Goal: Task Accomplishment & Management: Manage account settings

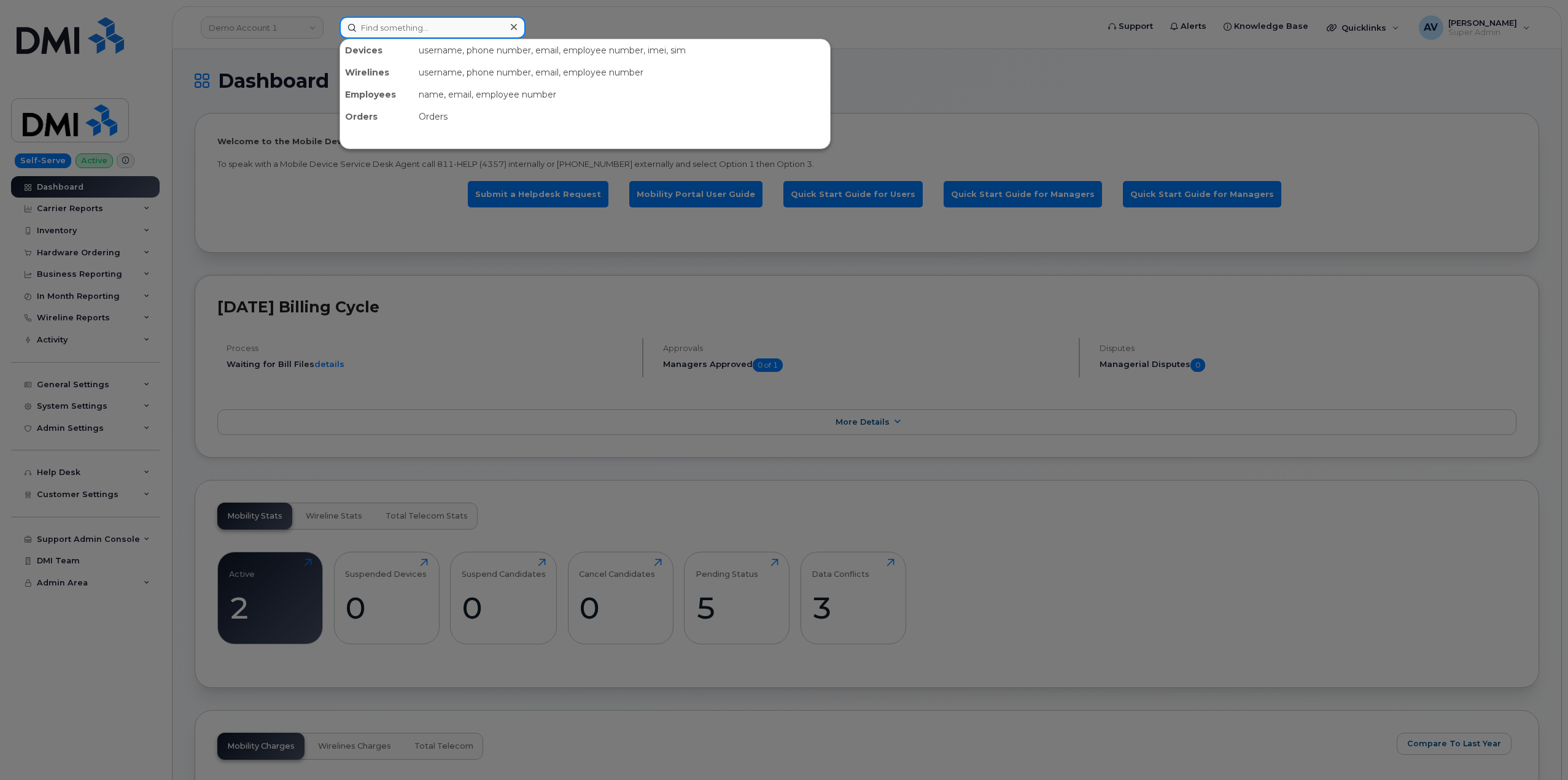
drag, startPoint x: 449, startPoint y: 28, endPoint x: 423, endPoint y: 30, distance: 26.1
click at [423, 30] on input at bounding box center [432, 28] width 186 height 22
paste input "8642379079"
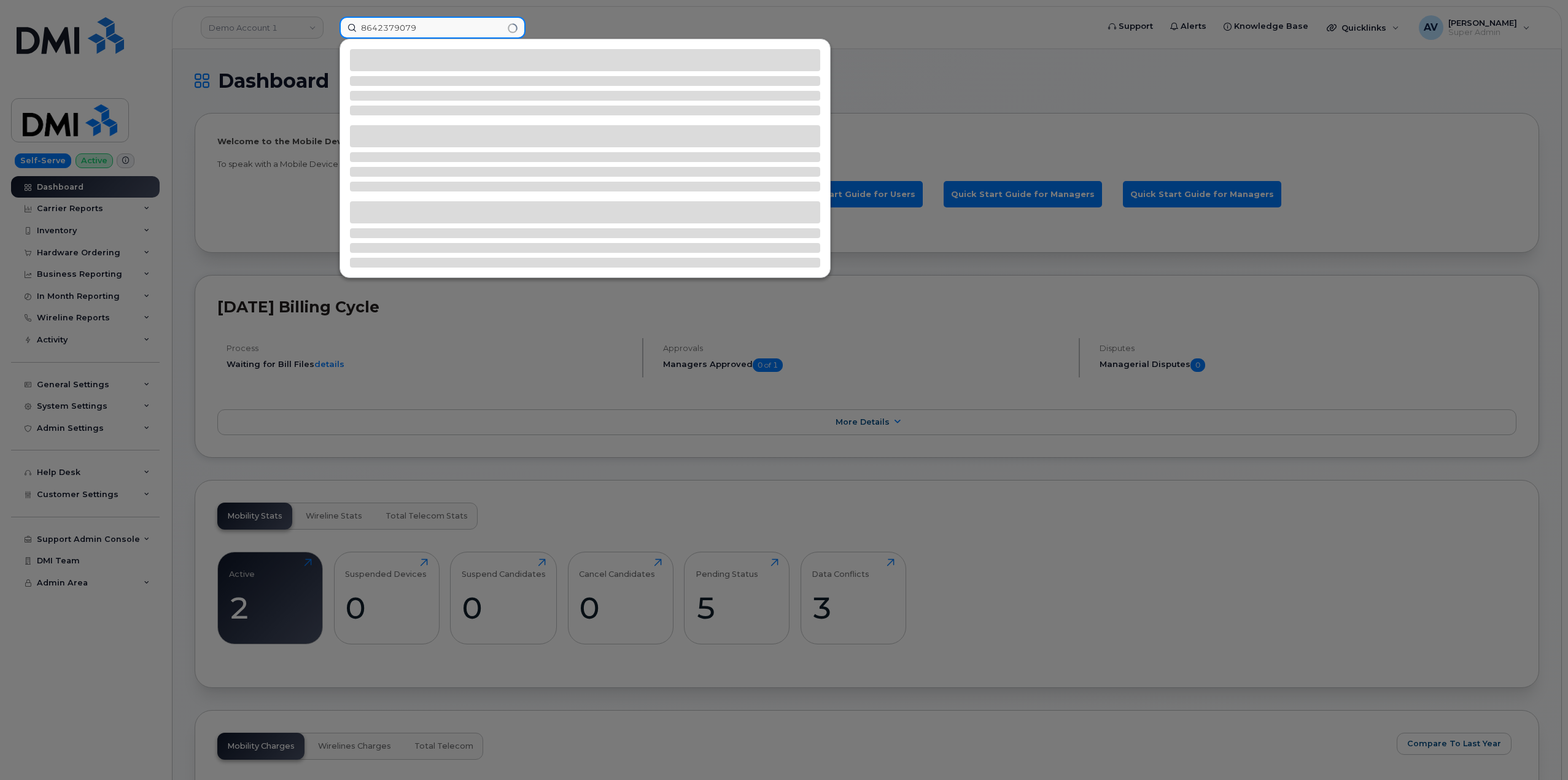
type input "8642379079"
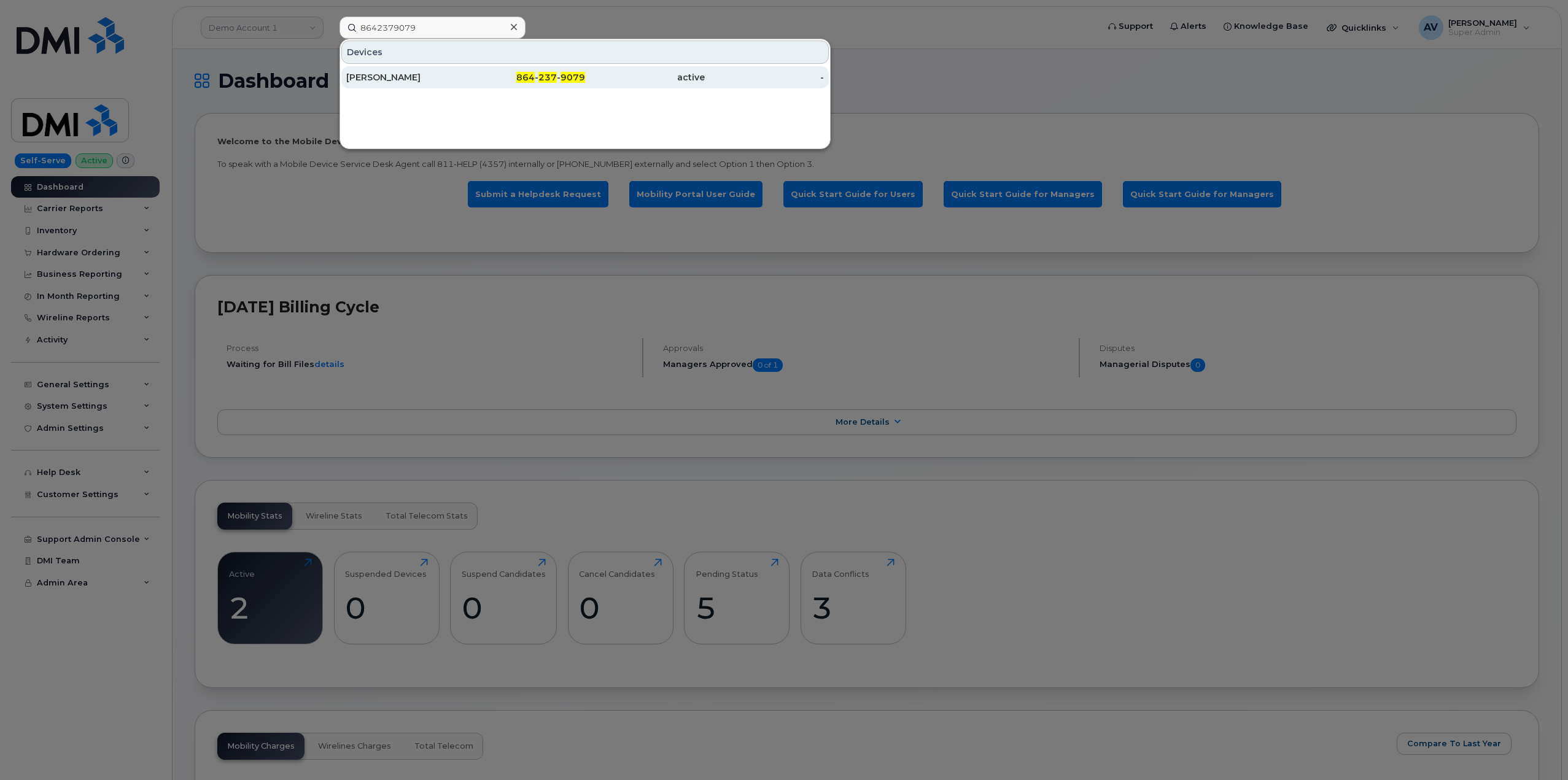
click at [430, 69] on div "Bogdan Ilie" at bounding box center [406, 78] width 120 height 22
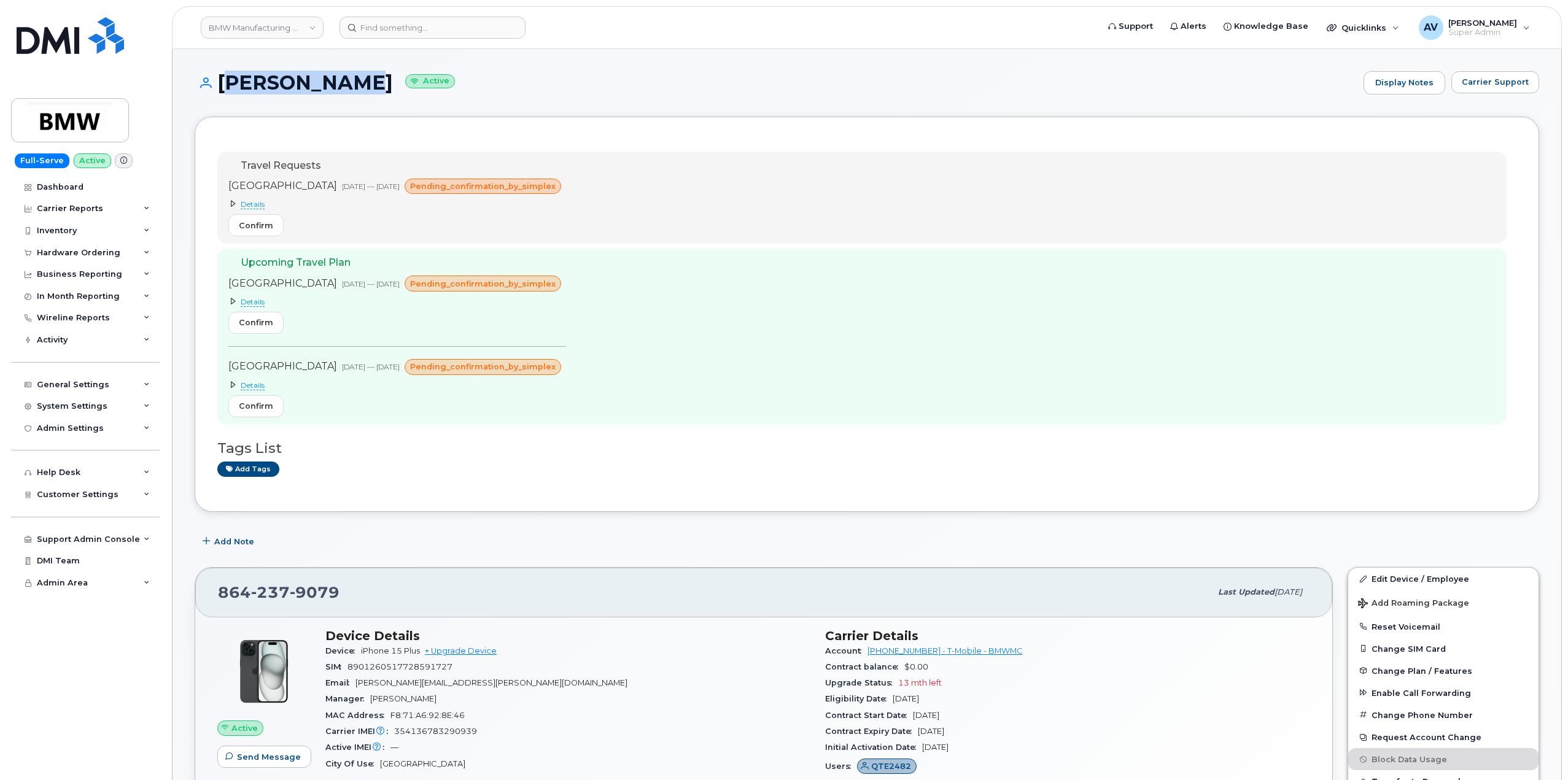
drag, startPoint x: 221, startPoint y: 78, endPoint x: 334, endPoint y: 84, distance: 113.2
click at [334, 84] on h1 "Bogdan Ilie Active" at bounding box center [776, 82] width 1163 height 21
copy h1 "Bogdan Ilie"
click at [431, 25] on input at bounding box center [432, 28] width 186 height 22
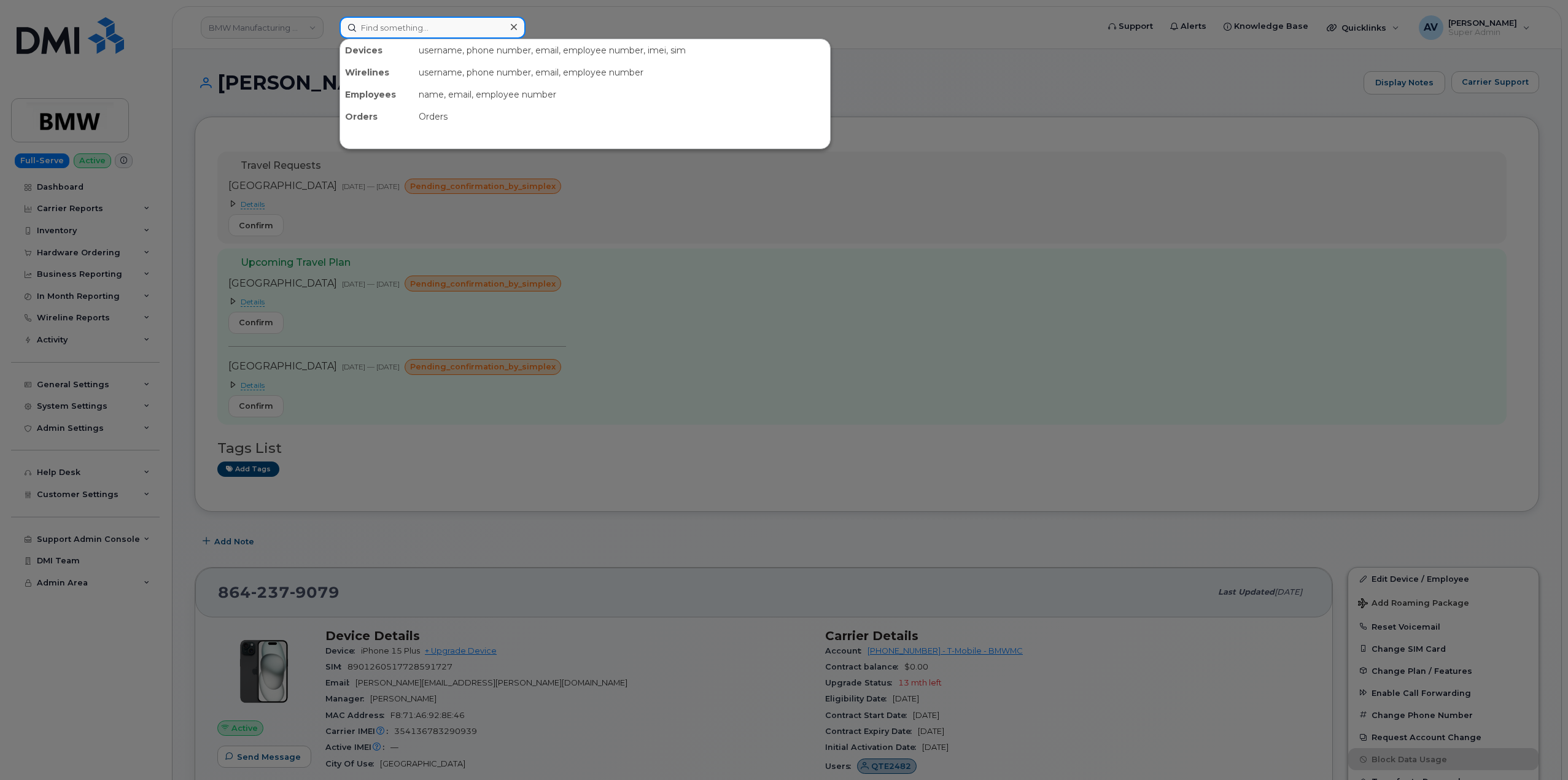
paste input "8644486442"
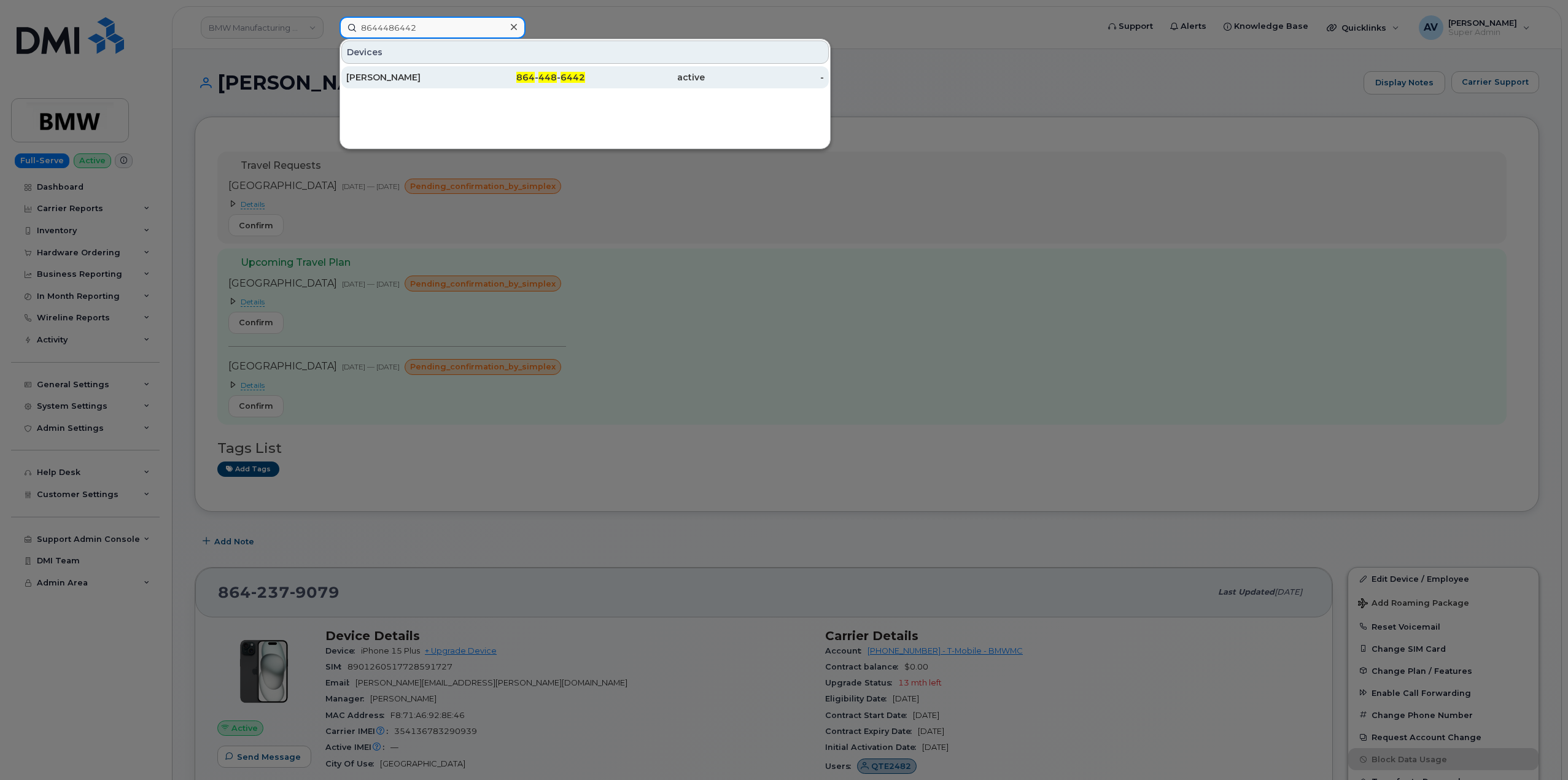
type input "8644486442"
click at [451, 82] on div "Celine Courbon" at bounding box center [406, 77] width 120 height 12
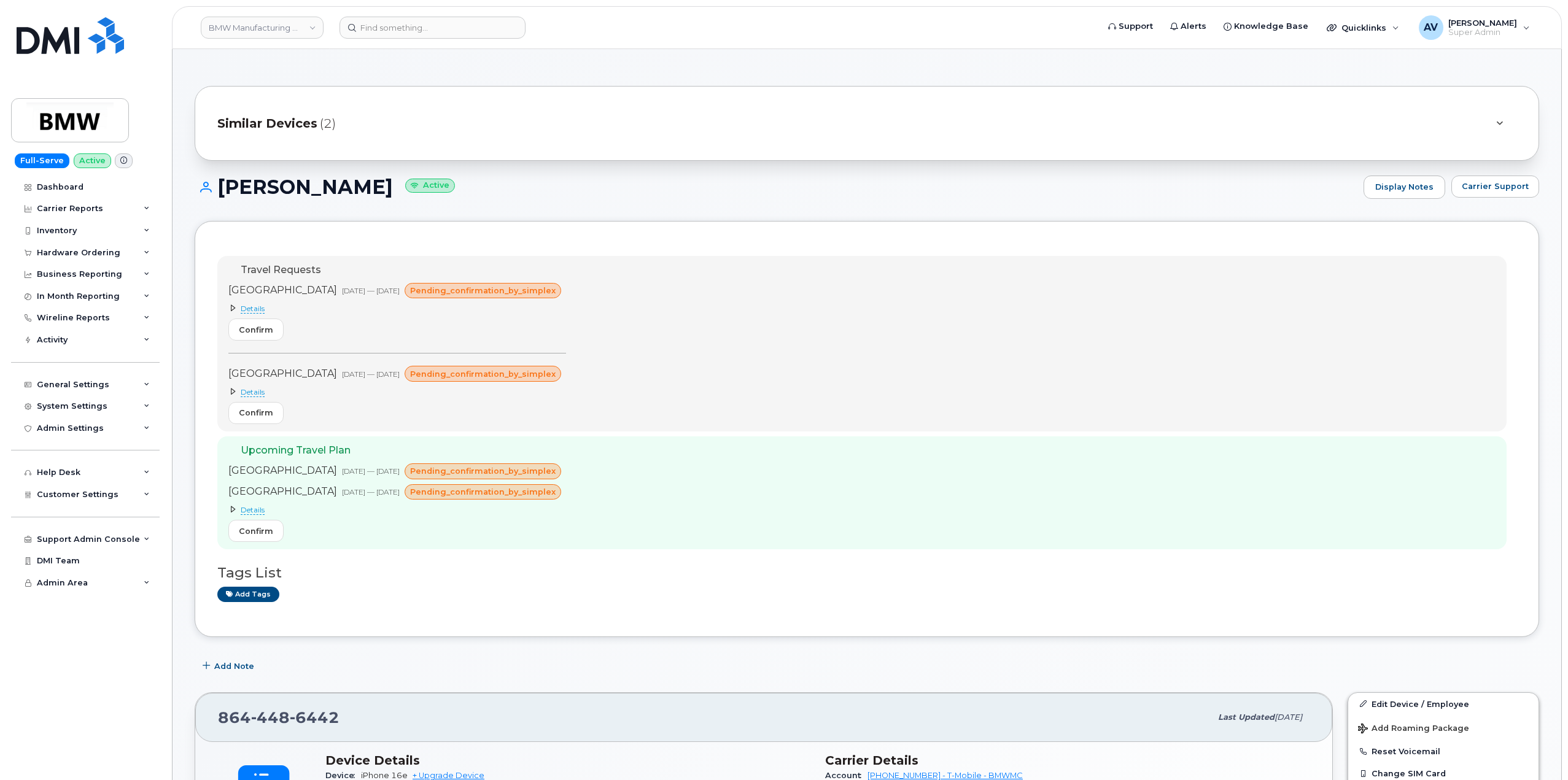
drag, startPoint x: 221, startPoint y: 182, endPoint x: 372, endPoint y: 191, distance: 151.3
click at [372, 191] on h1 "Celine Courbon Active" at bounding box center [776, 187] width 1163 height 21
copy h1 "Celine Courbon"
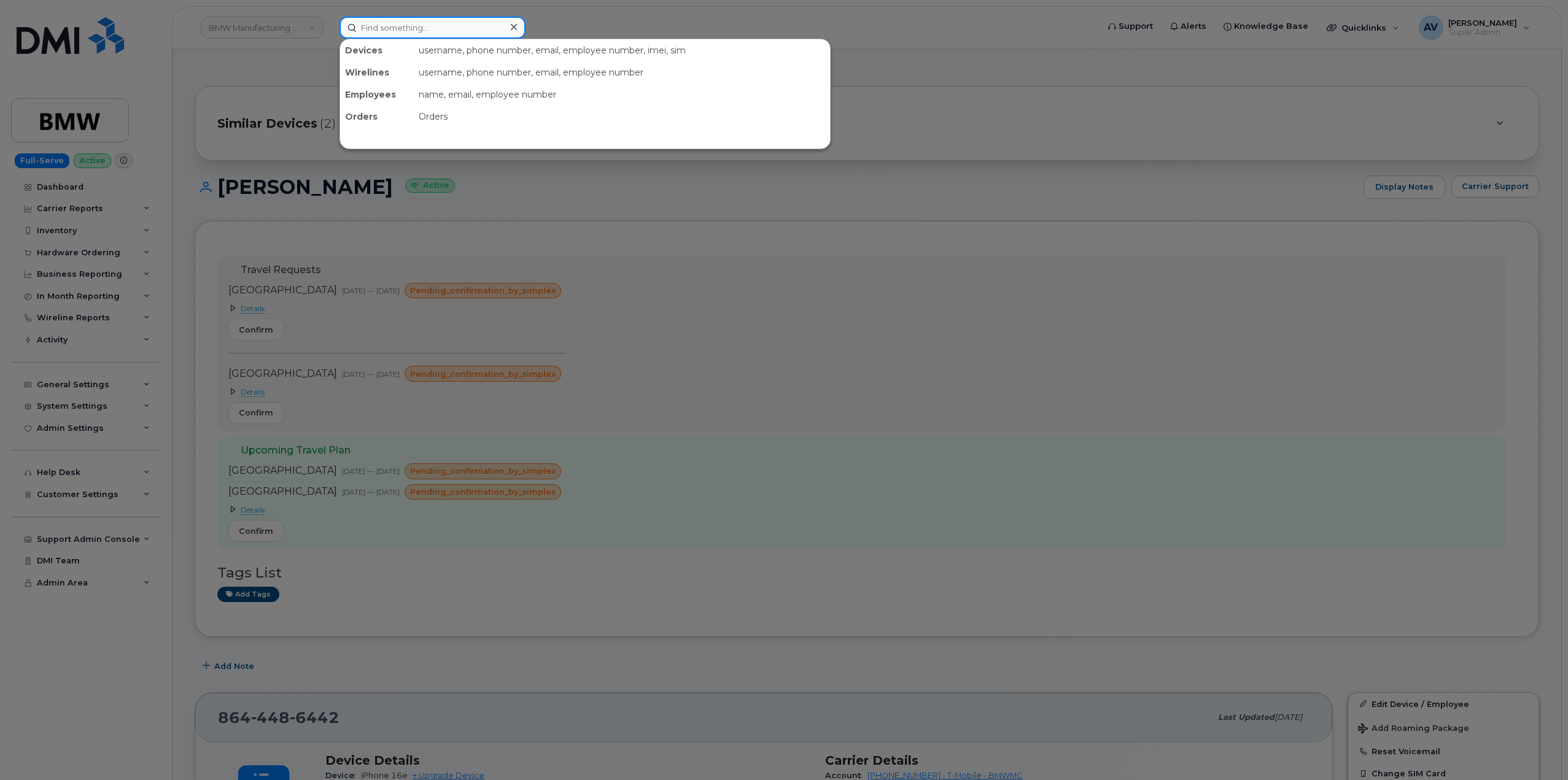
click at [379, 27] on input at bounding box center [432, 28] width 186 height 22
paste input "[PERSON_NAME]"
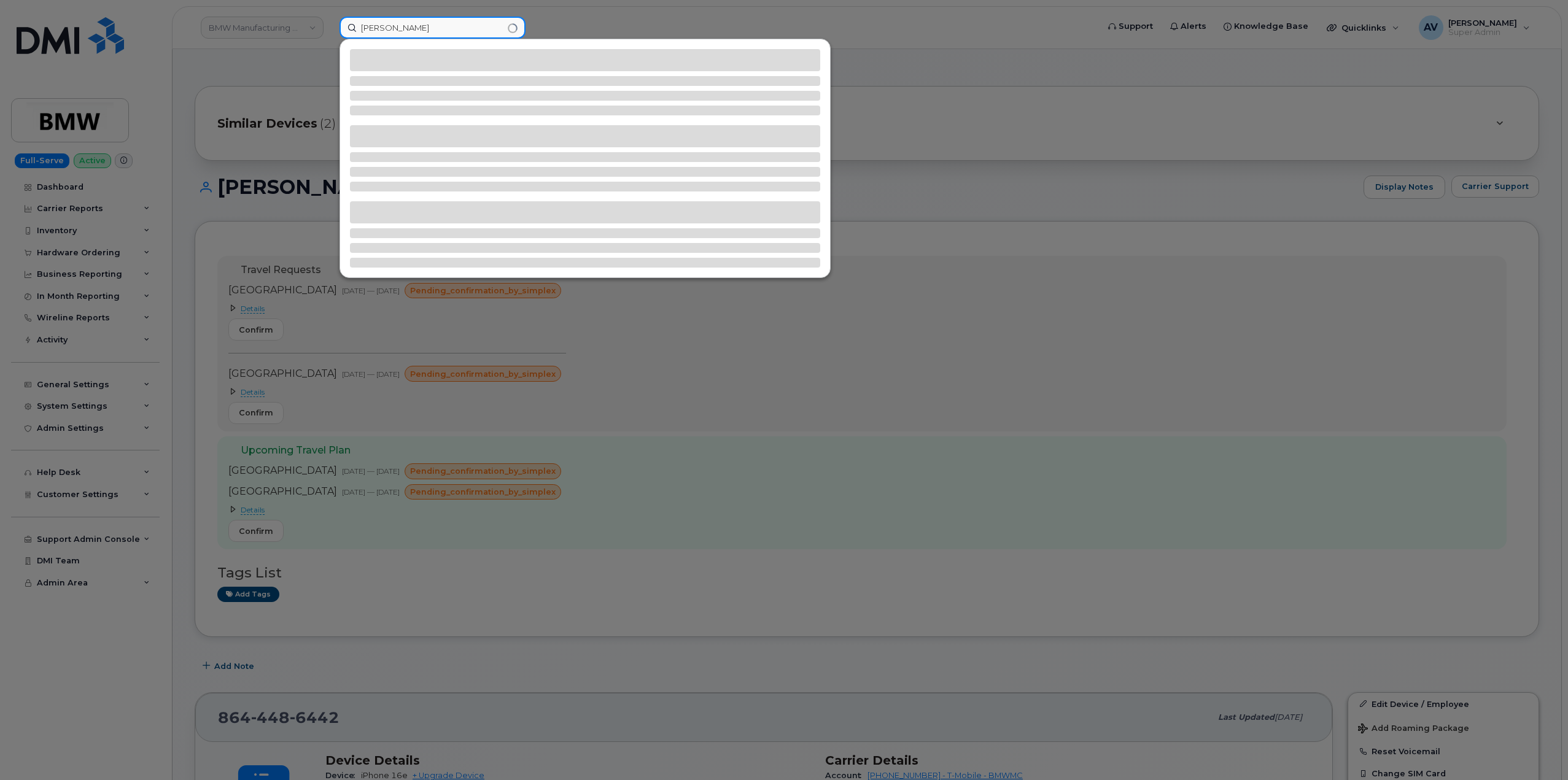
type input "[PERSON_NAME]"
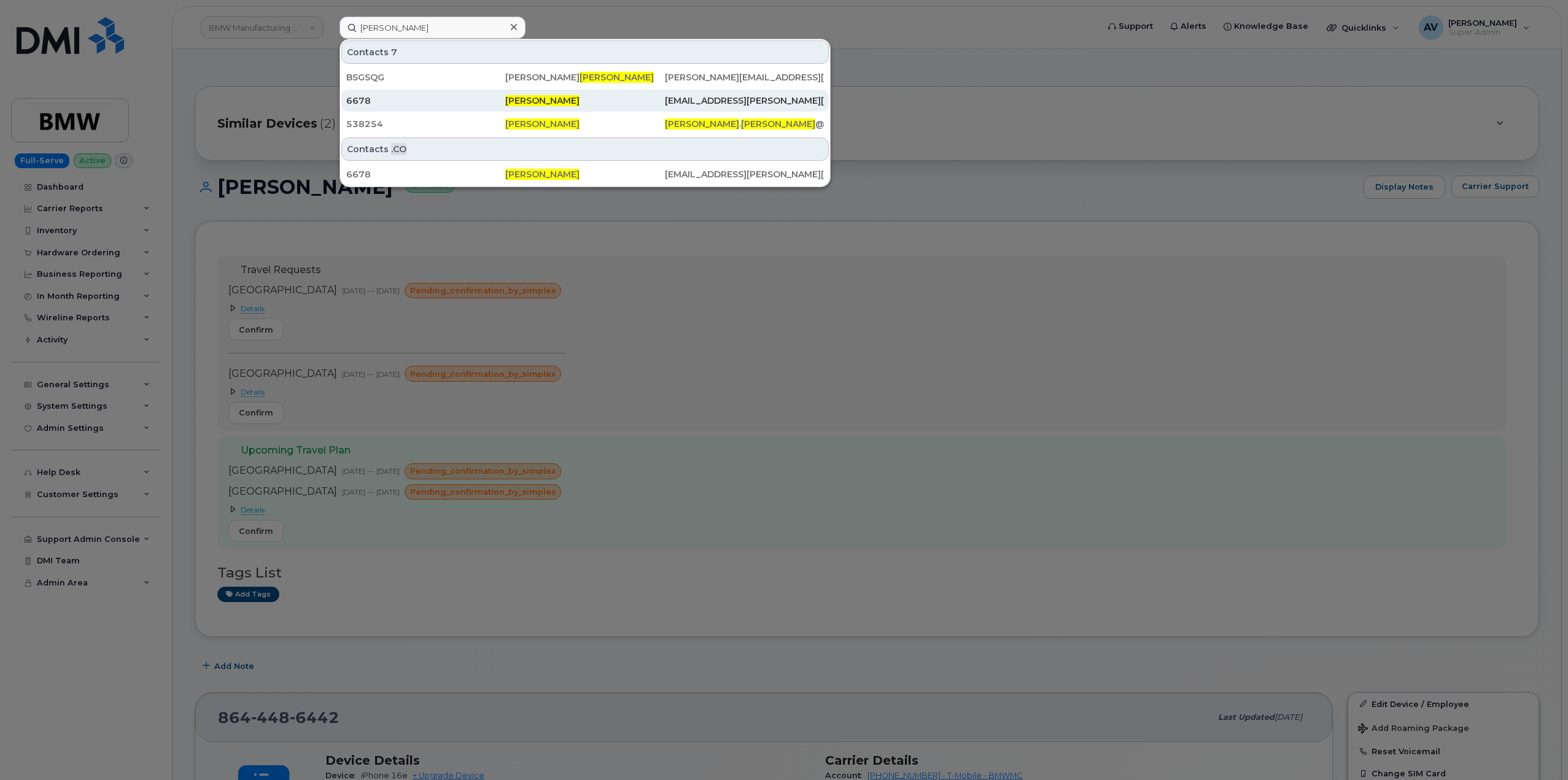
click at [464, 105] on div "6678" at bounding box center [426, 100] width 159 height 12
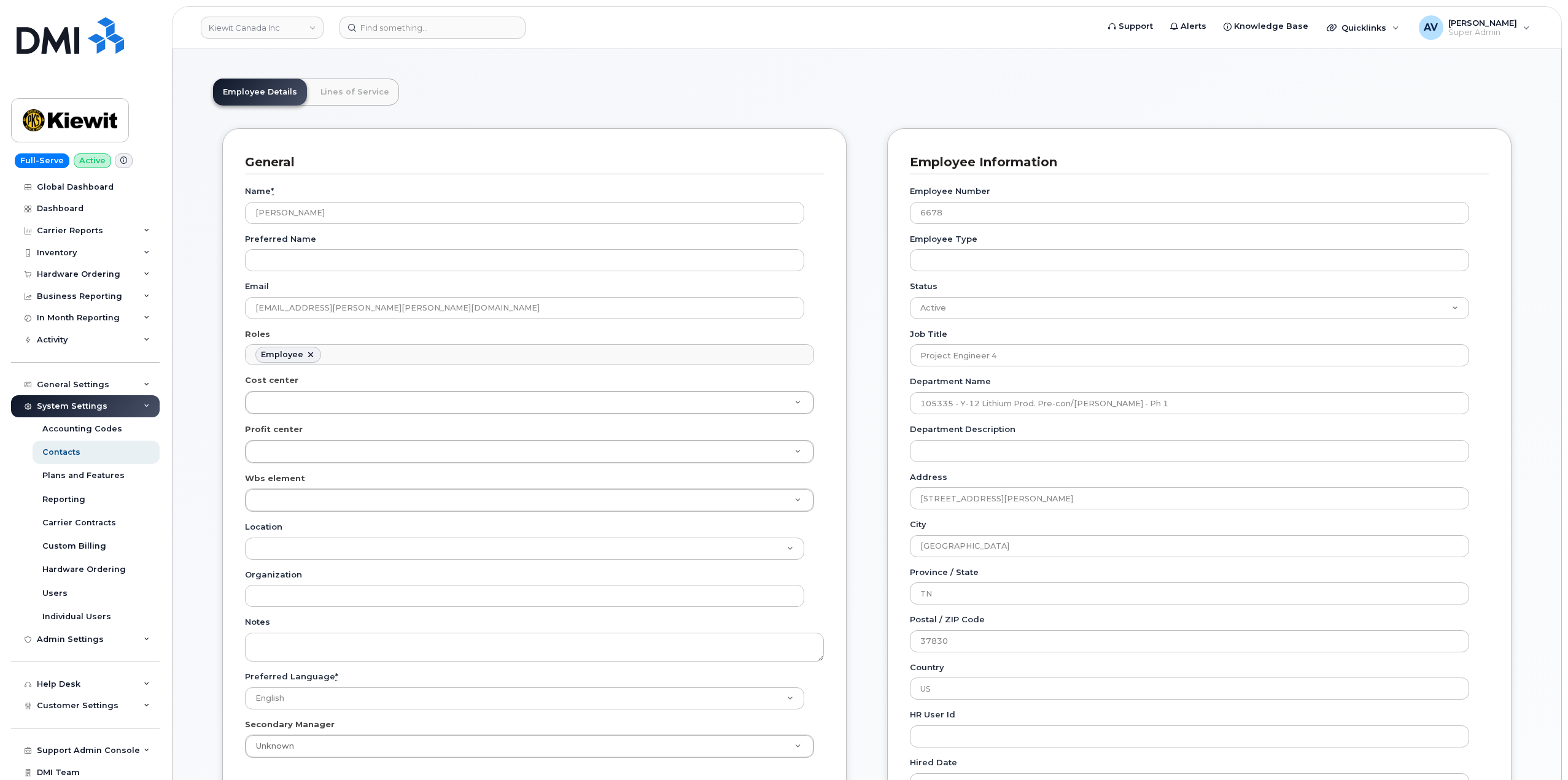
scroll to position [122, 0]
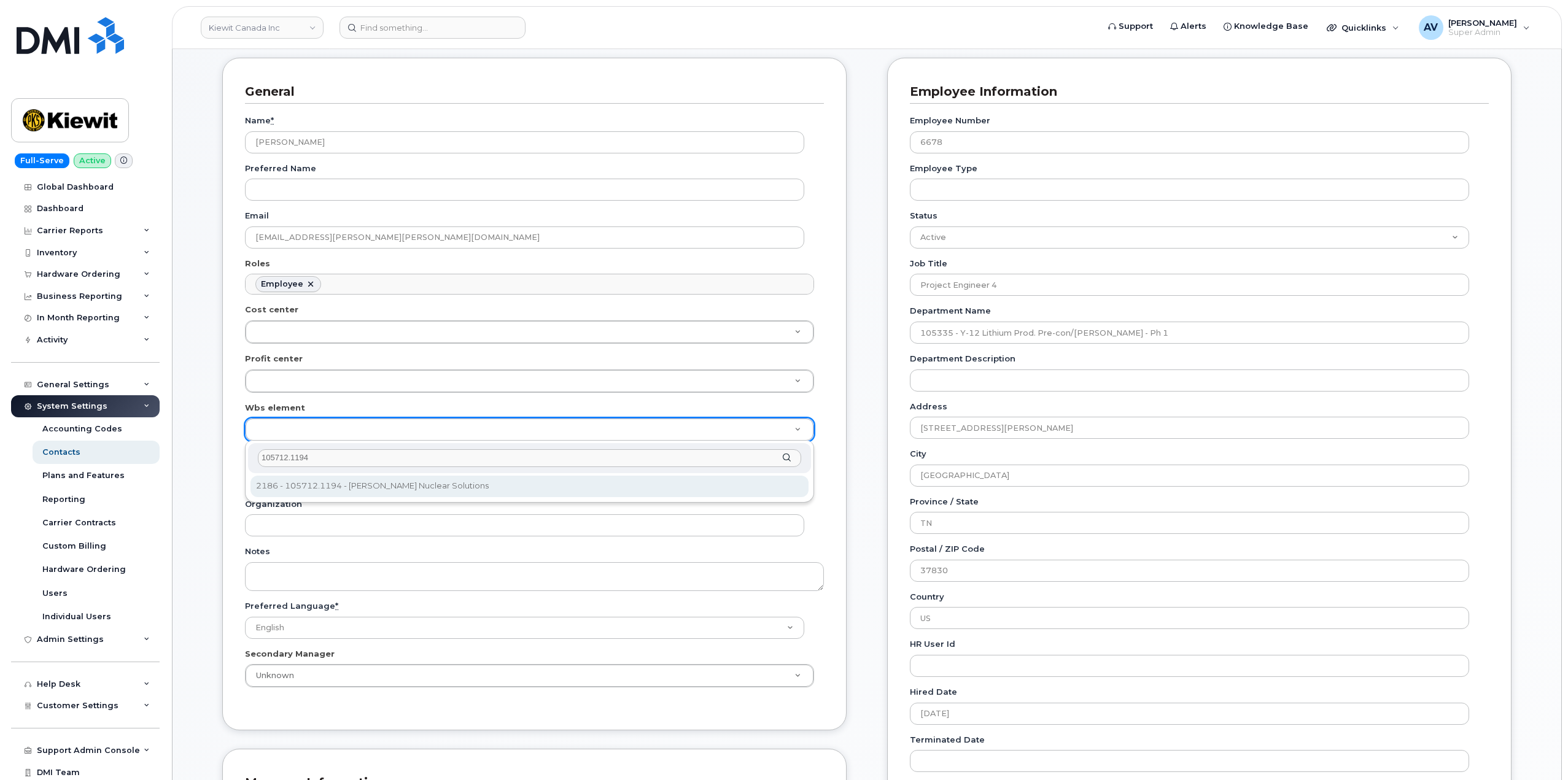
type input "105712.1194"
type input "36009957"
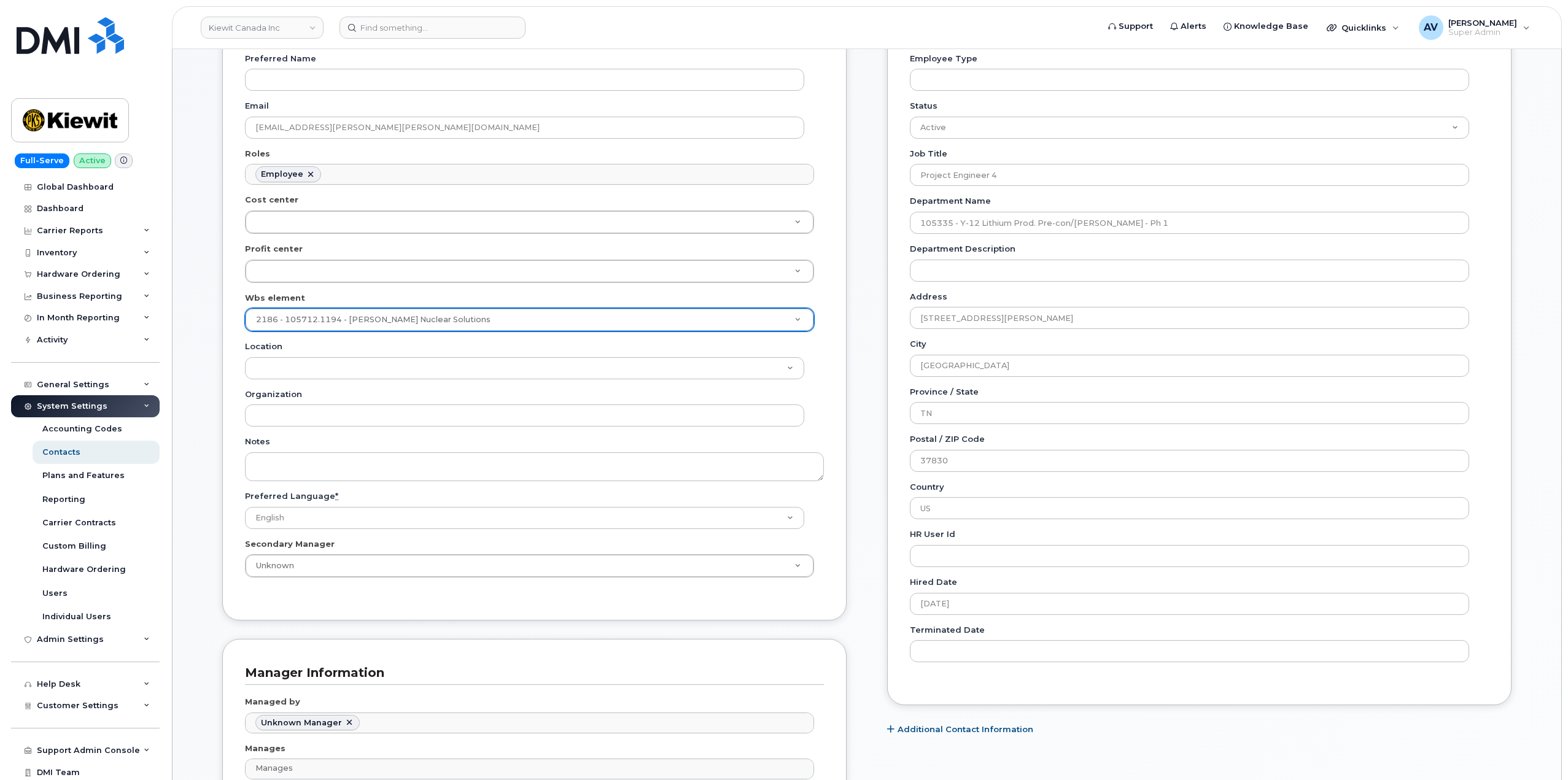
scroll to position [368, 0]
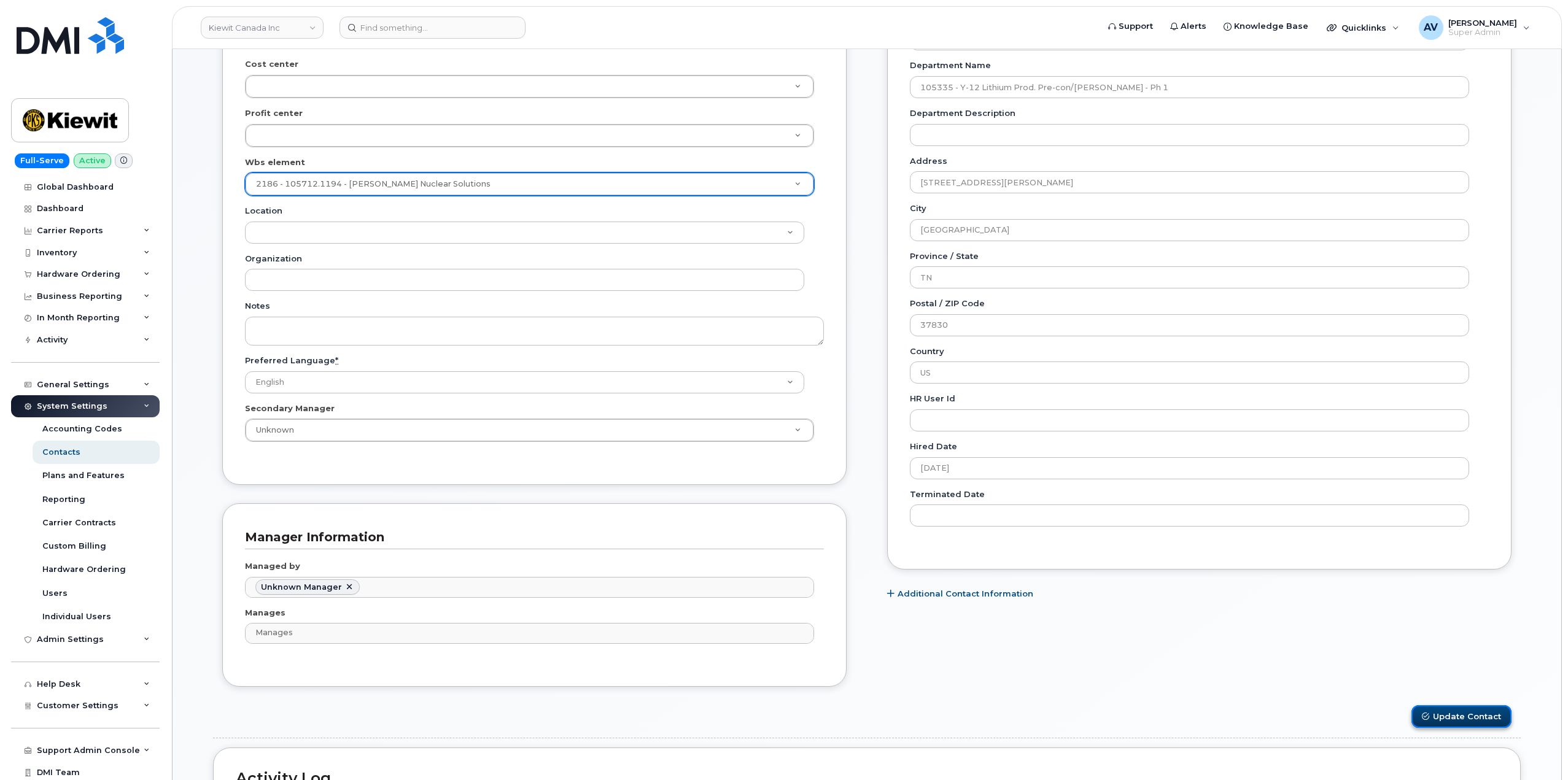
click at [1464, 711] on button "Update Contact" at bounding box center [1461, 716] width 100 height 22
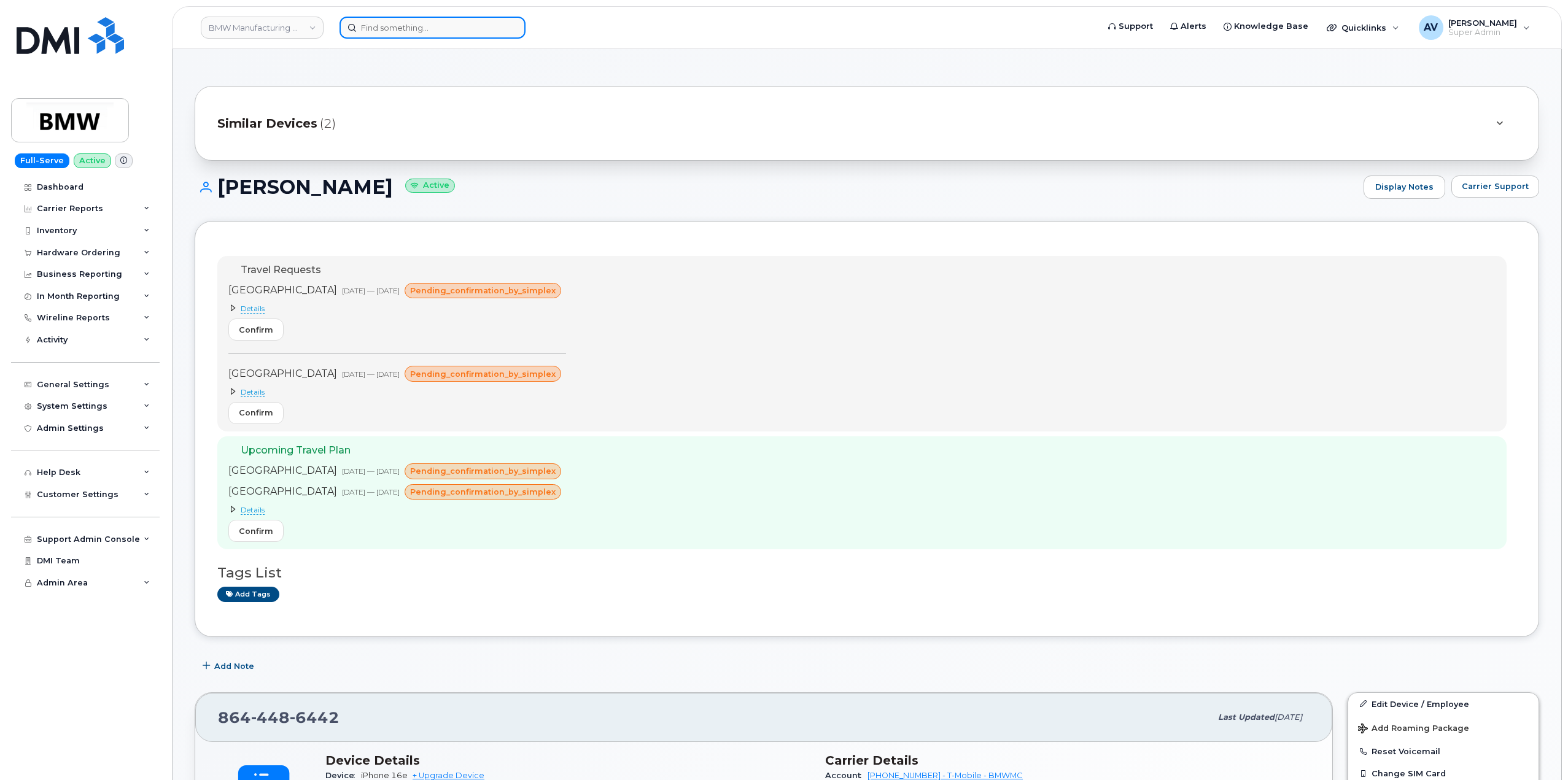
click at [416, 29] on input at bounding box center [432, 28] width 186 height 22
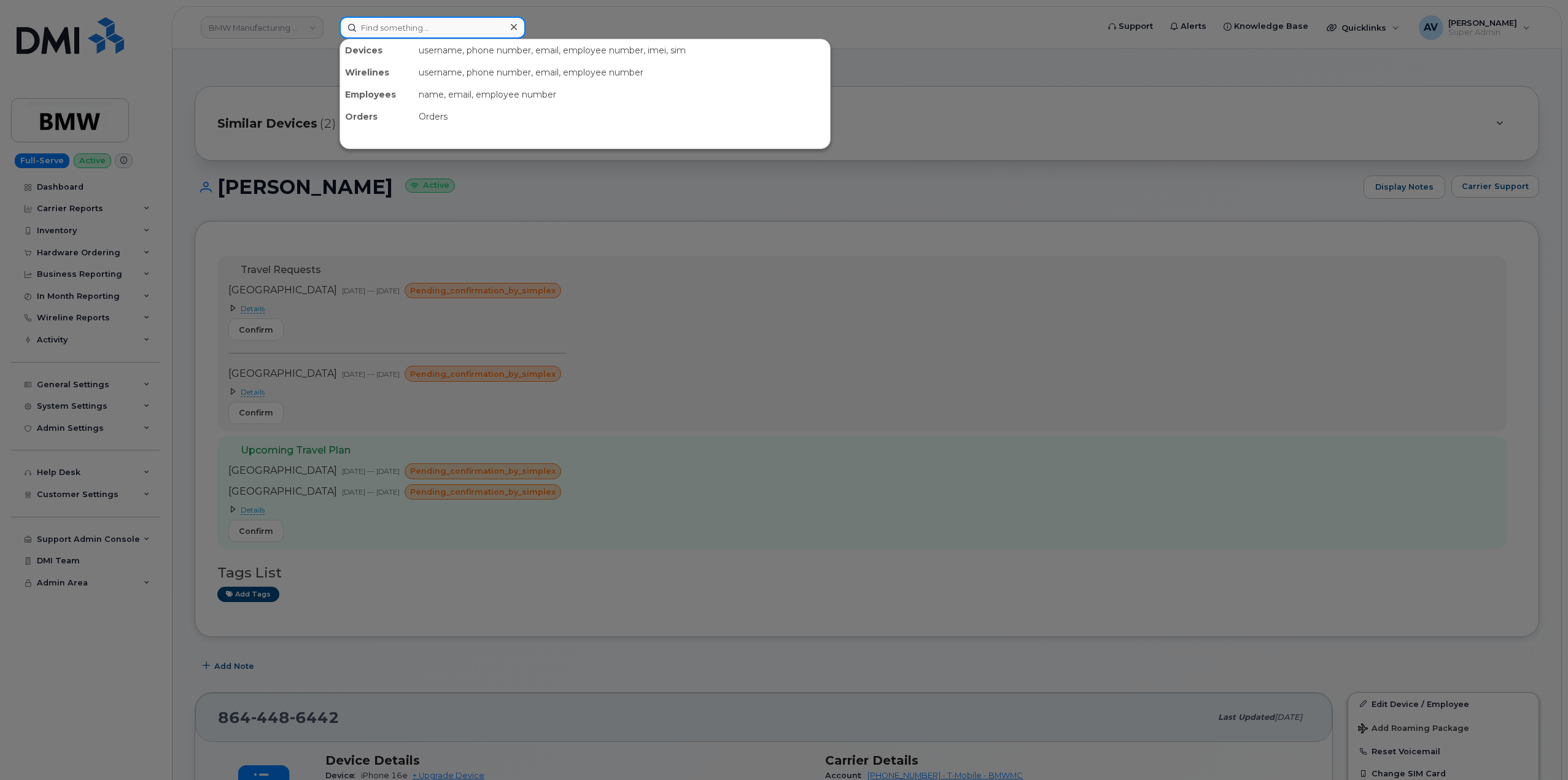
paste input "[PERSON_NAME]"
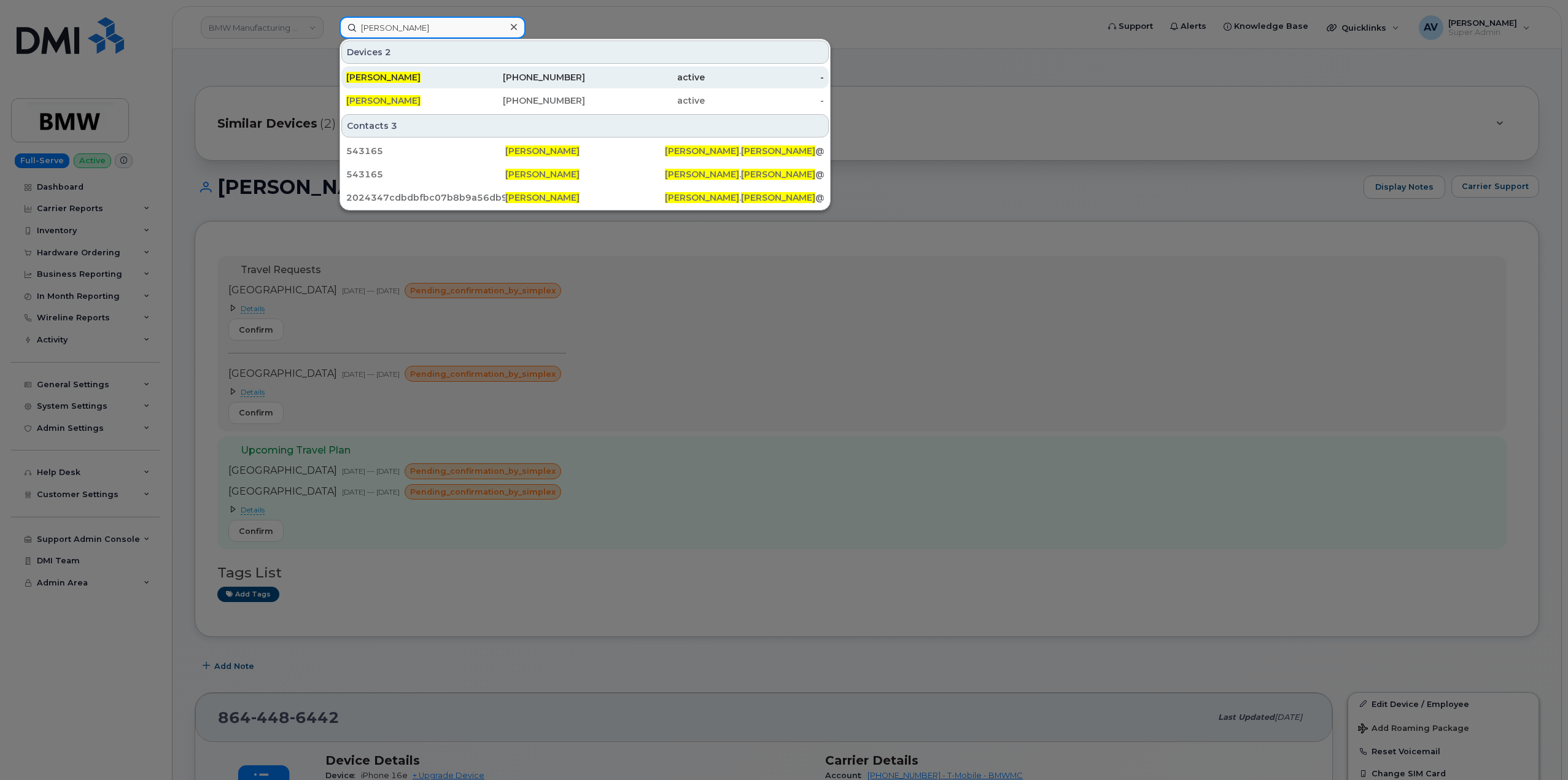
type input "[PERSON_NAME]"
click at [454, 79] on div "[PERSON_NAME]" at bounding box center [406, 77] width 120 height 12
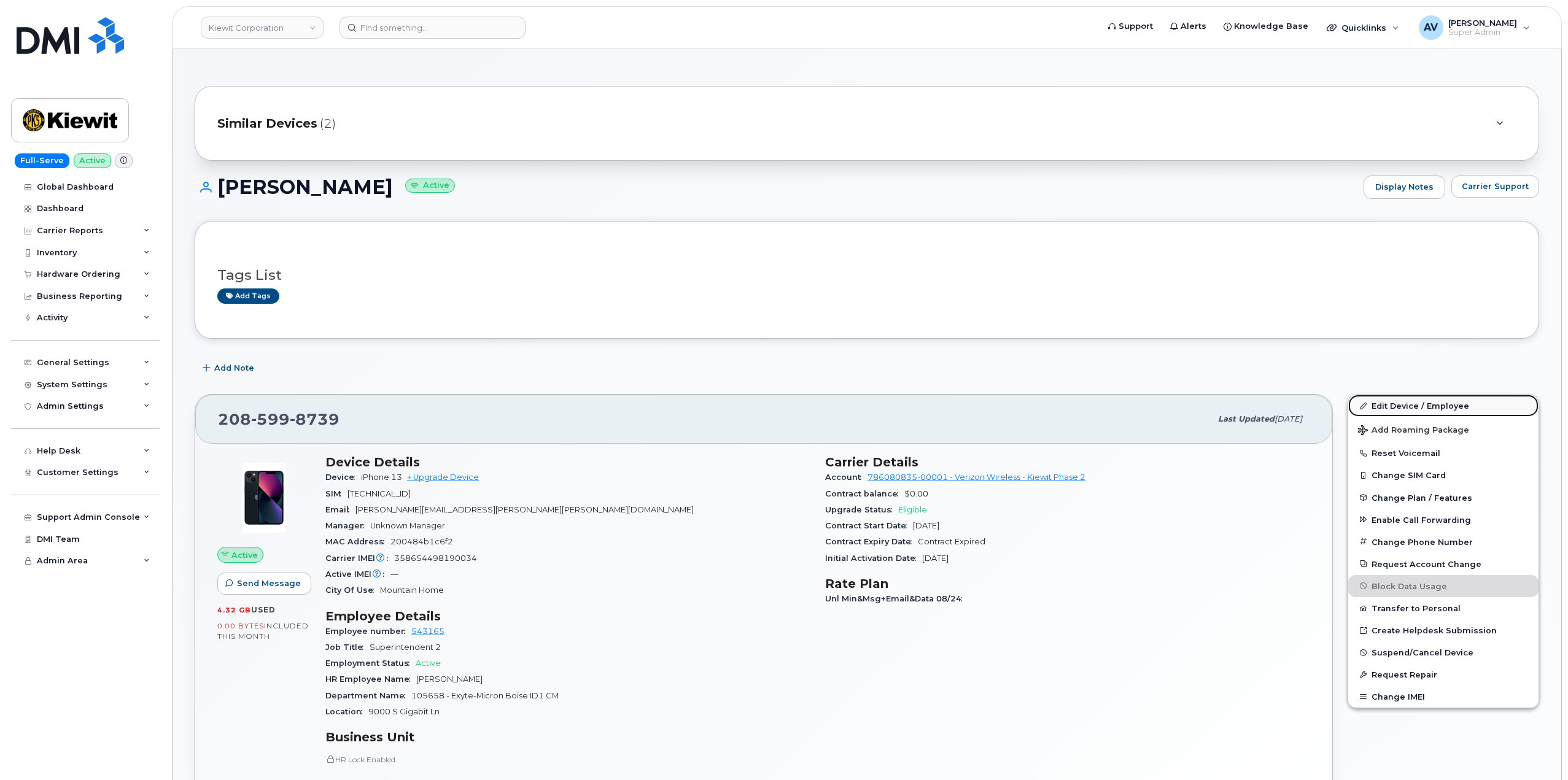
click at [1418, 407] on link "Edit Device / Employee" at bounding box center [1444, 406] width 191 height 22
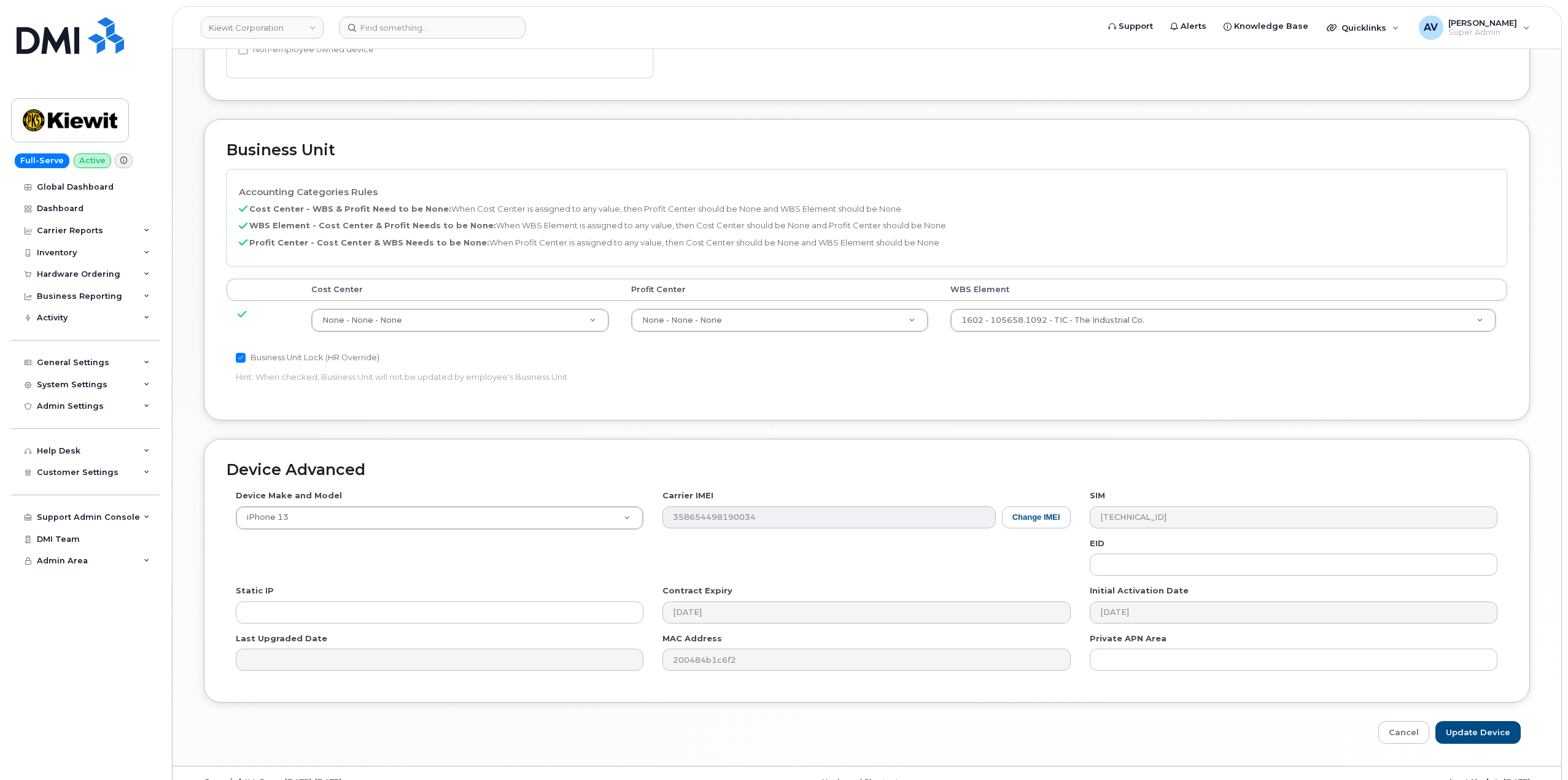
scroll to position [481, 0]
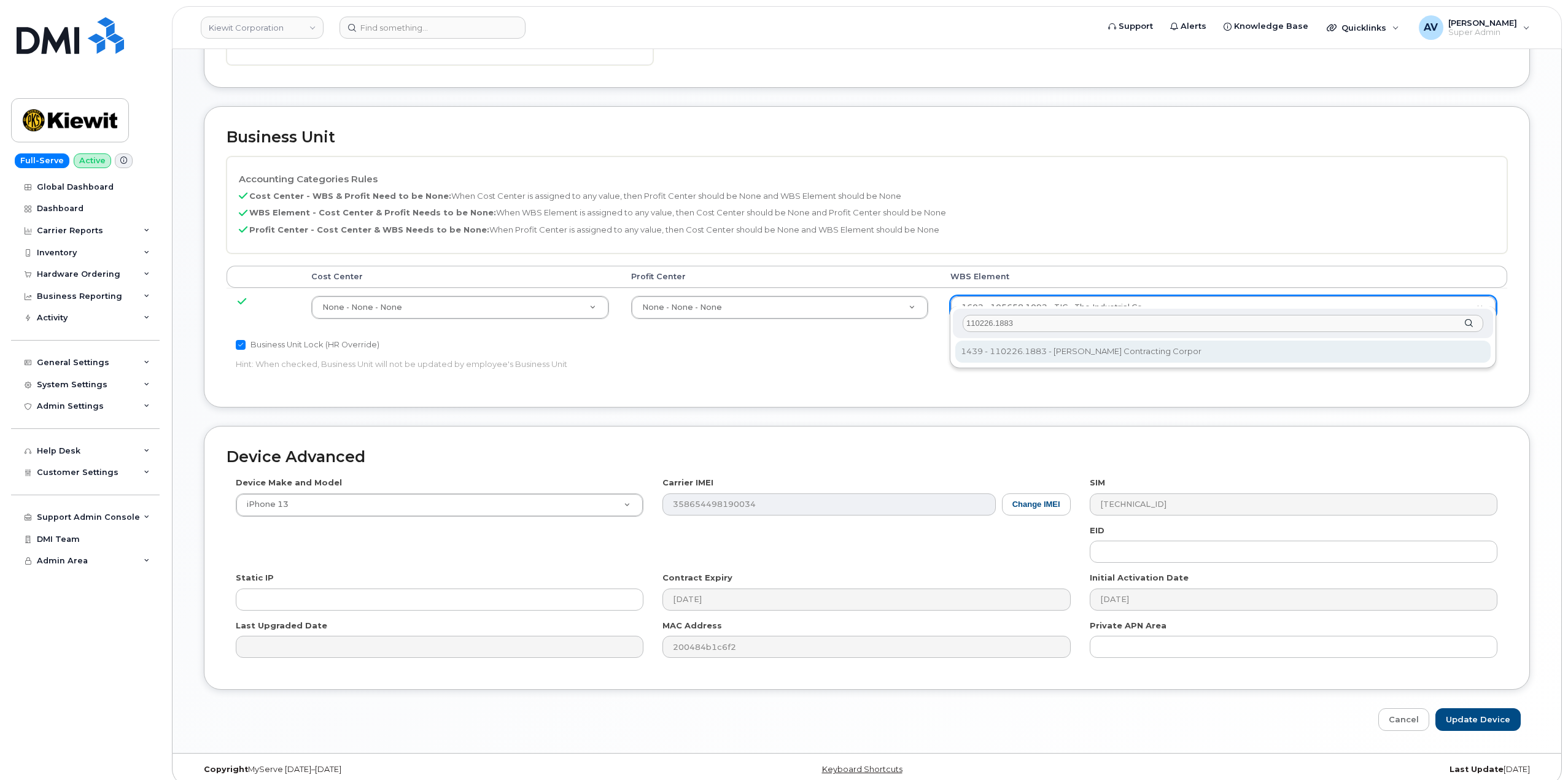
type input "110226.1883"
type input "33469541"
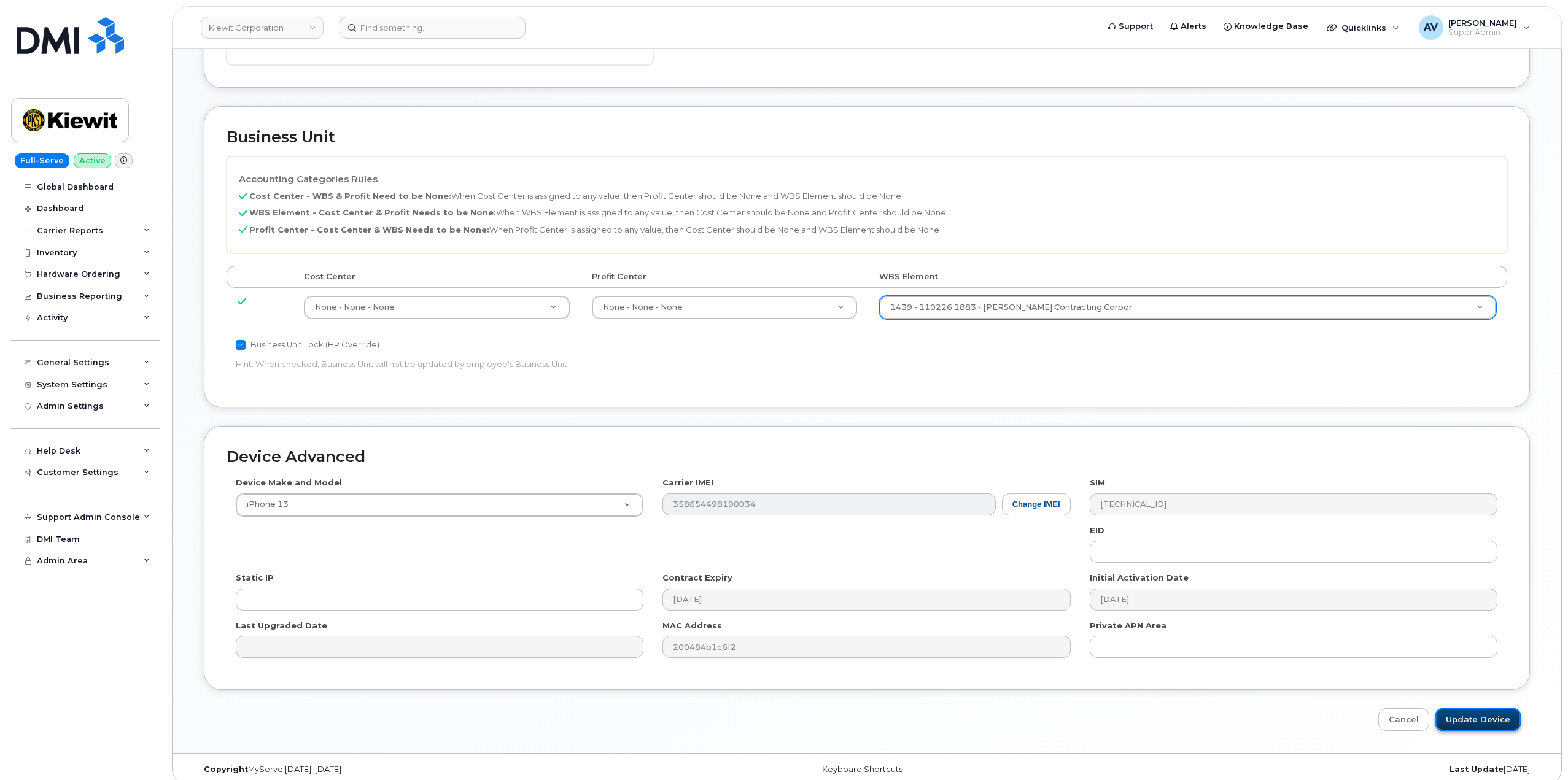
click at [1485, 708] on input "Update Device" at bounding box center [1477, 719] width 85 height 22
type input "Saving..."
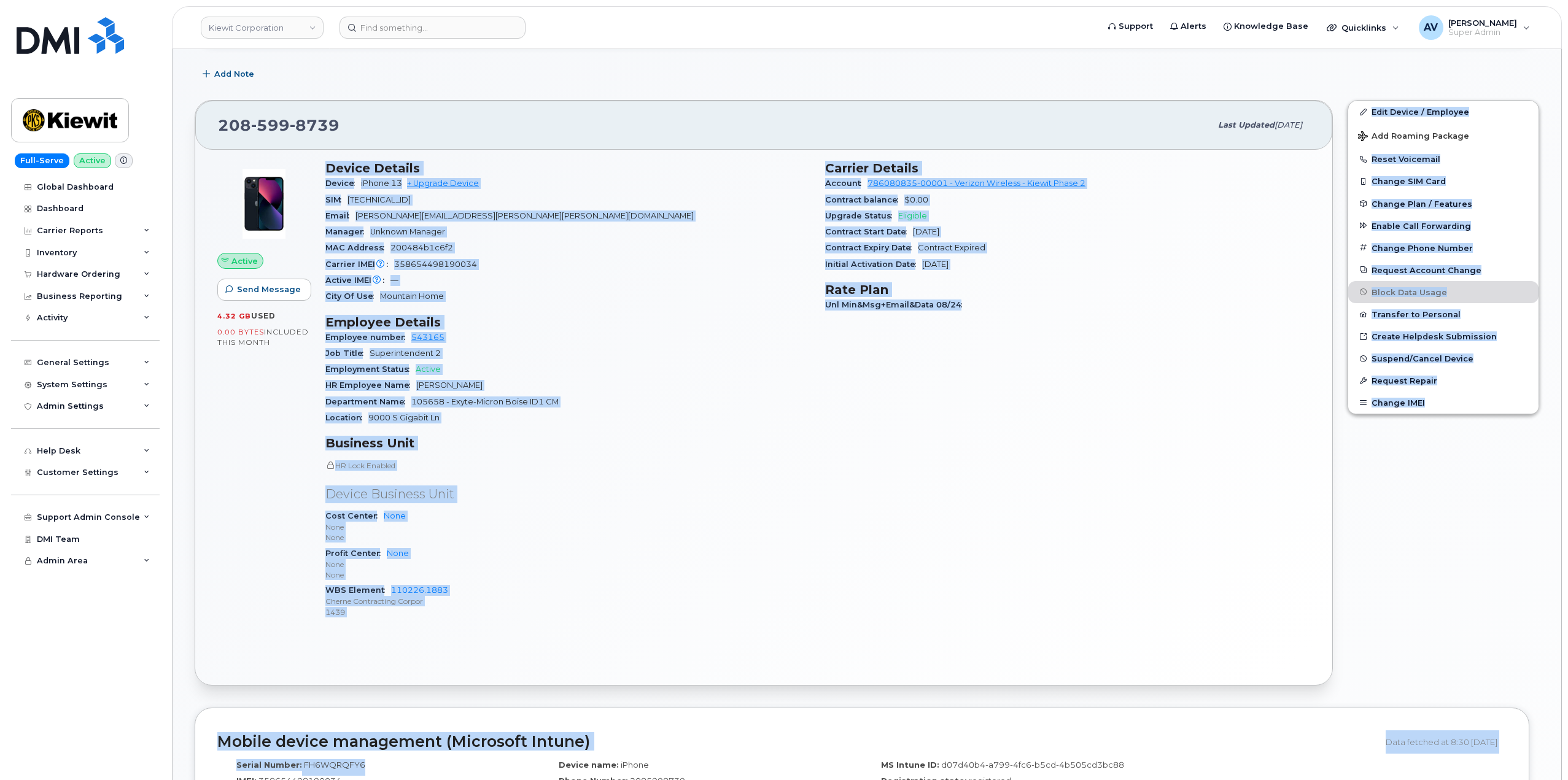
scroll to position [332, 0]
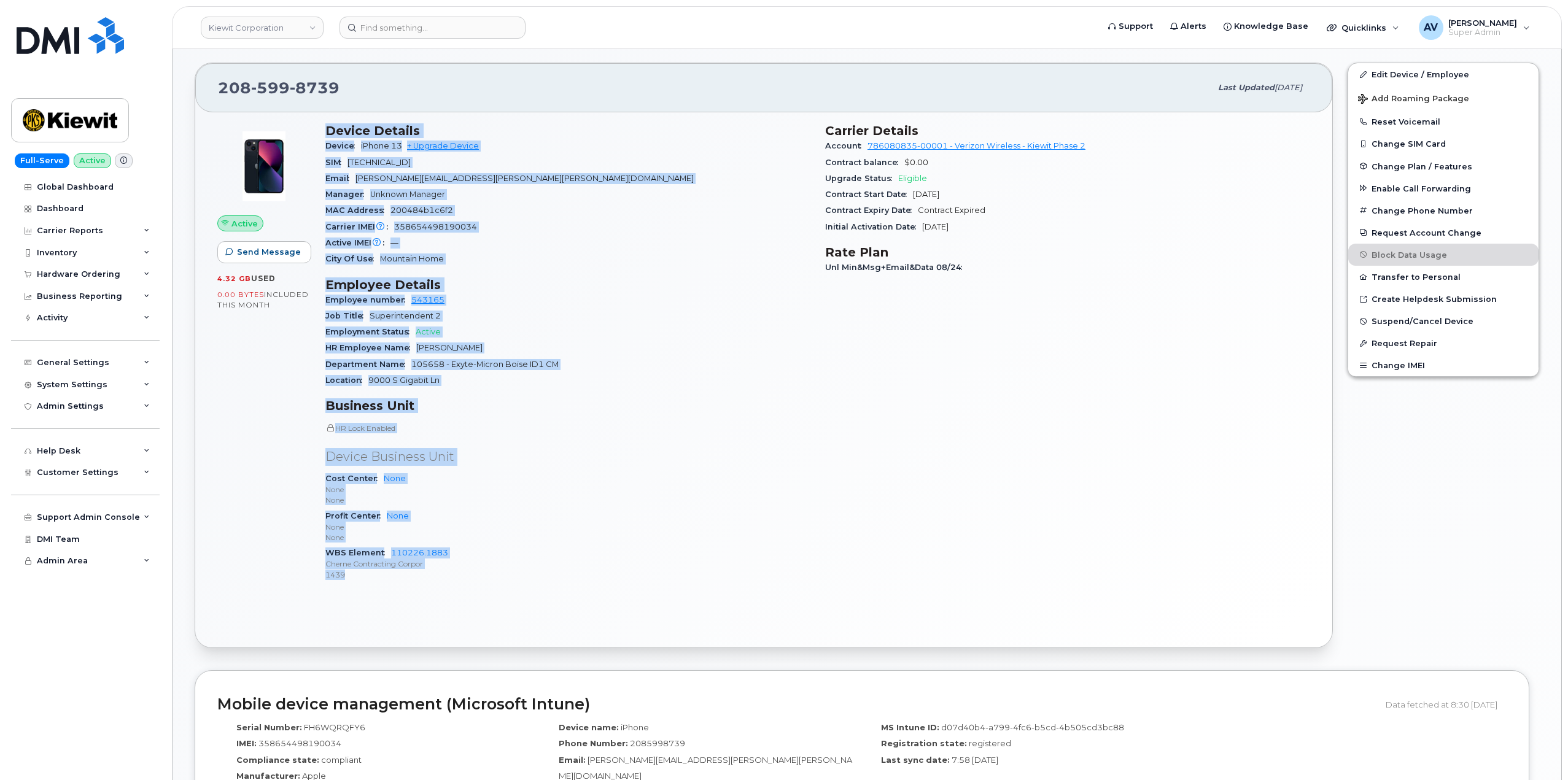
drag, startPoint x: 324, startPoint y: 463, endPoint x: 451, endPoint y: 587, distance: 177.5
click at [451, 587] on div "Device Details Device iPhone 13 + Upgrade Device SIM 89148000009836316325 Email…" at bounding box center [567, 357] width 500 height 483
copy div "Device Details Device iPhone 13 + Upgrade Device SIM 89148000009836316325 Email…"
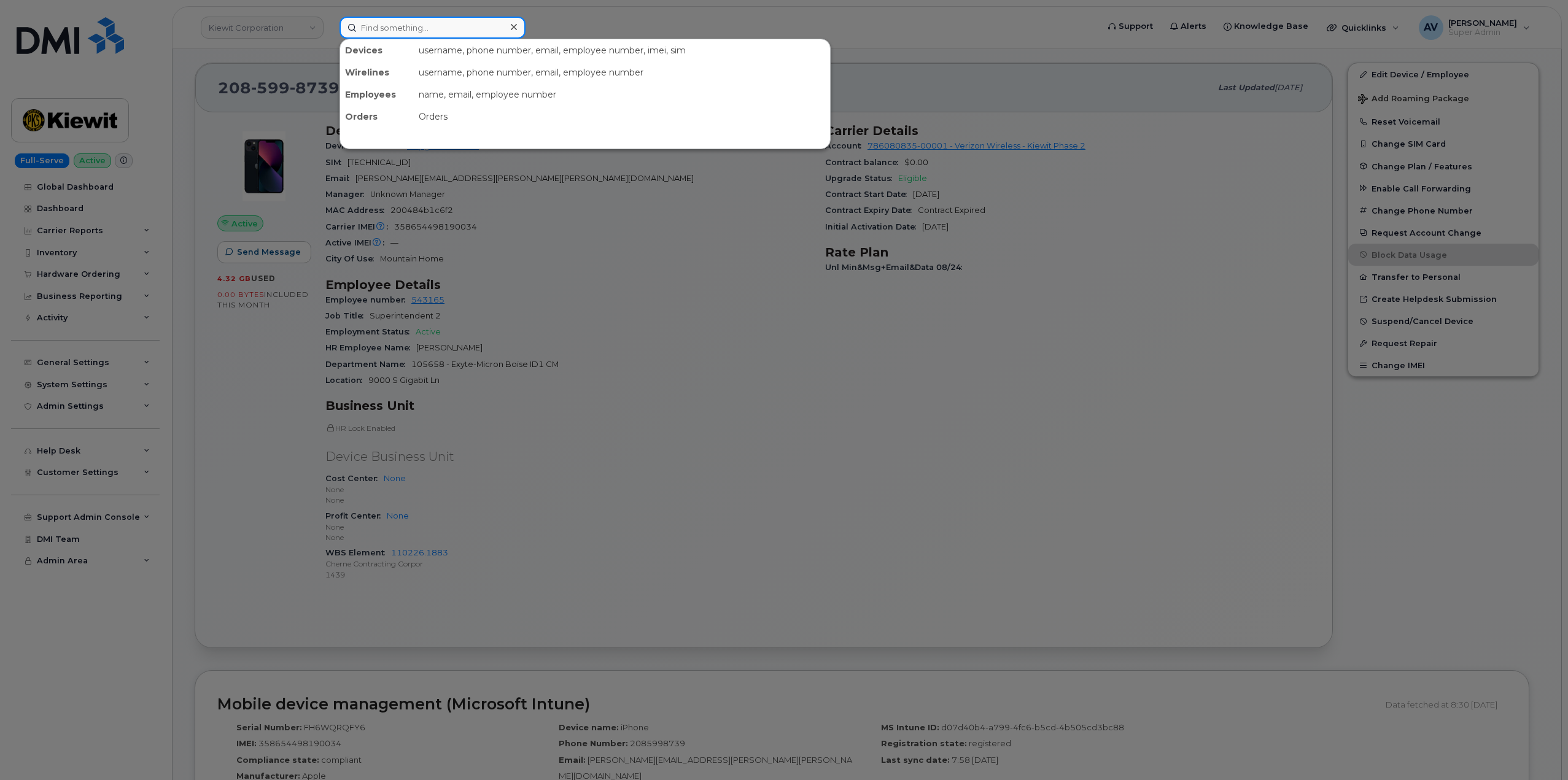
click at [412, 27] on input at bounding box center [432, 28] width 186 height 22
paste input "William McMillen"
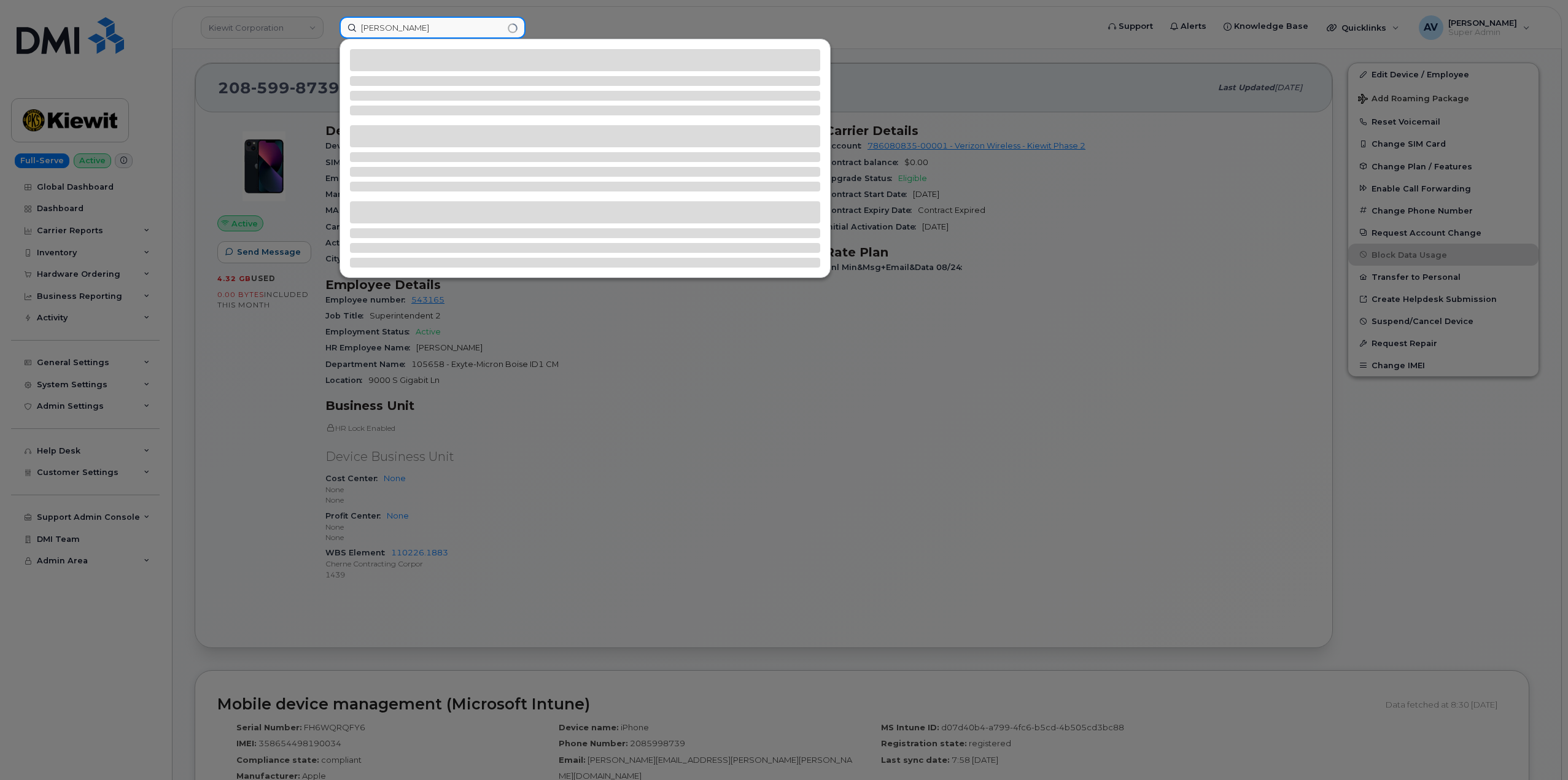
type input "William McMillen"
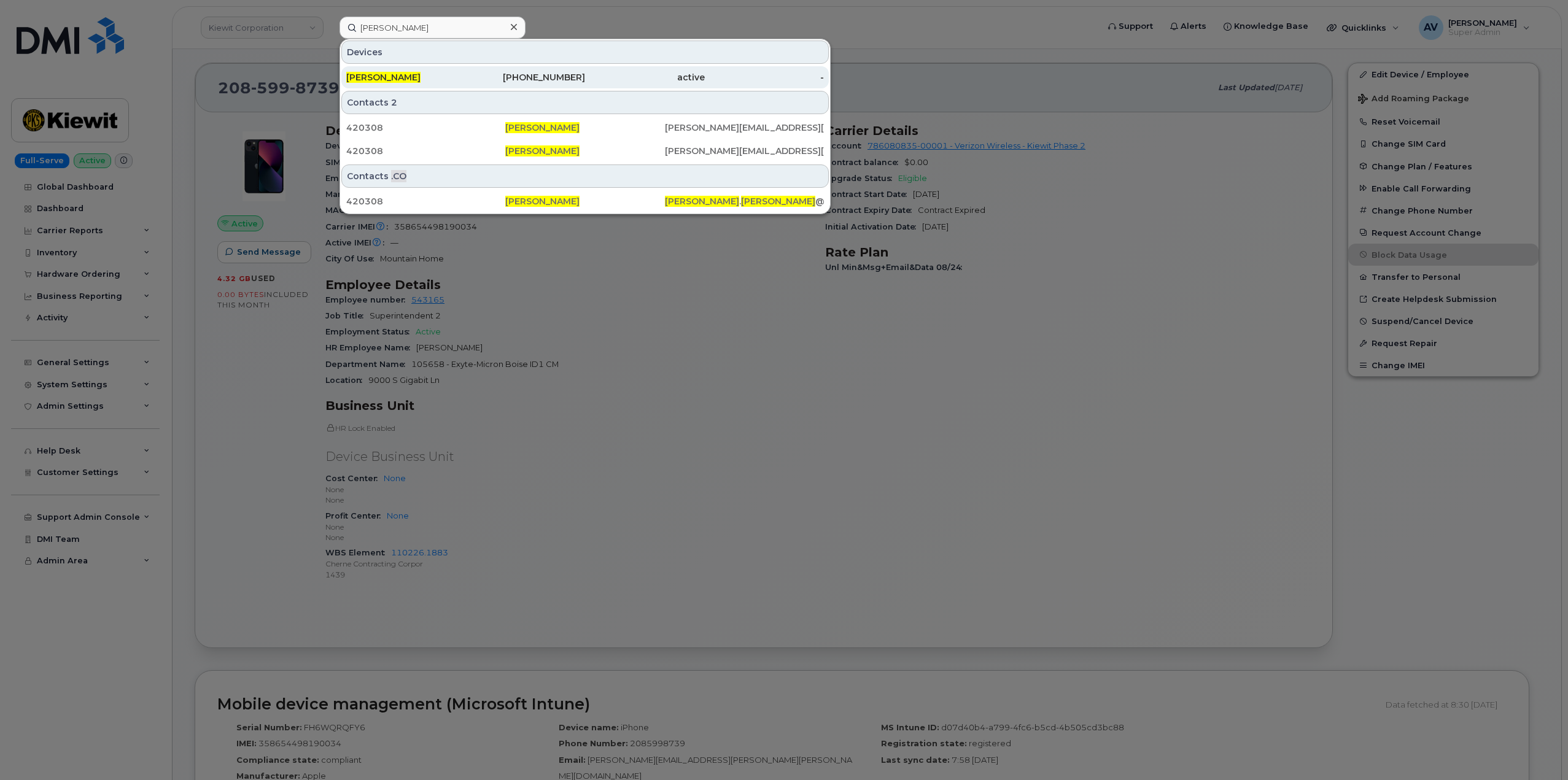
click at [633, 84] on div "active" at bounding box center [645, 78] width 120 height 22
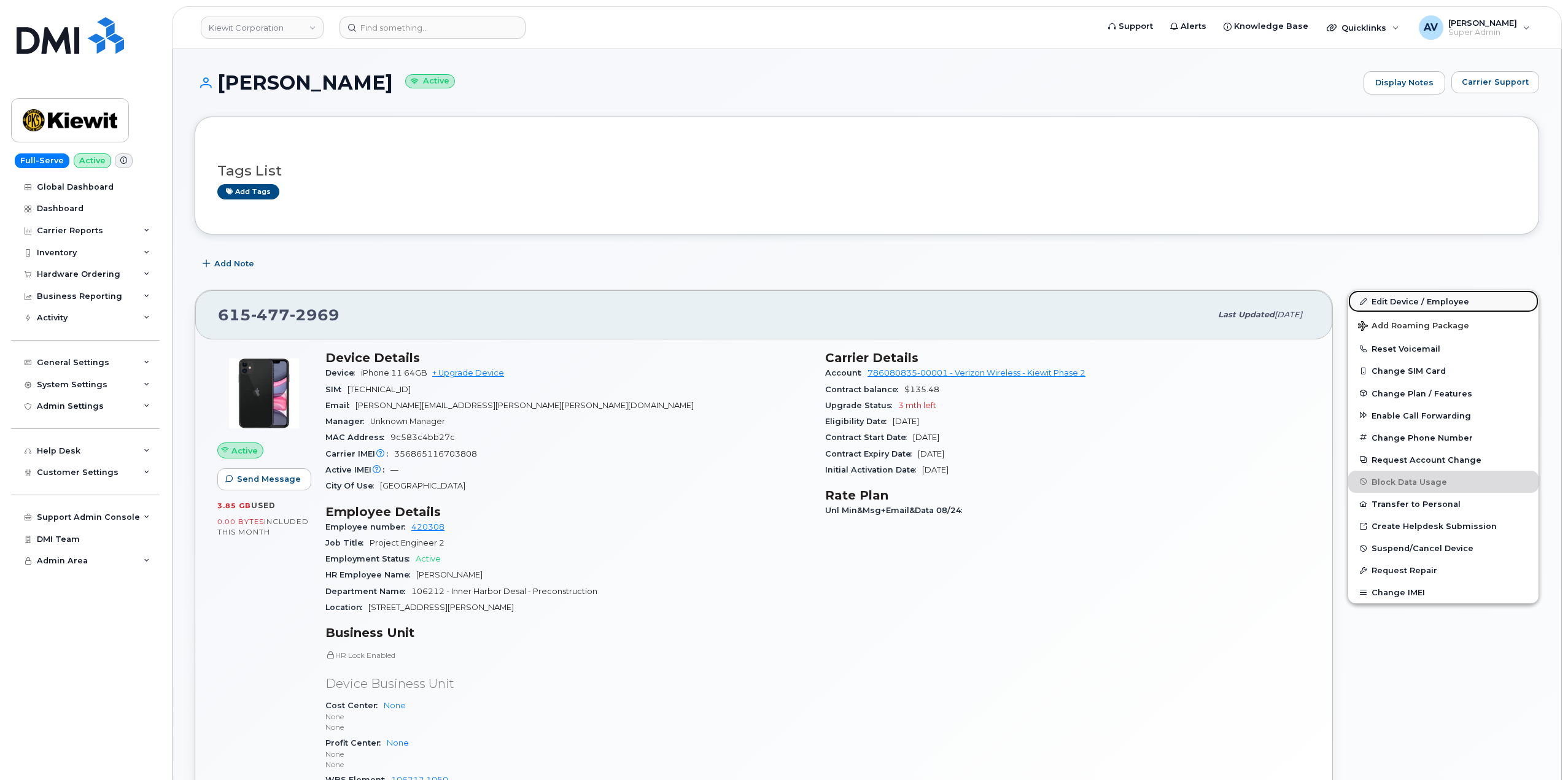
click at [1407, 301] on link "Edit Device / Employee" at bounding box center [1444, 302] width 191 height 22
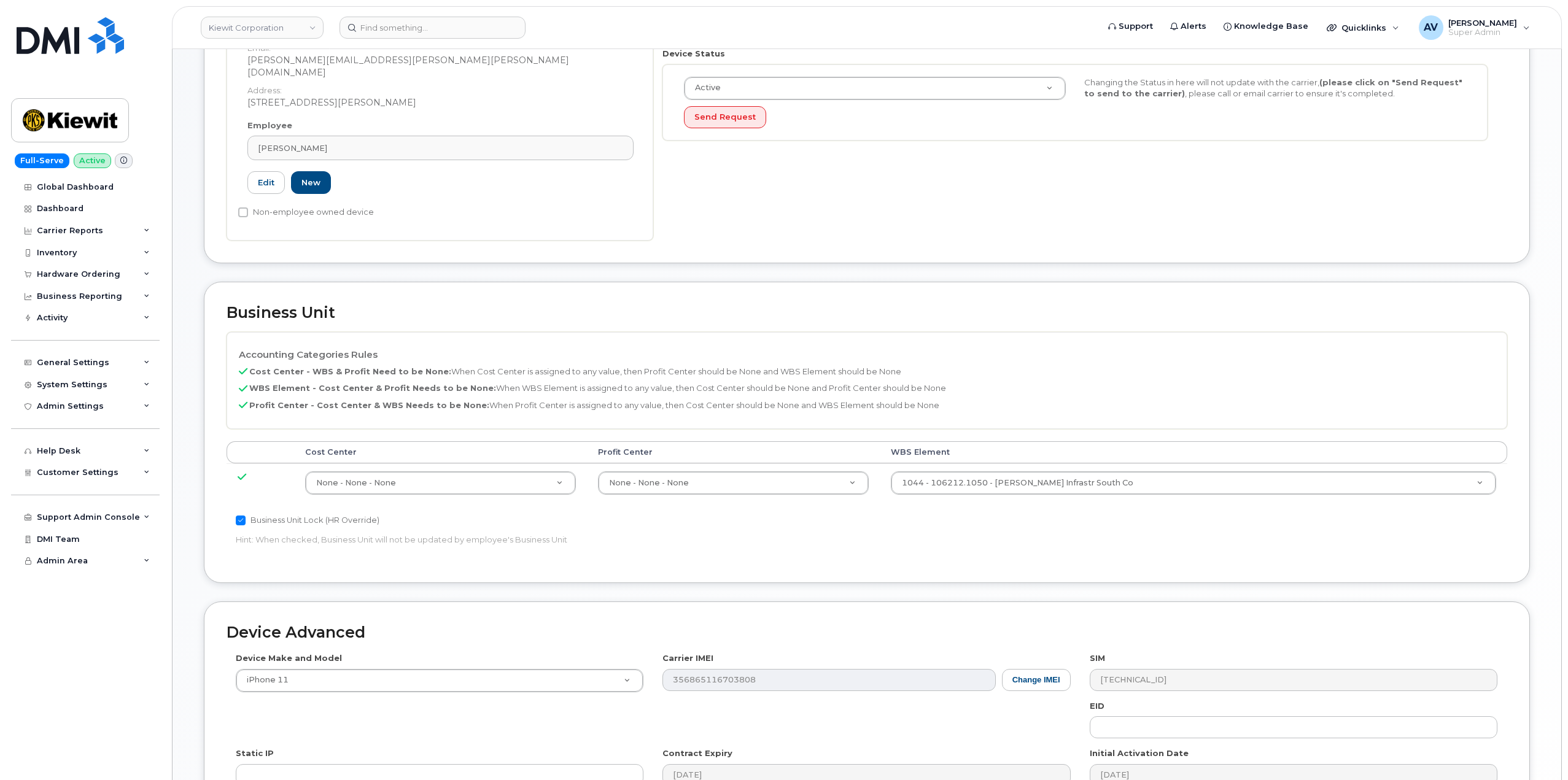
scroll to position [307, 0]
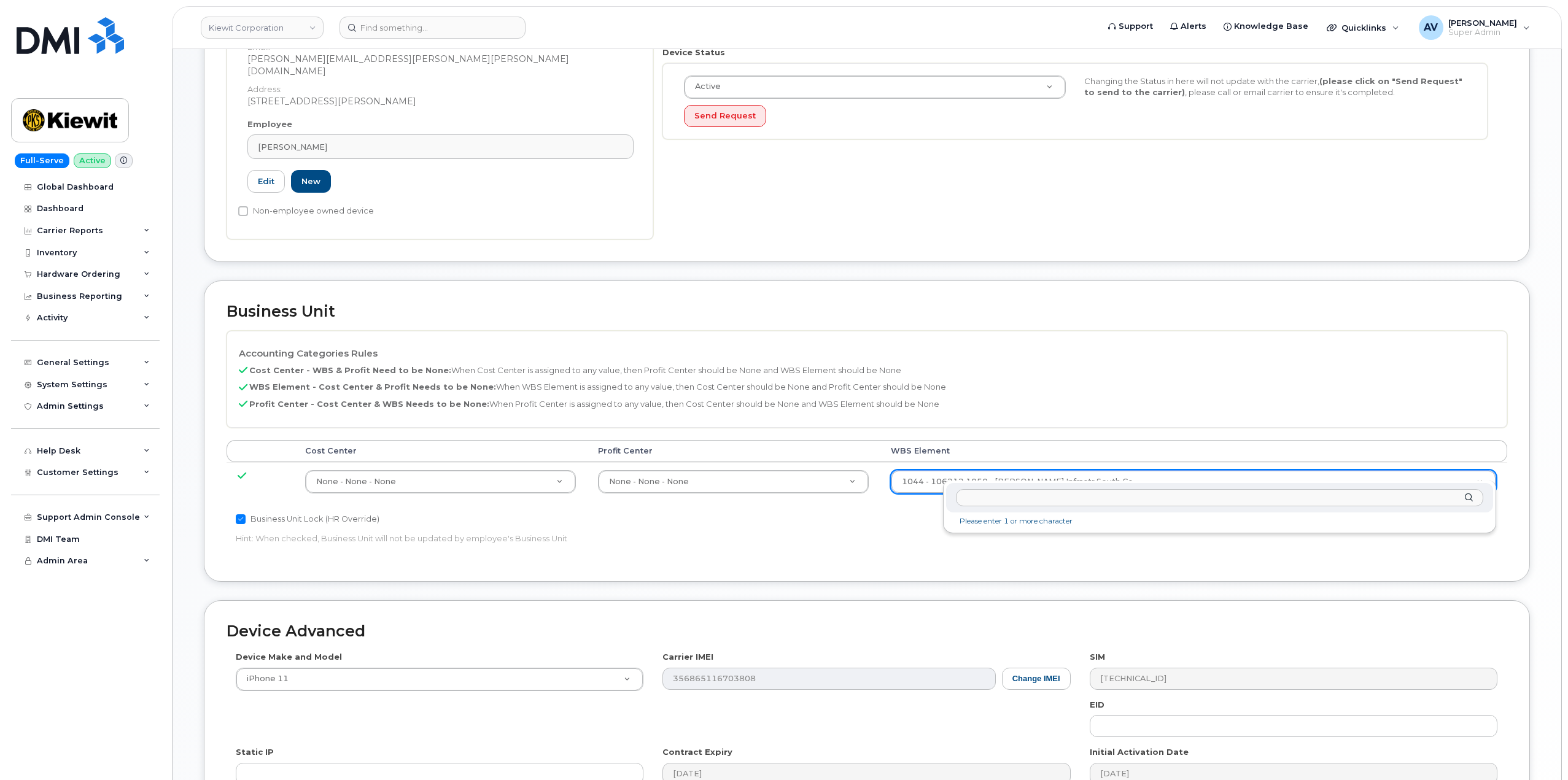
click at [1064, 502] on input "text" at bounding box center [1219, 498] width 527 height 18
type input "106373.1081"
type input "35050978"
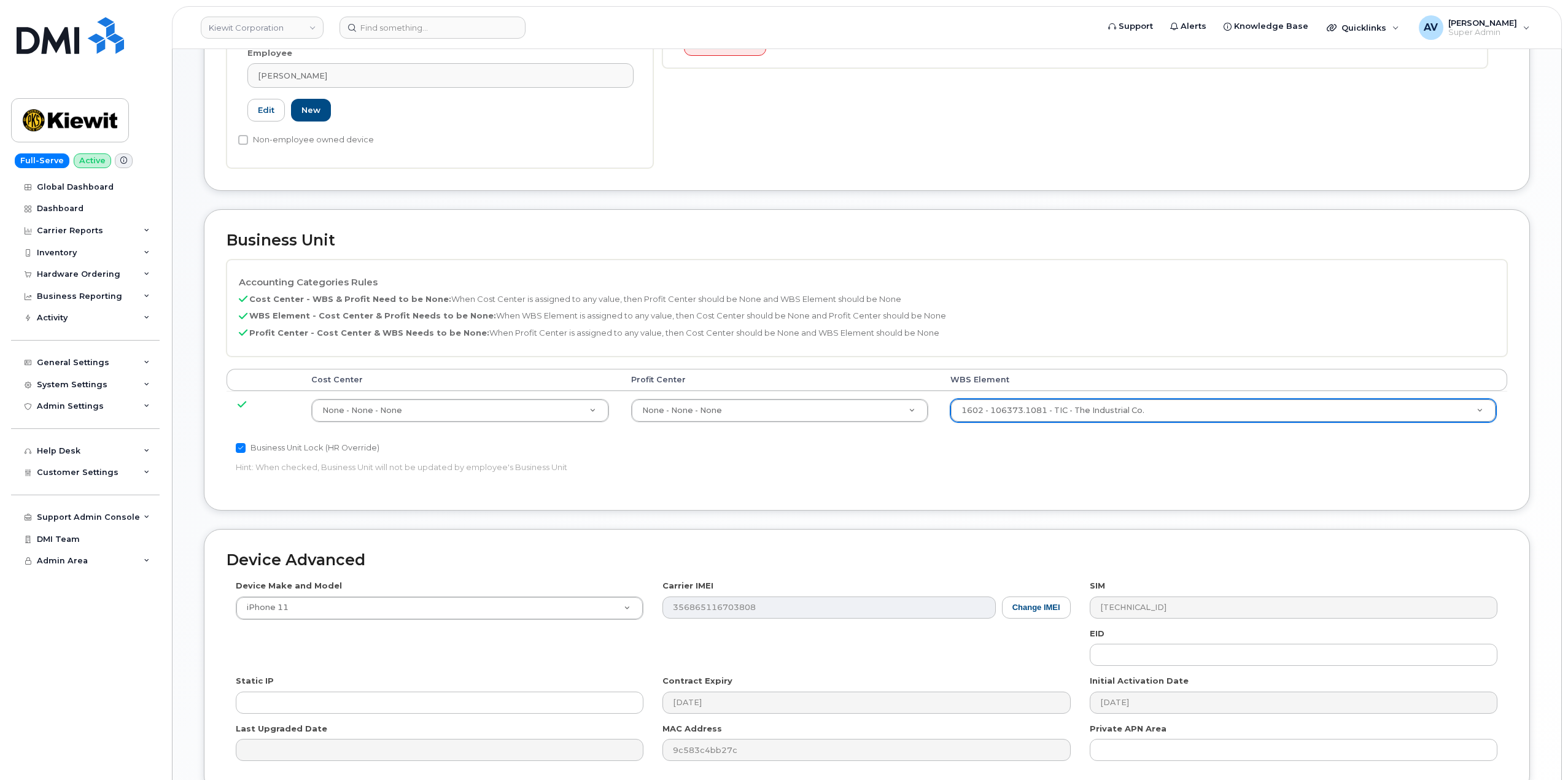
scroll to position [481, 0]
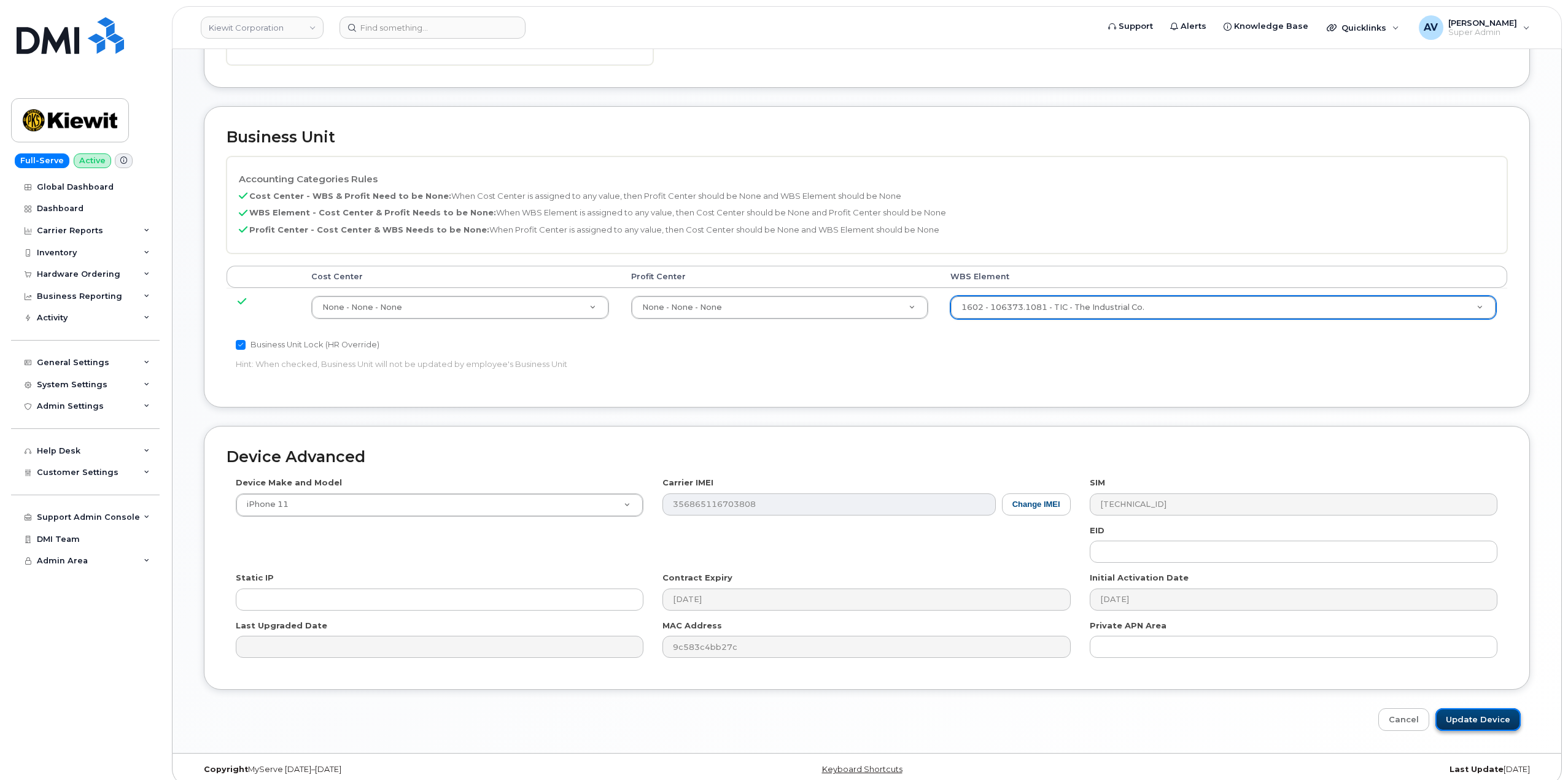
click at [1491, 708] on input "Update Device" at bounding box center [1477, 719] width 85 height 22
type input "Saving..."
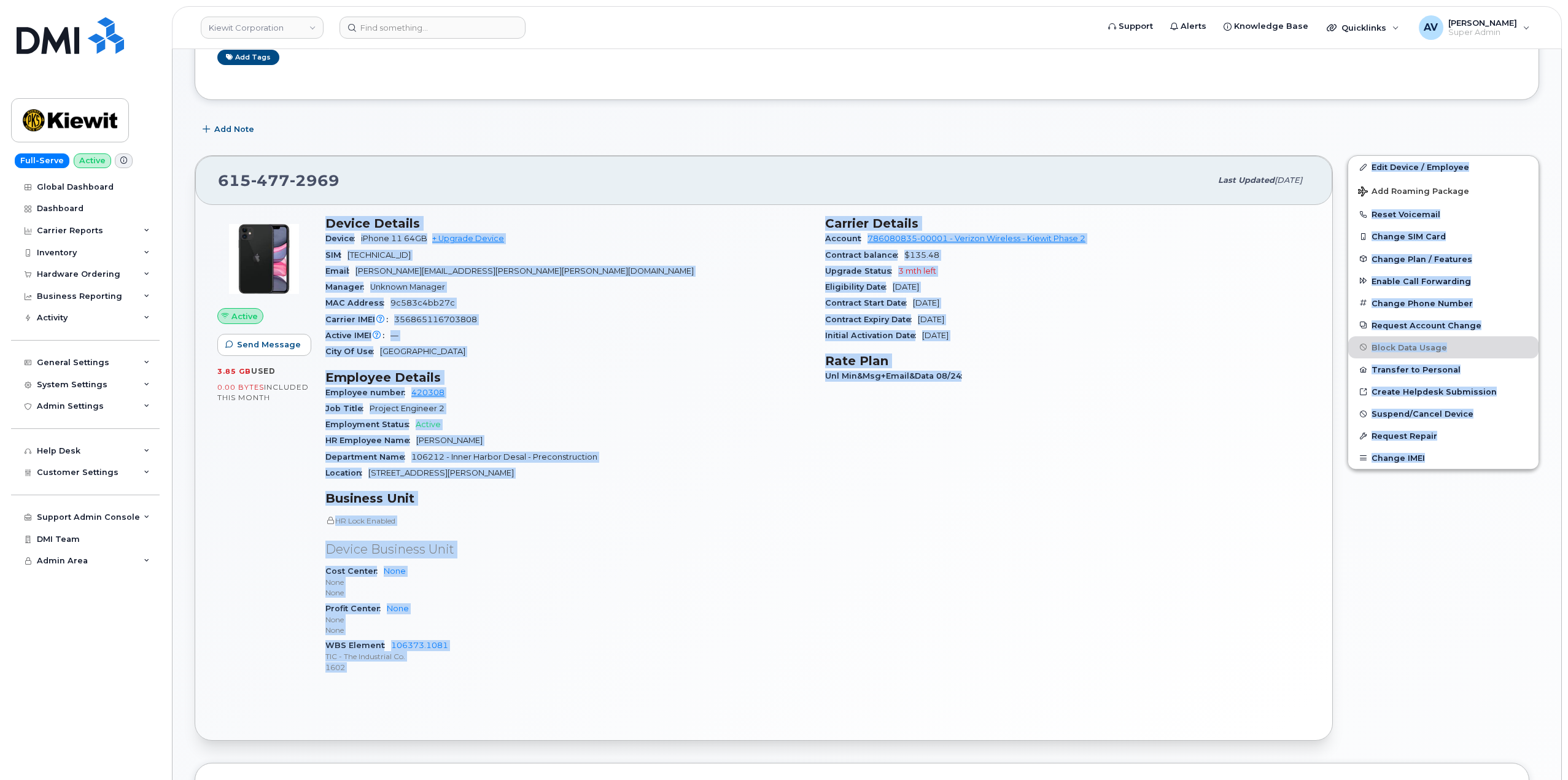
scroll to position [153, 0]
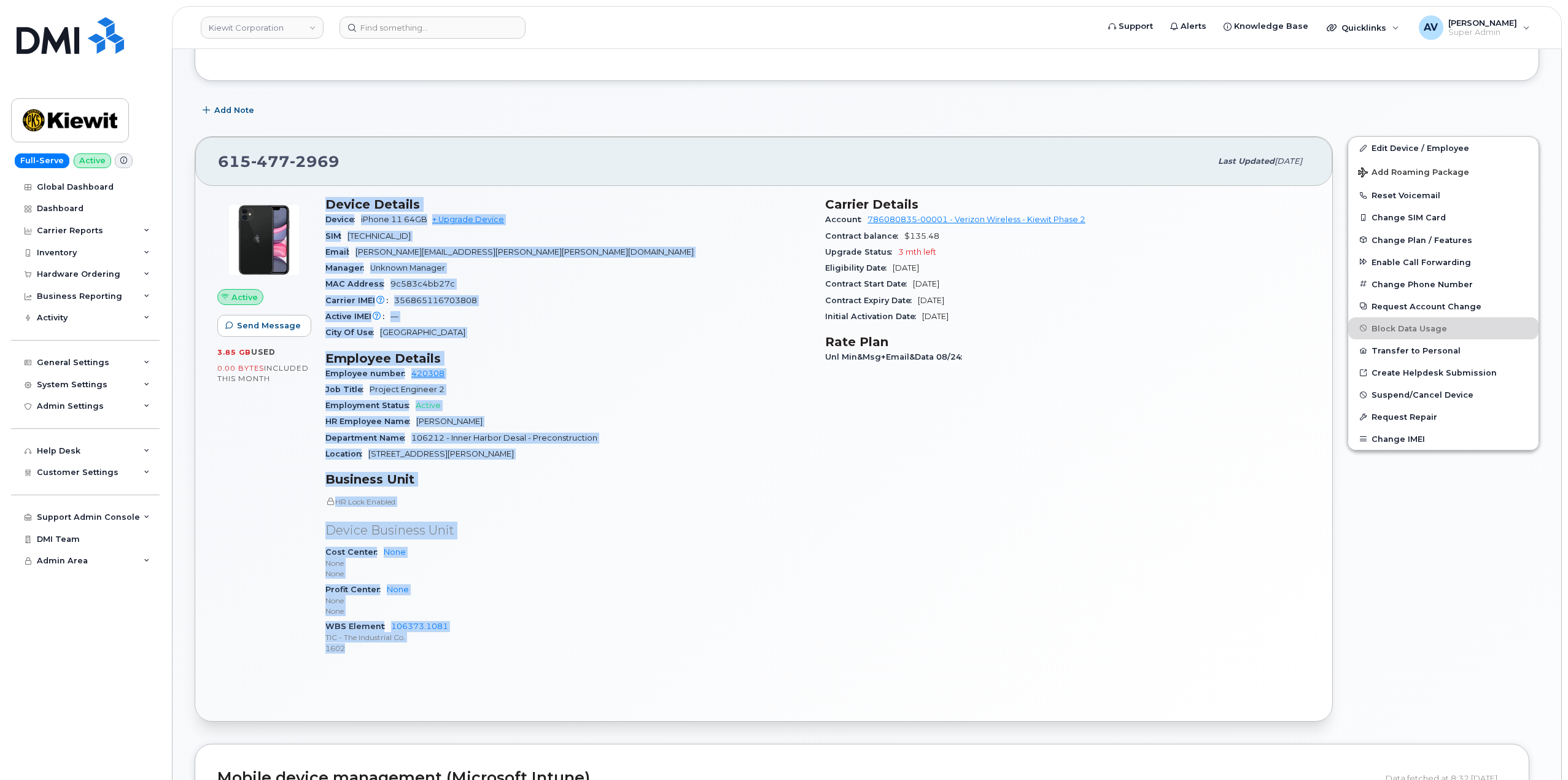
drag, startPoint x: 320, startPoint y: 359, endPoint x: 509, endPoint y: 653, distance: 349.5
click at [509, 653] on div "Device Details Device iPhone 11 64GB + Upgrade Device SIM 89148000007199375722 …" at bounding box center [567, 431] width 500 height 483
copy div "Device Details Device iPhone 11 64GB + Upgrade Device SIM 89148000007199375722 …"
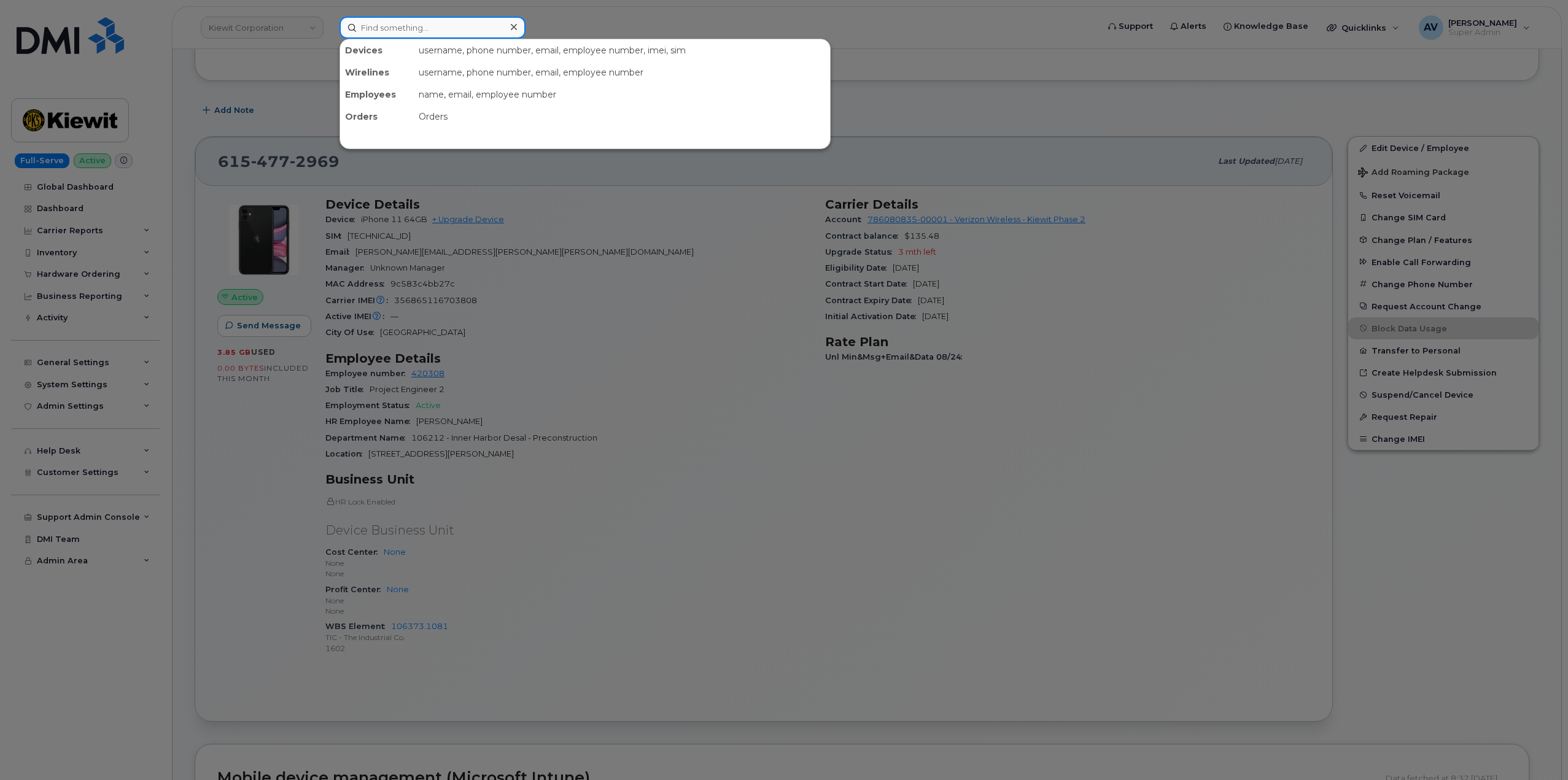
click at [485, 29] on input at bounding box center [432, 28] width 186 height 22
paste input "[PERSON_NAME]"
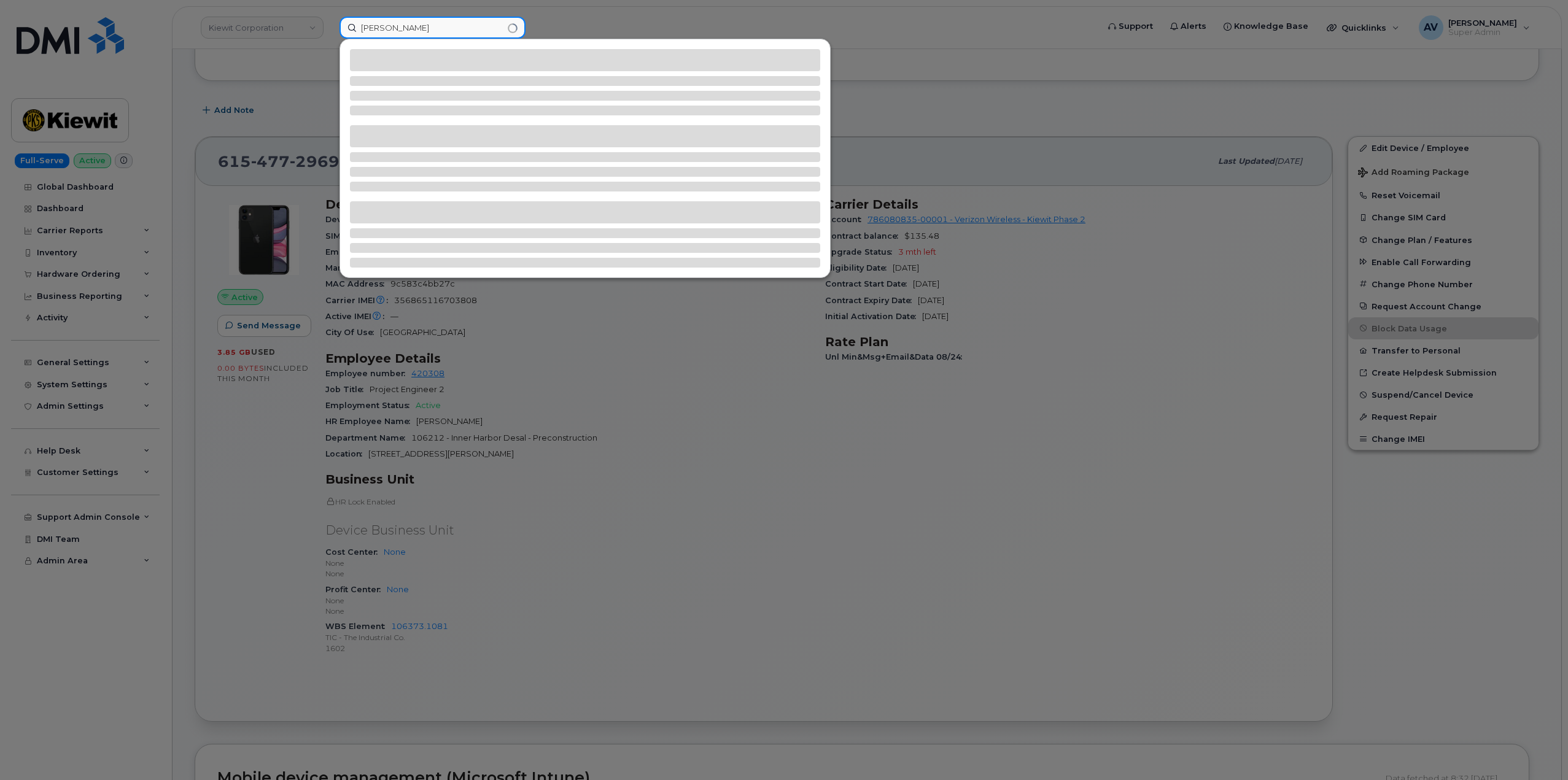
type input "[PERSON_NAME]"
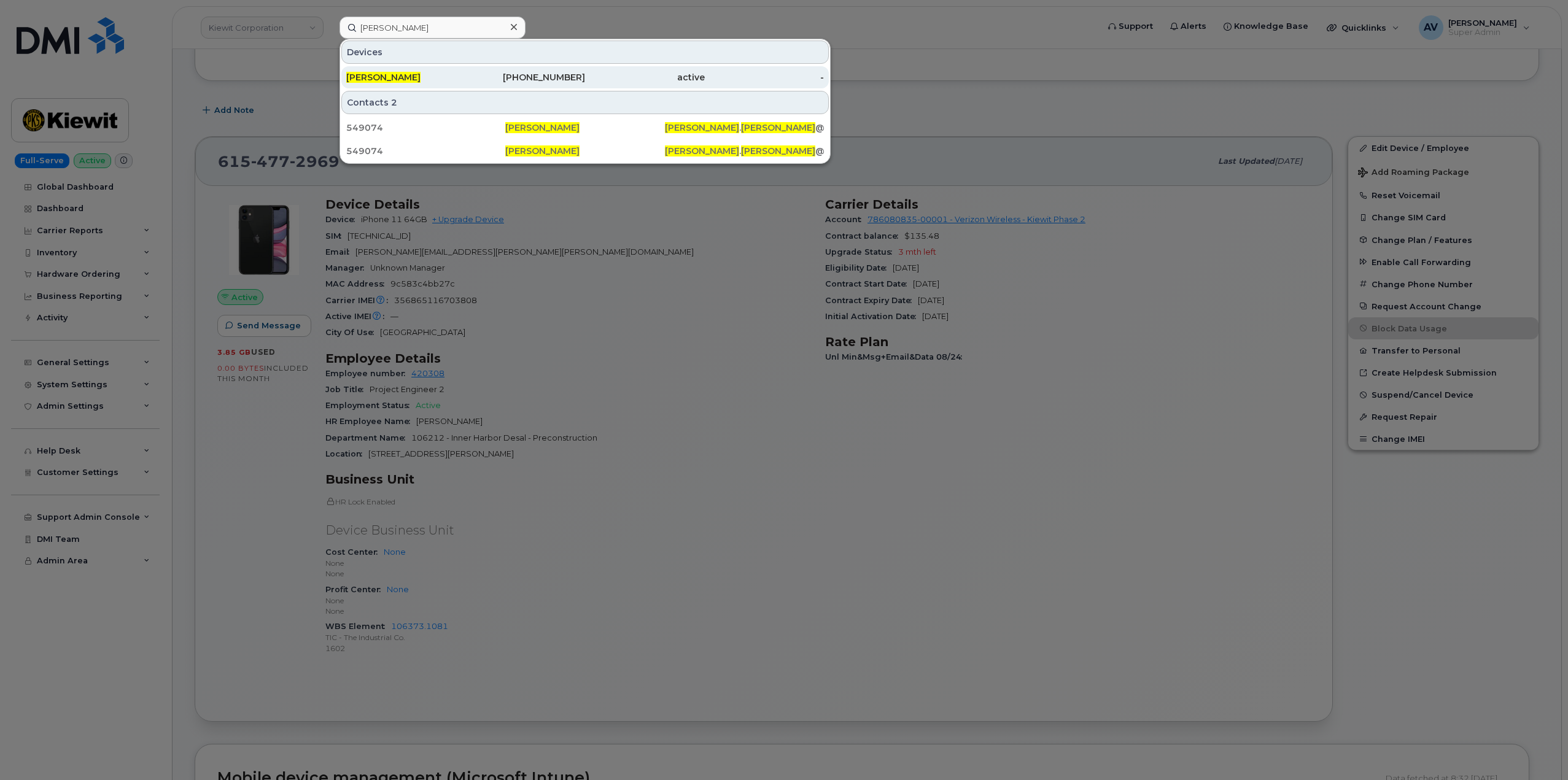
click at [613, 77] on div "active" at bounding box center [645, 77] width 120 height 12
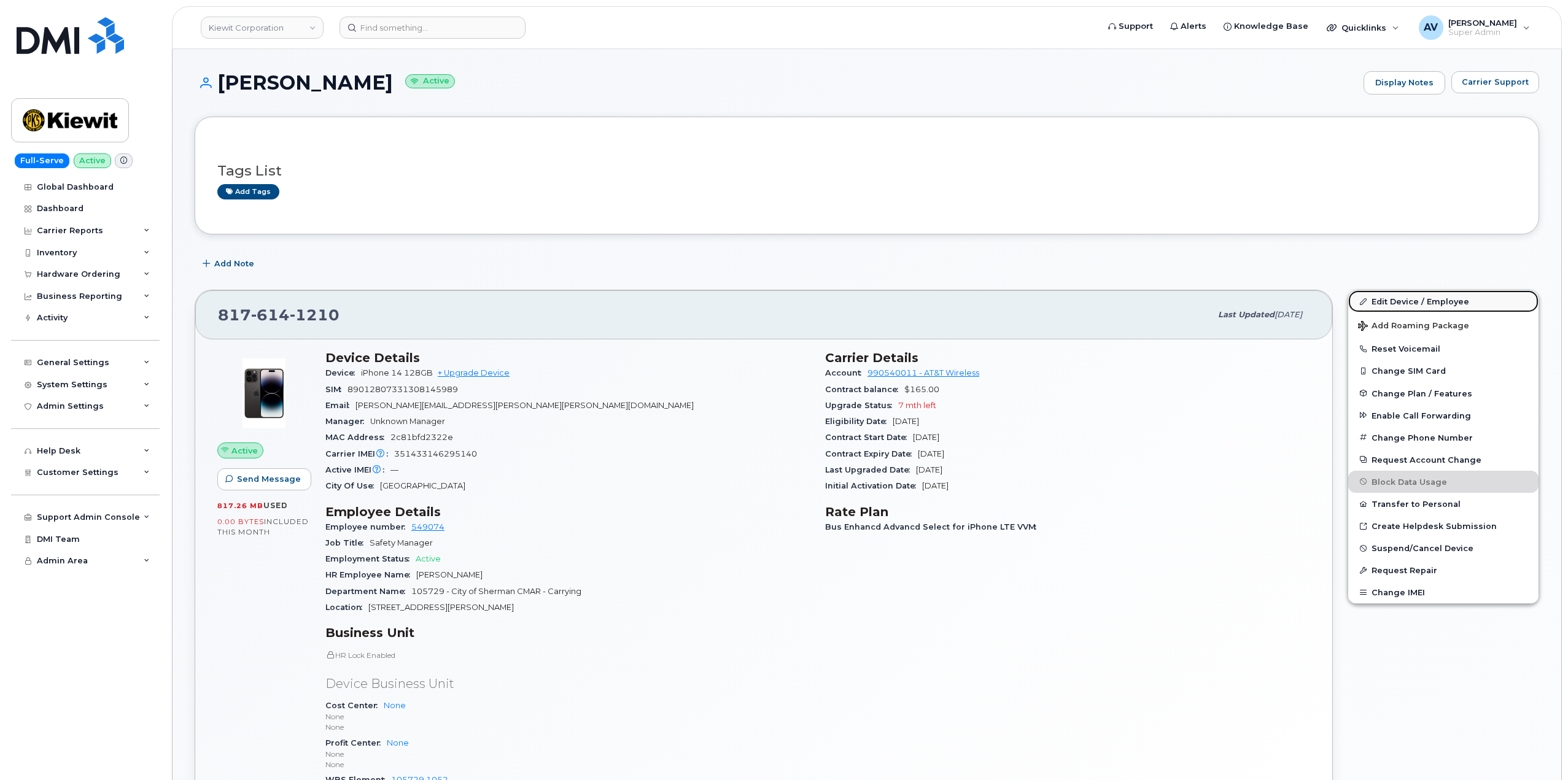
click at [1422, 299] on link "Edit Device / Employee" at bounding box center [1444, 302] width 191 height 22
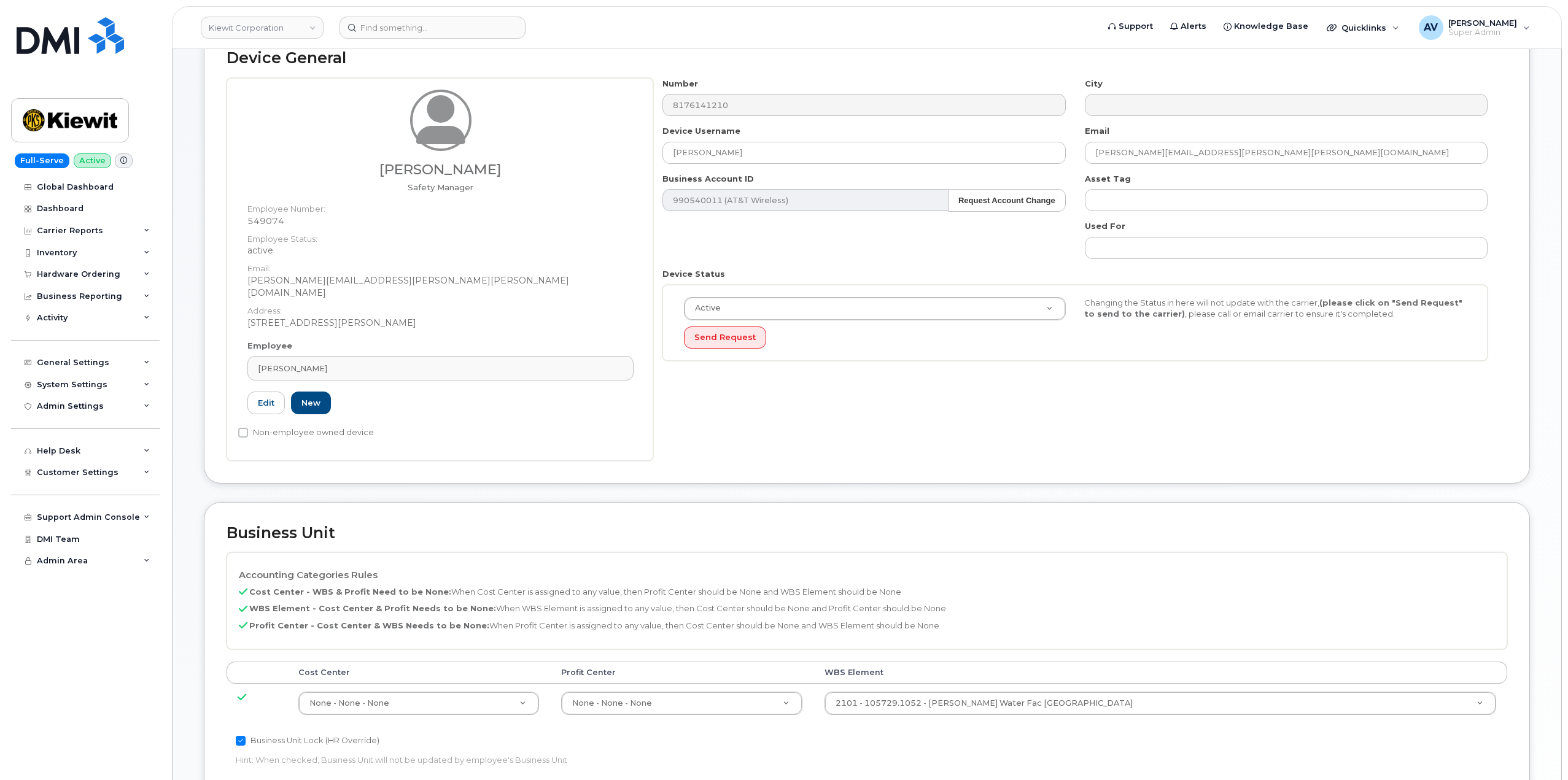
scroll to position [307, 0]
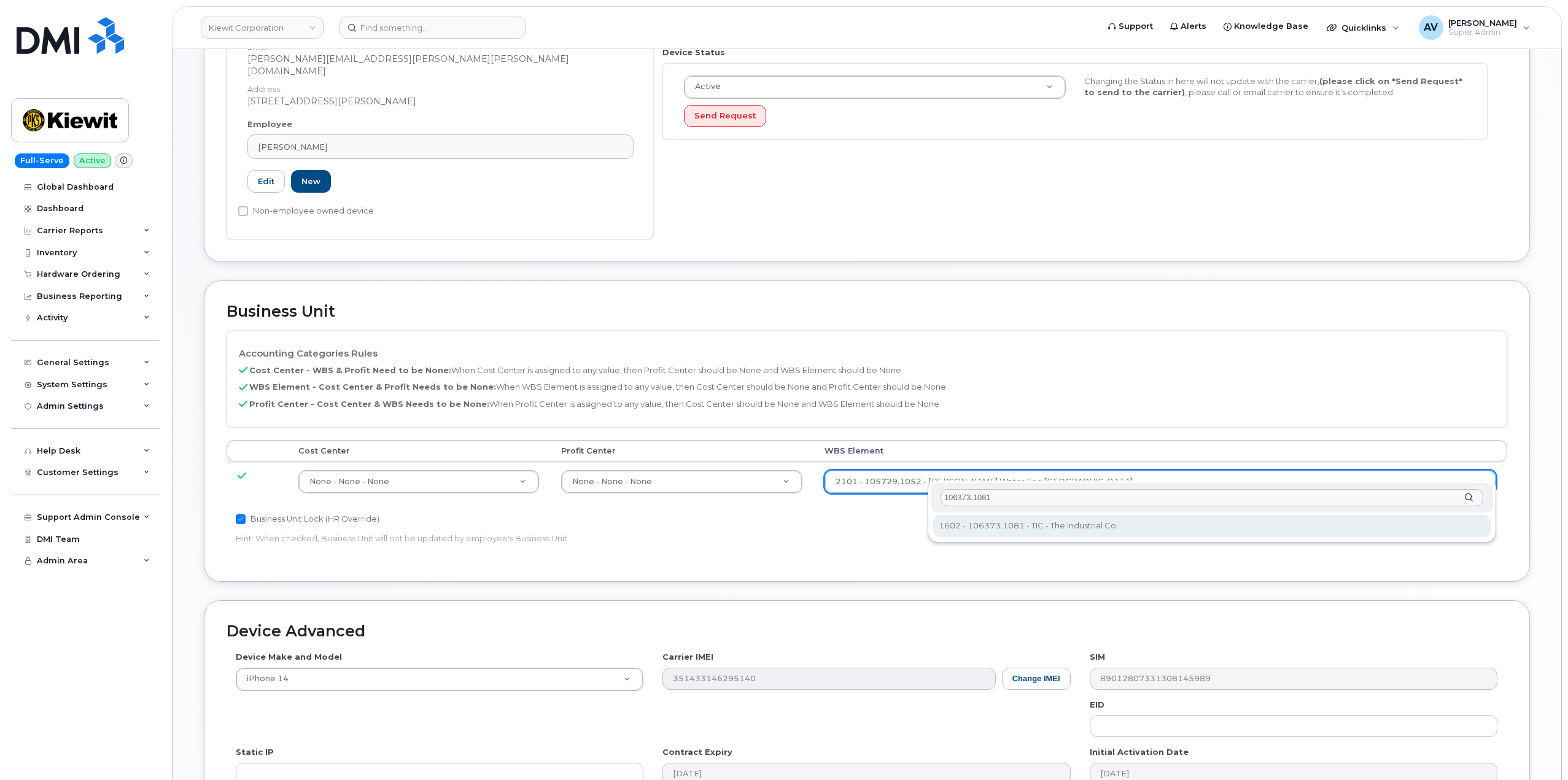
type input "106373.1081"
type input "35050978"
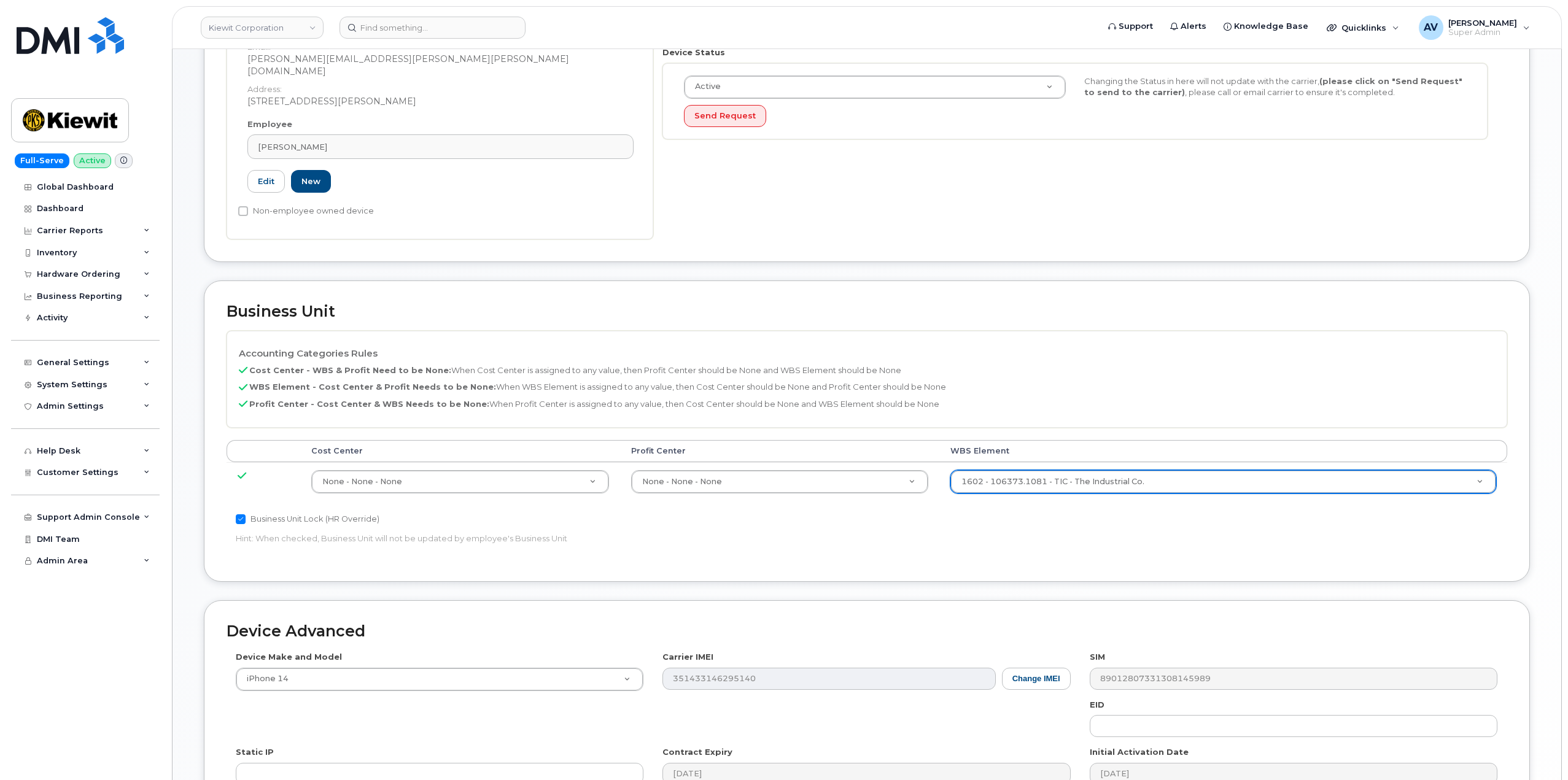
scroll to position [481, 0]
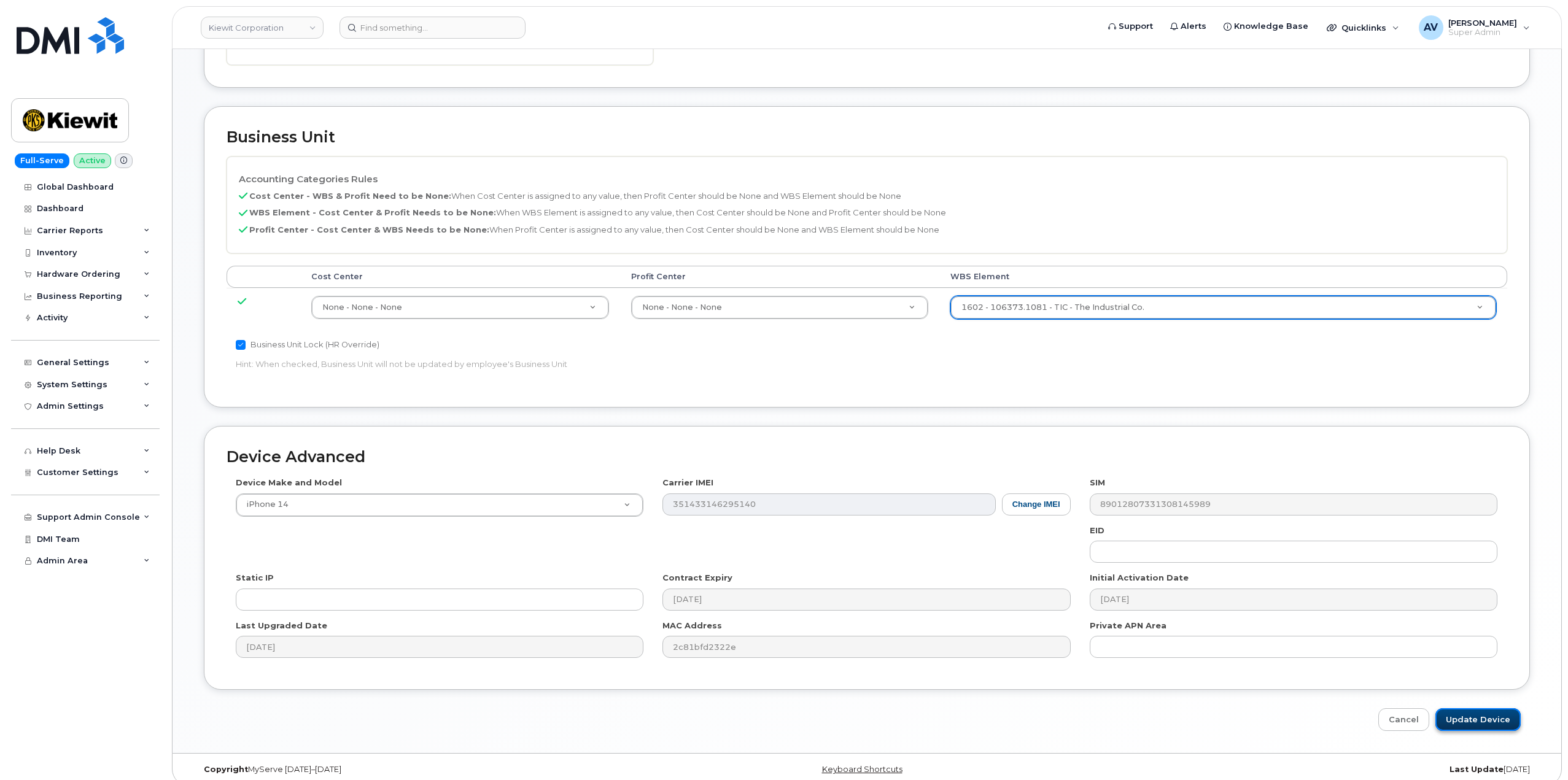
click at [1480, 711] on input "Update Device" at bounding box center [1477, 719] width 85 height 22
type input "Saving..."
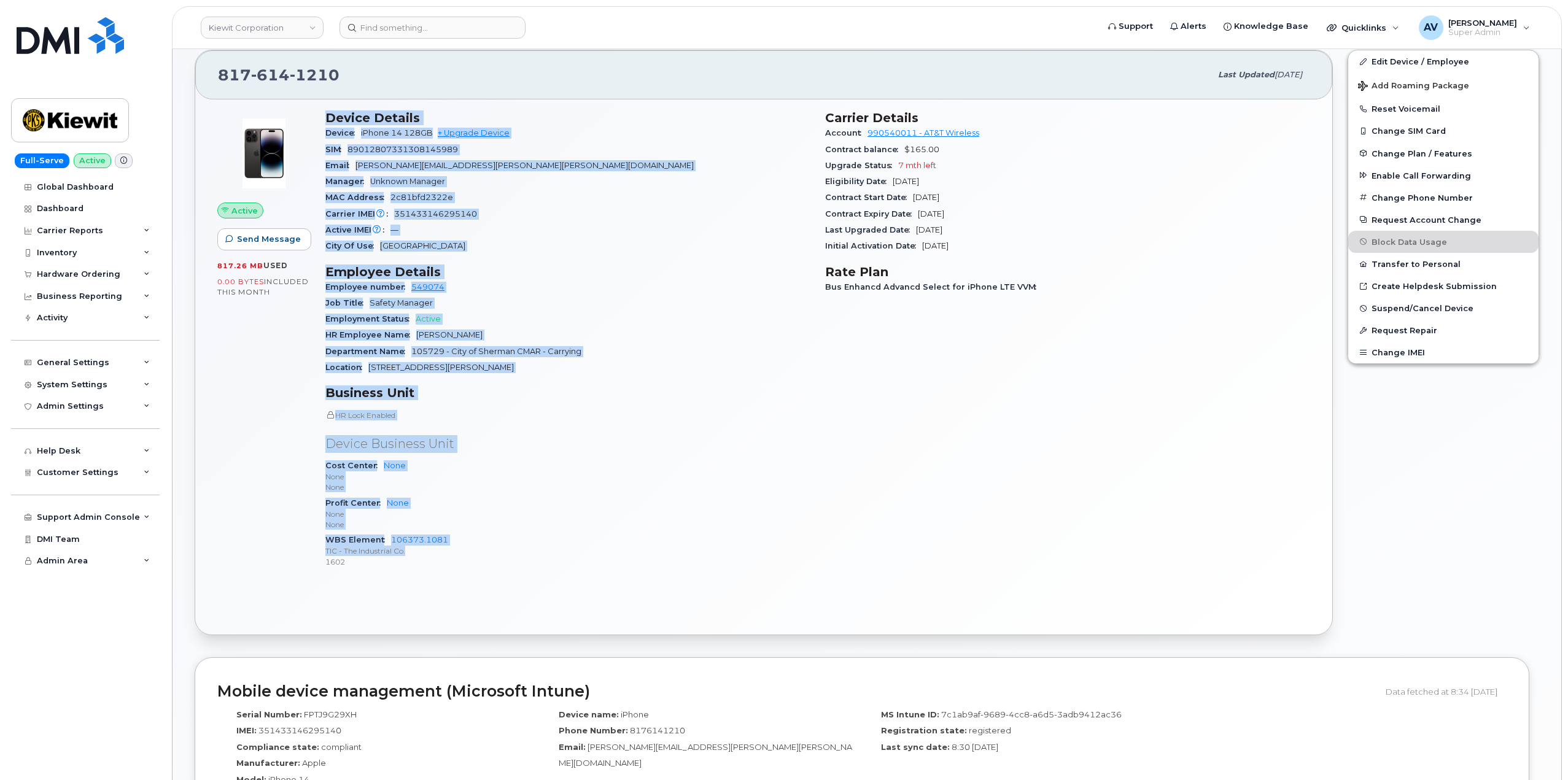
scroll to position [246, 0]
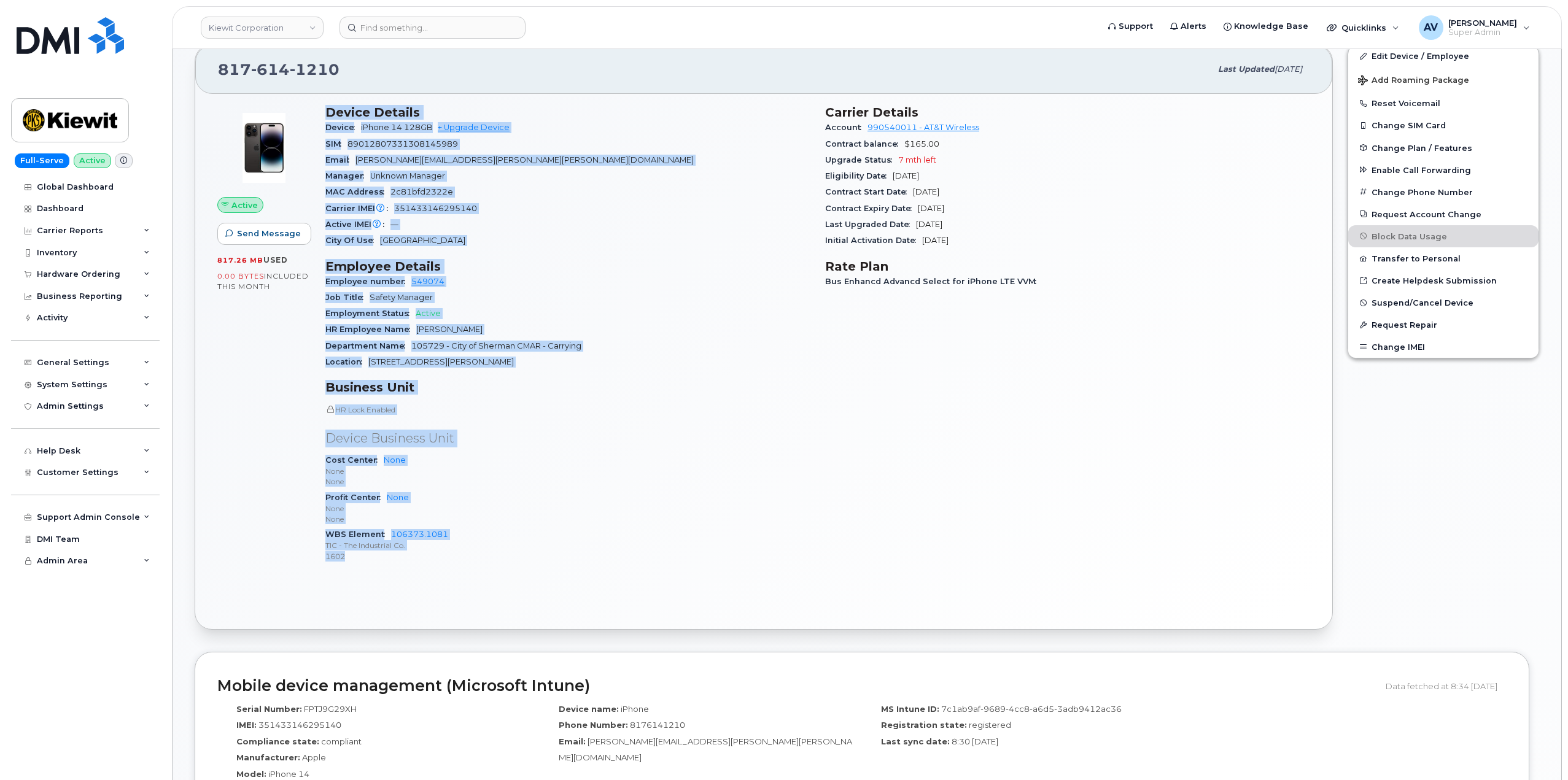
drag, startPoint x: 324, startPoint y: 355, endPoint x: 475, endPoint y: 564, distance: 257.8
click at [475, 564] on div "Device Details Device iPhone 14 128GB + Upgrade Device SIM 89012807331308145989…" at bounding box center [567, 338] width 500 height 483
copy div "Device Details Device iPhone 14 128GB + Upgrade Device SIM 89012807331308145989…"
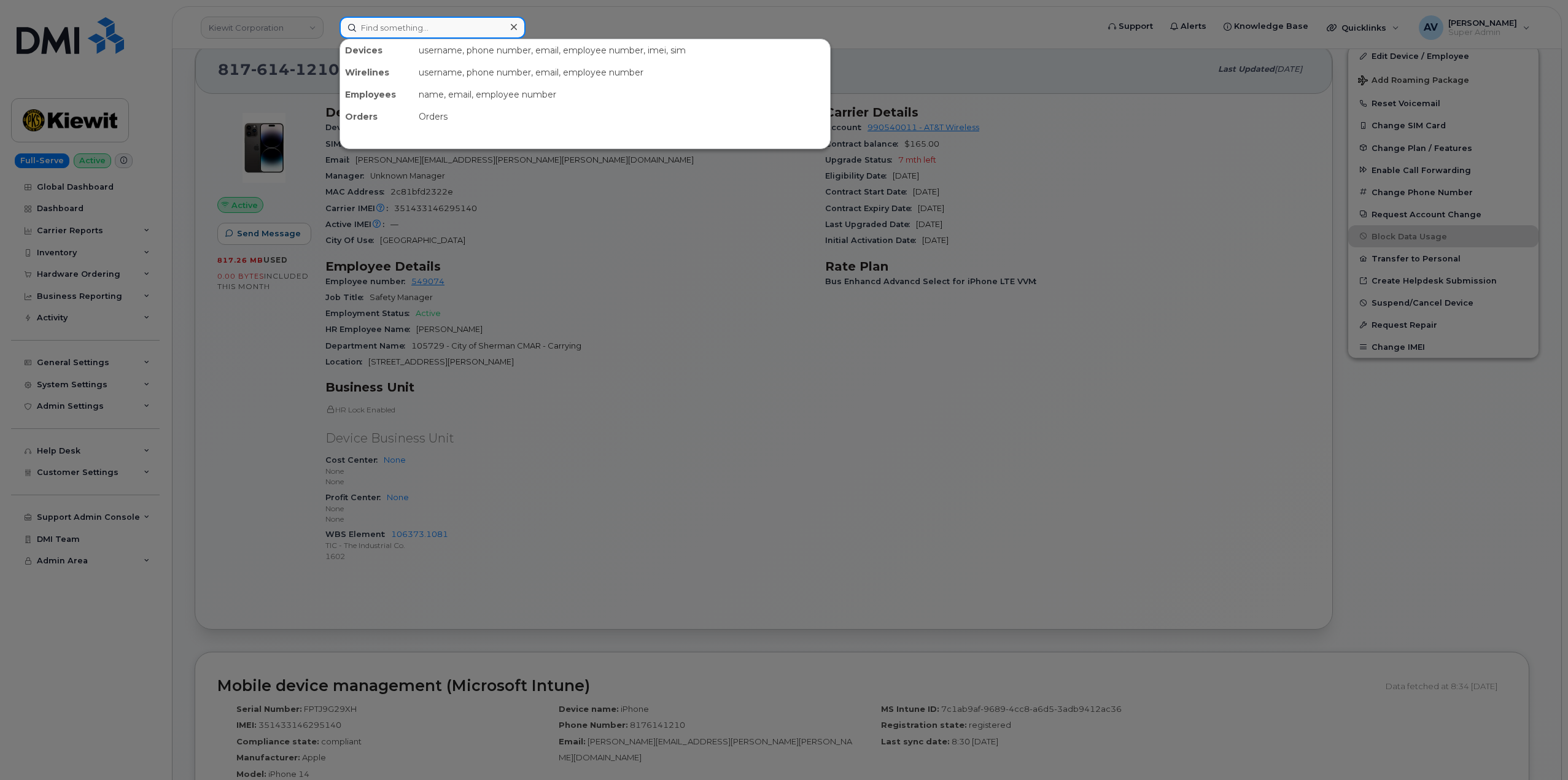
click at [426, 30] on input at bounding box center [432, 28] width 186 height 22
paste input "Ronald Herndon"
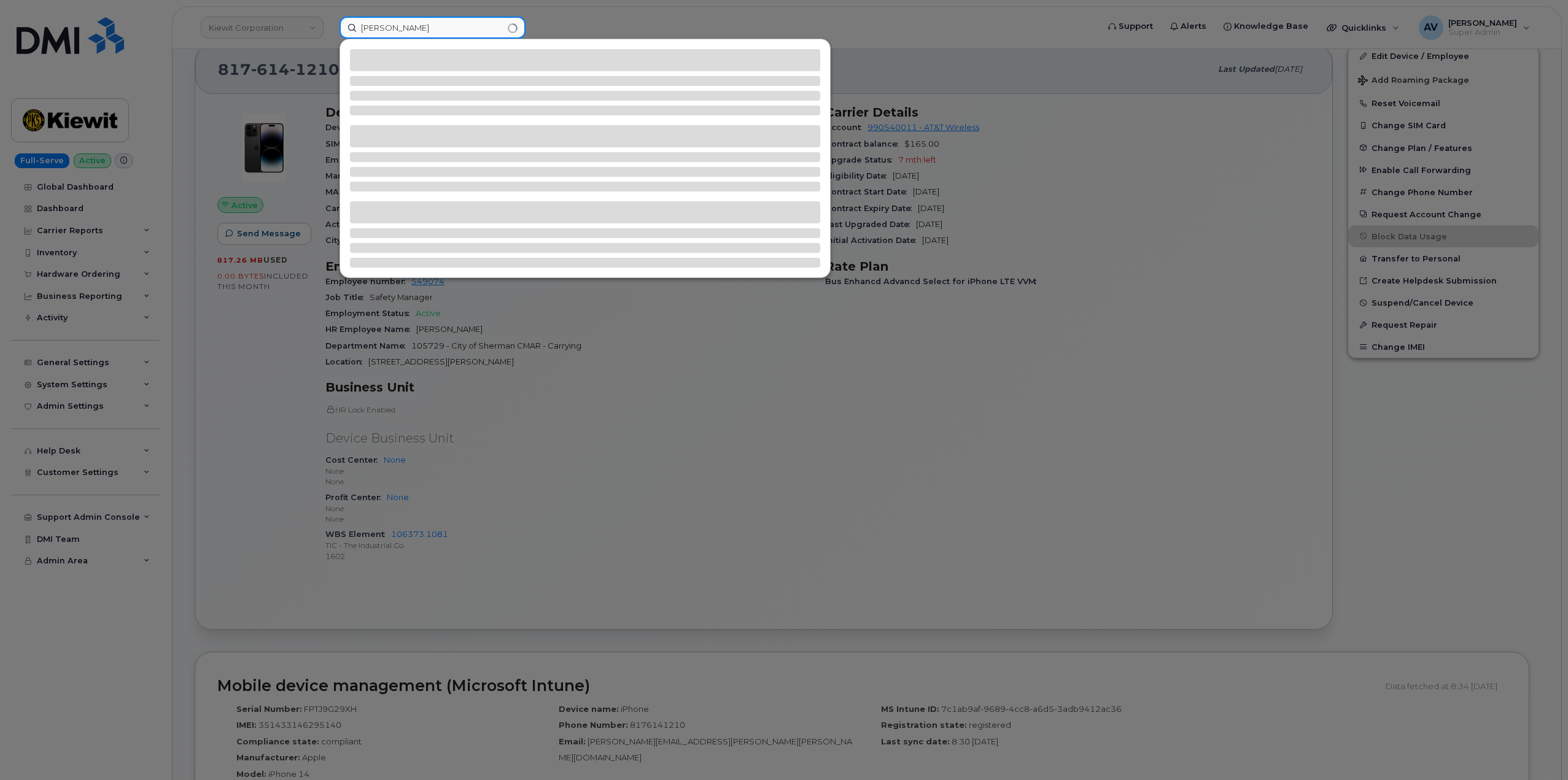
type input "Ronald Herndon"
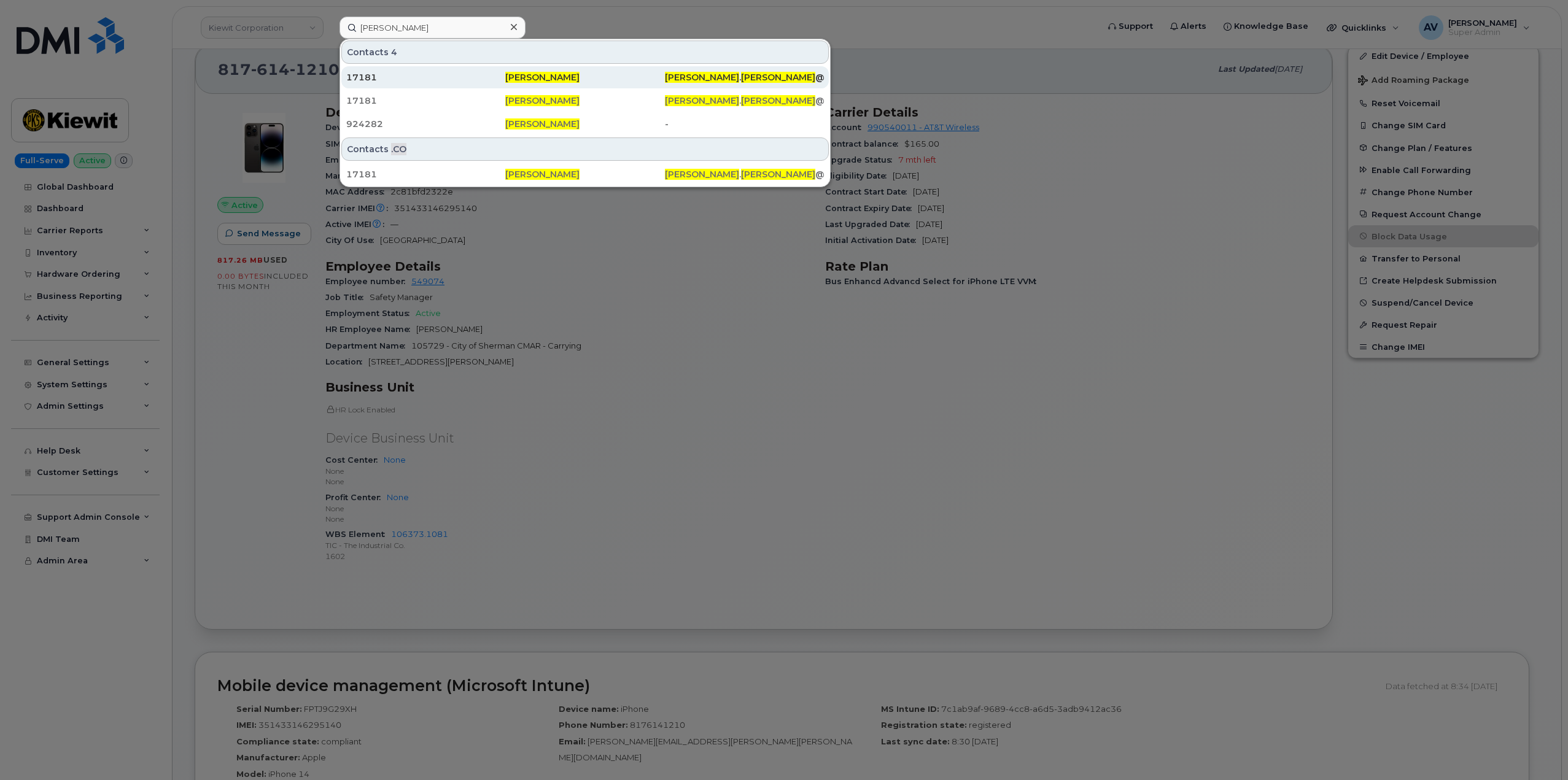
click at [447, 76] on div "17181" at bounding box center [426, 77] width 159 height 12
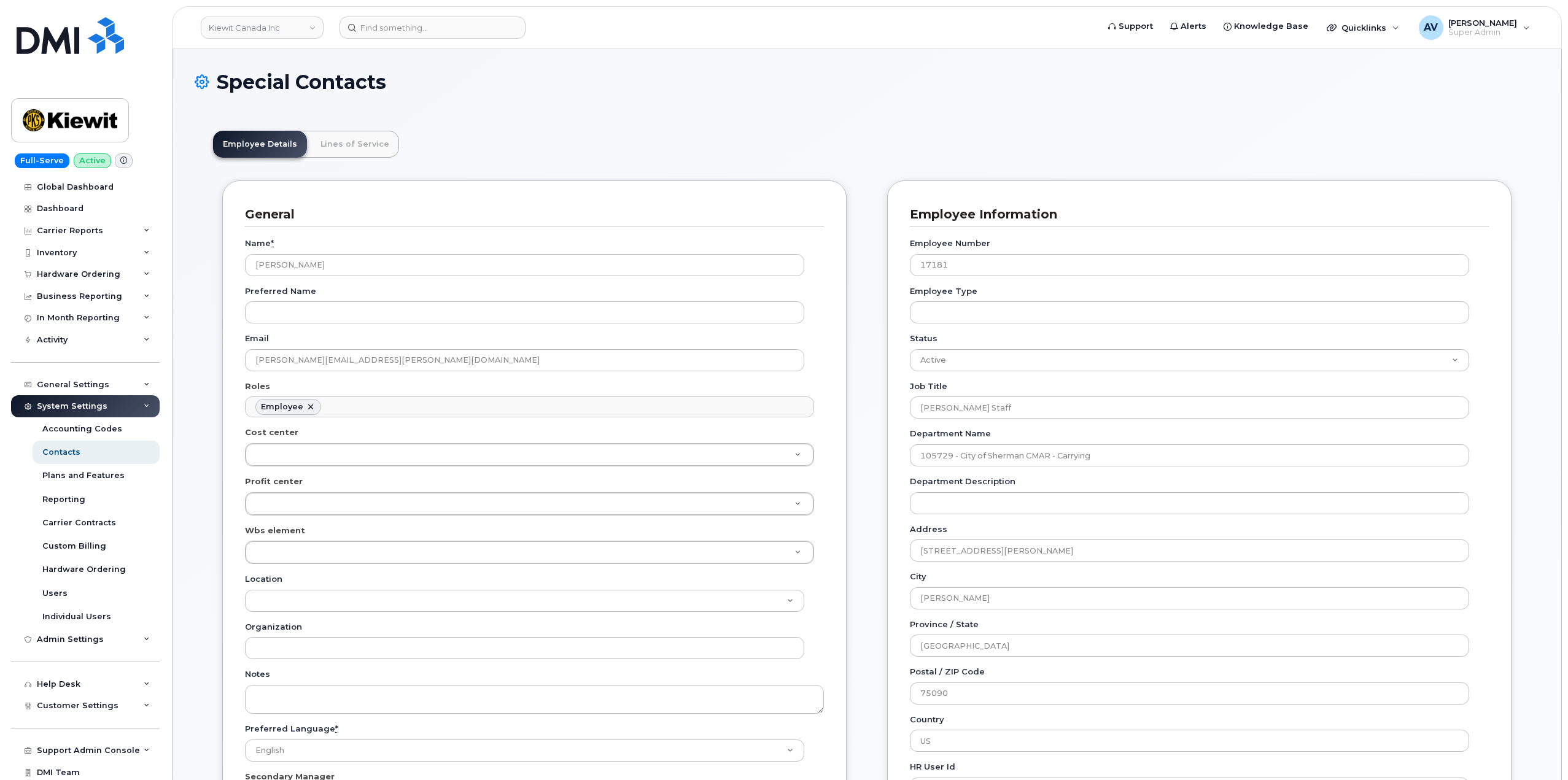
scroll to position [36, 0]
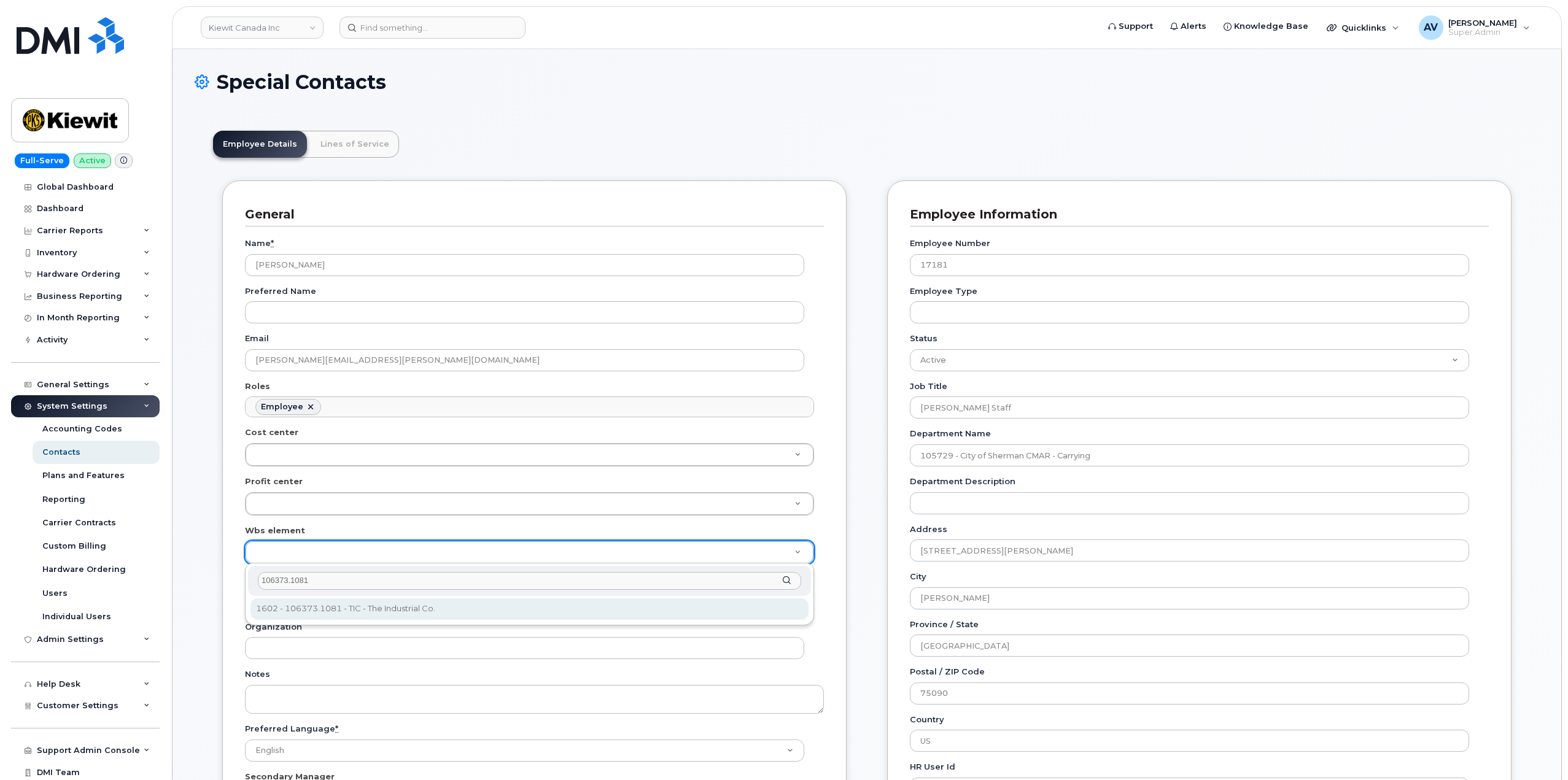
type input "106373.1081"
type input "35043709"
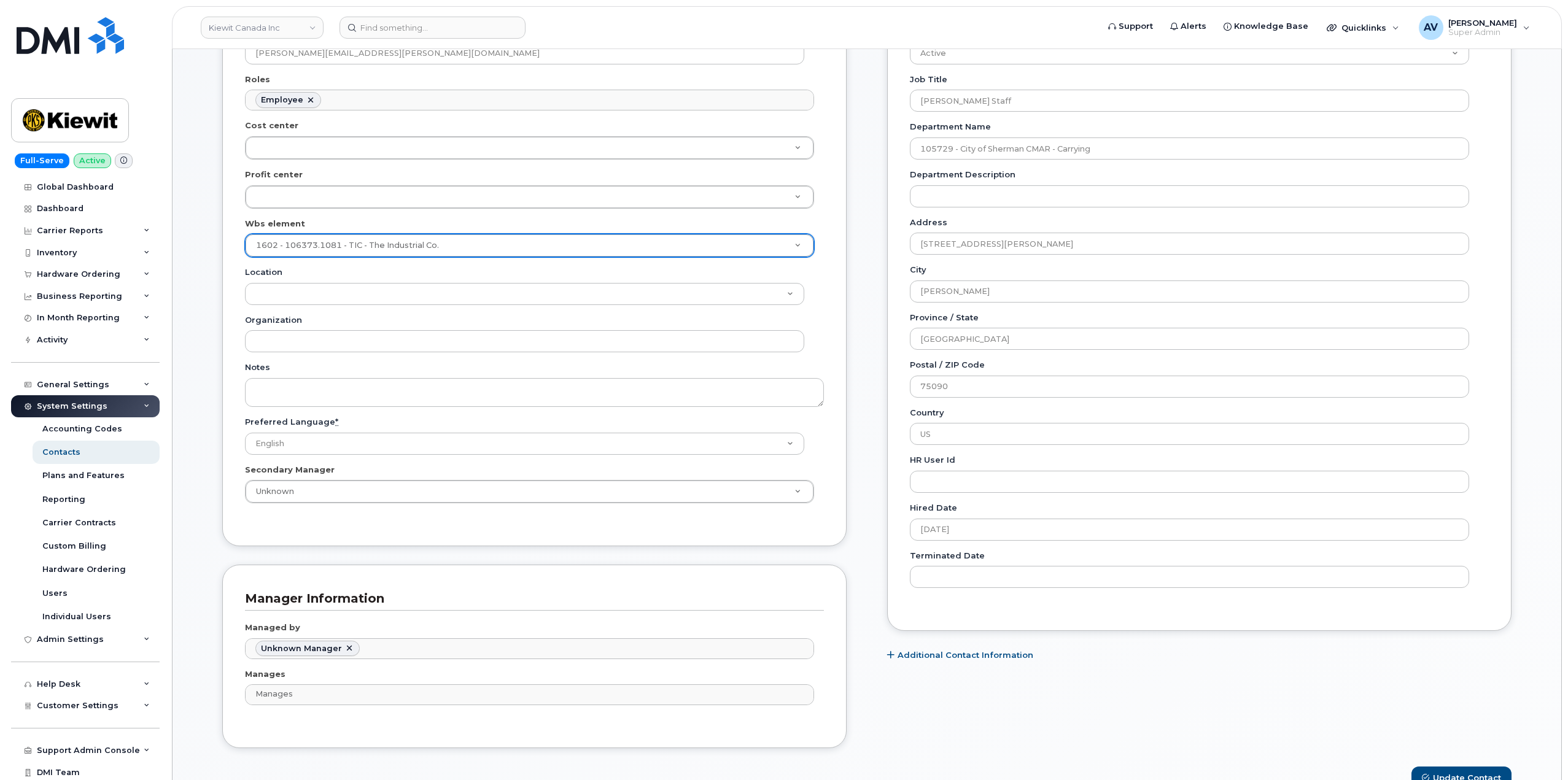
scroll to position [430, 0]
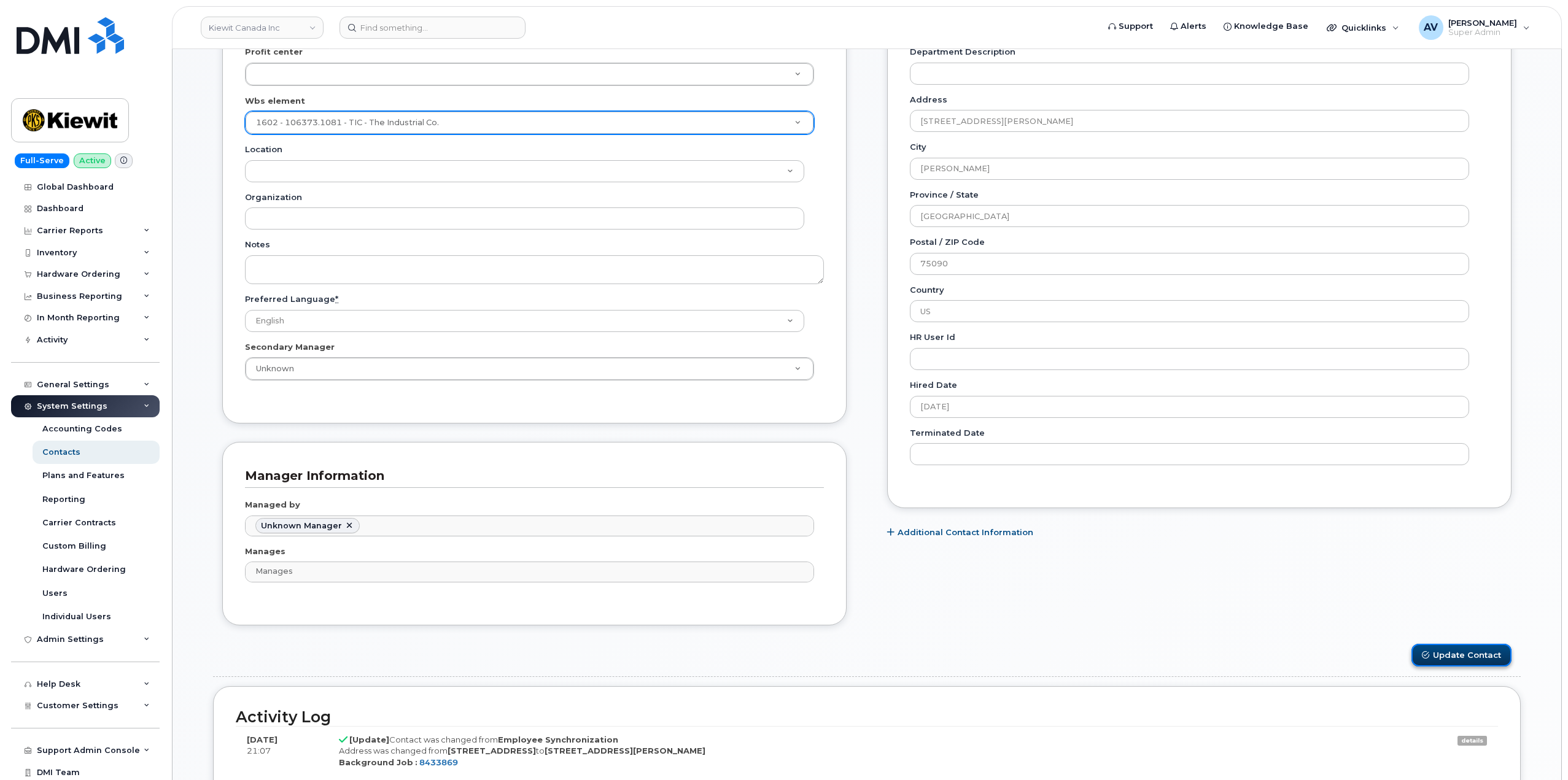
click at [1464, 657] on button "Update Contact" at bounding box center [1461, 655] width 100 height 22
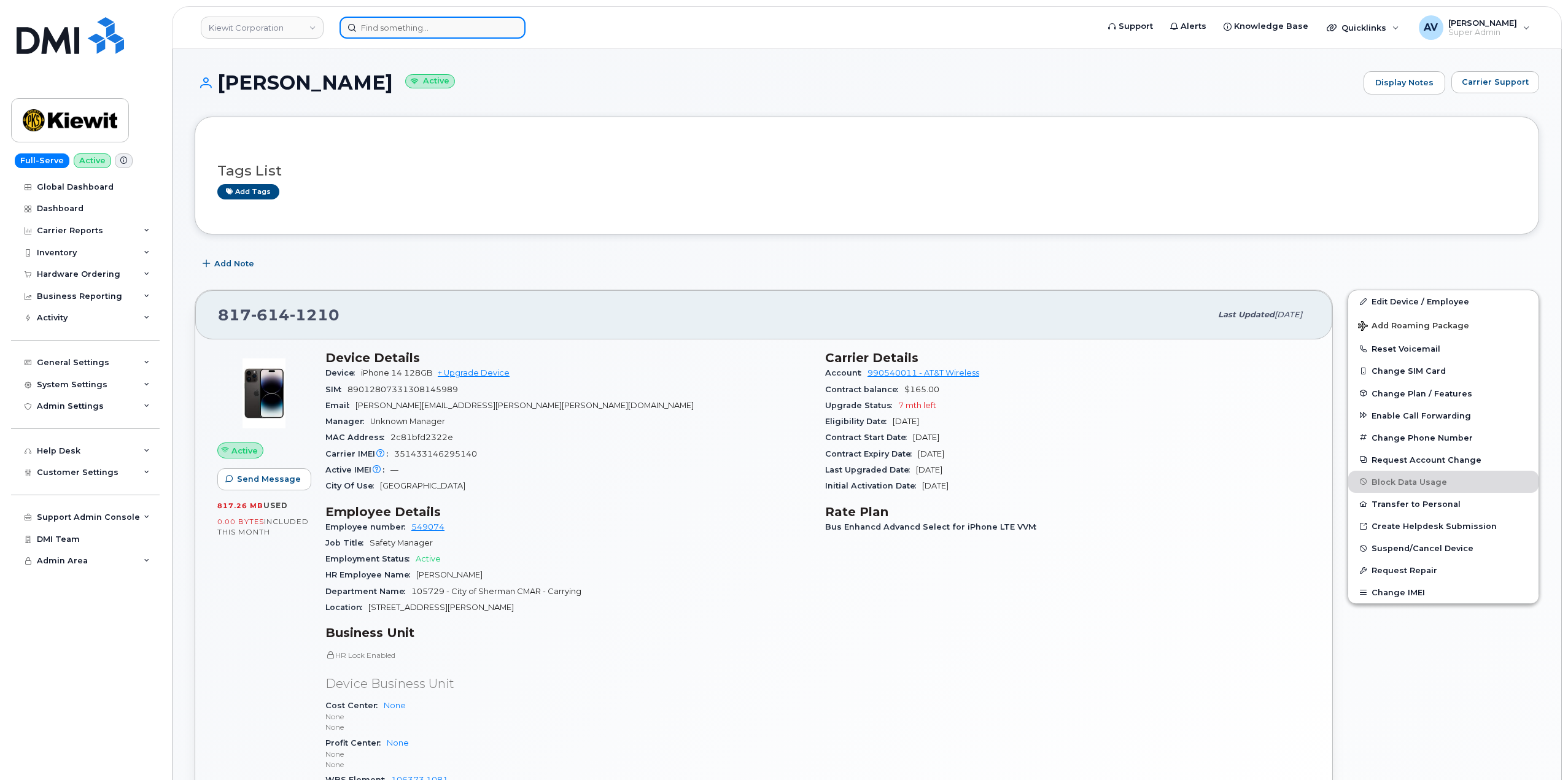
click at [459, 31] on input at bounding box center [432, 28] width 186 height 22
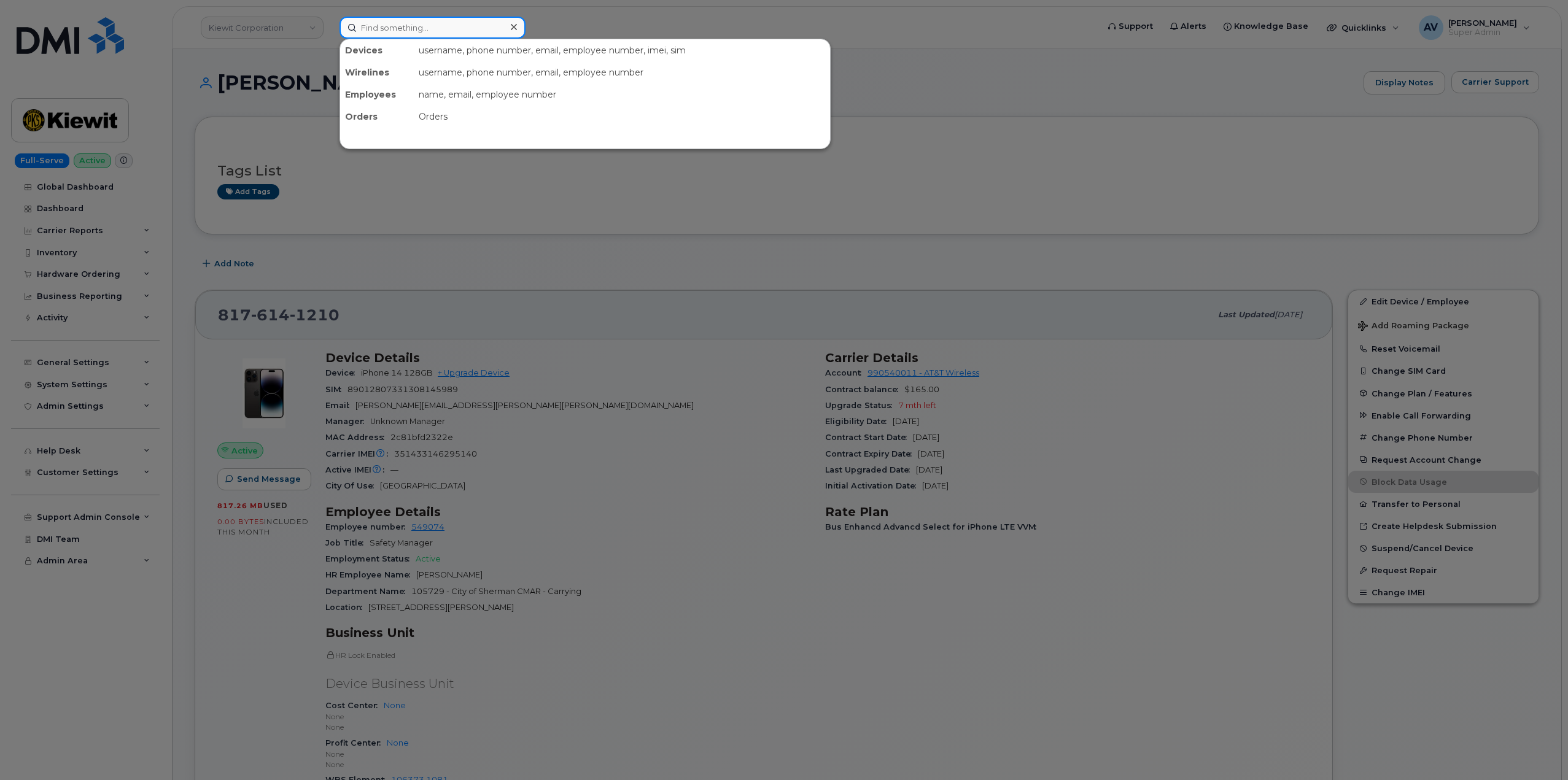
paste input "[DATE][PERSON_NAME]"
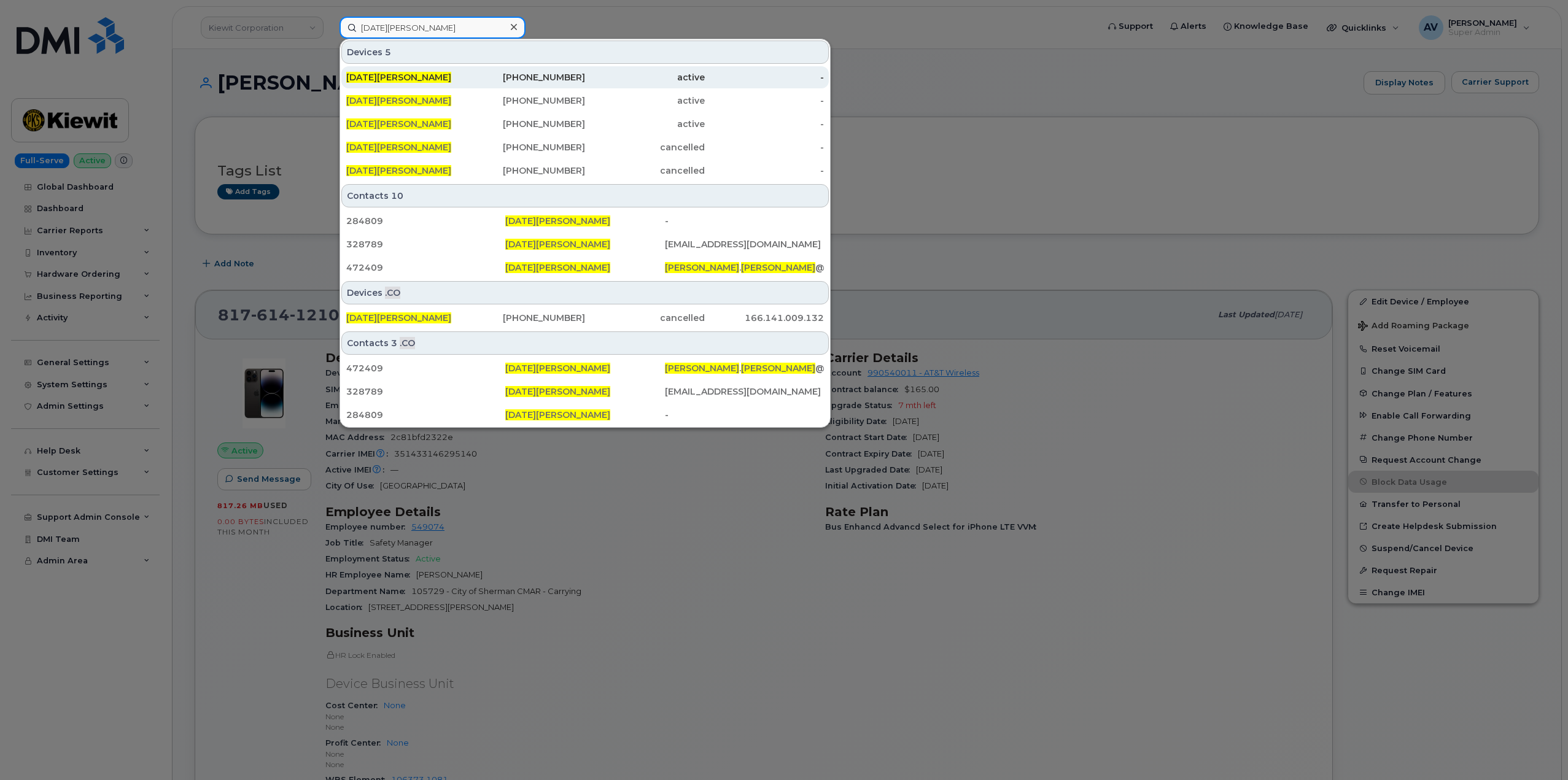
type input "[DATE][PERSON_NAME]"
click at [454, 75] on div "[DATE][PERSON_NAME]" at bounding box center [406, 77] width 120 height 12
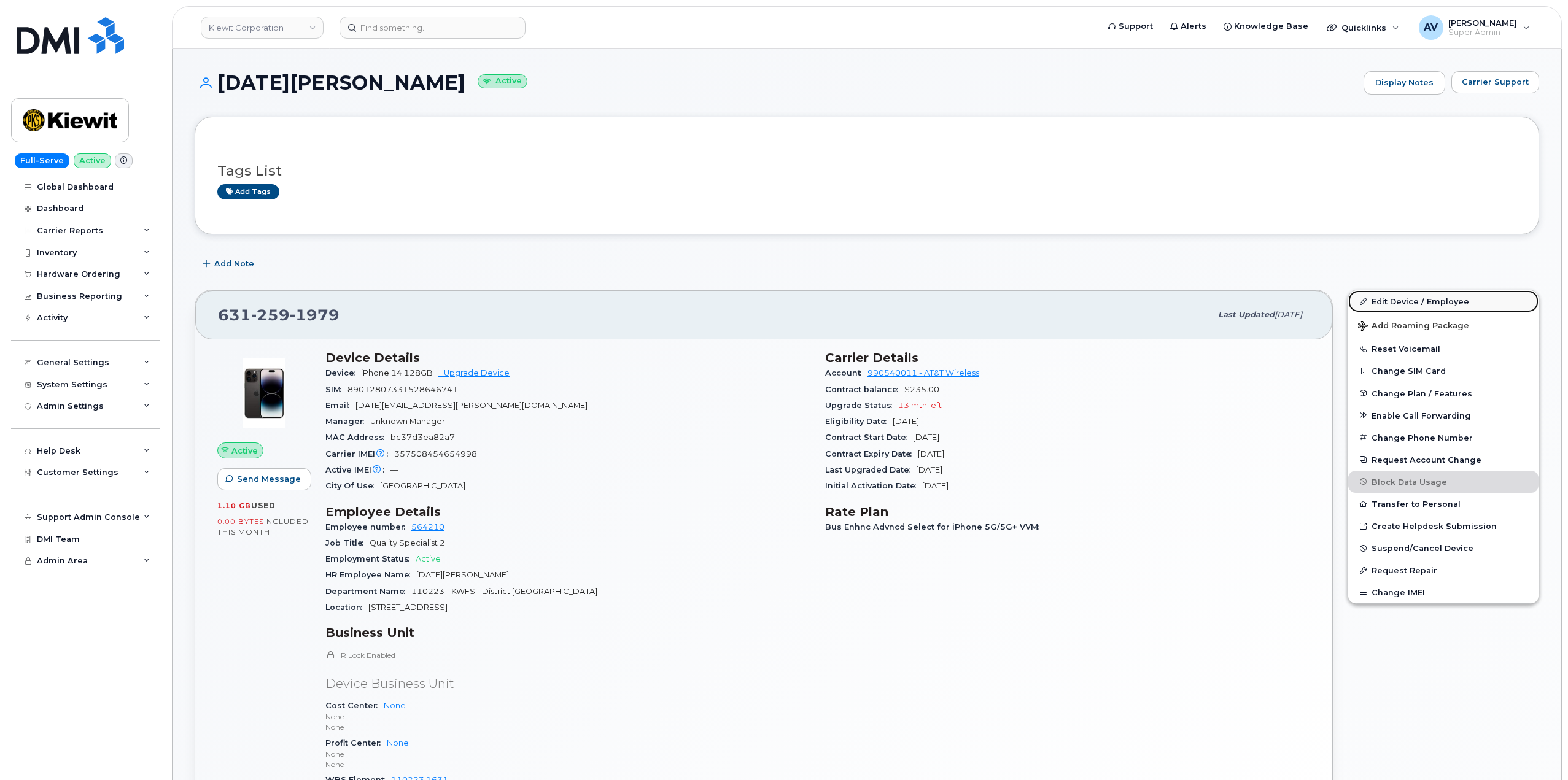
click at [1388, 294] on link "Edit Device / Employee" at bounding box center [1444, 302] width 191 height 22
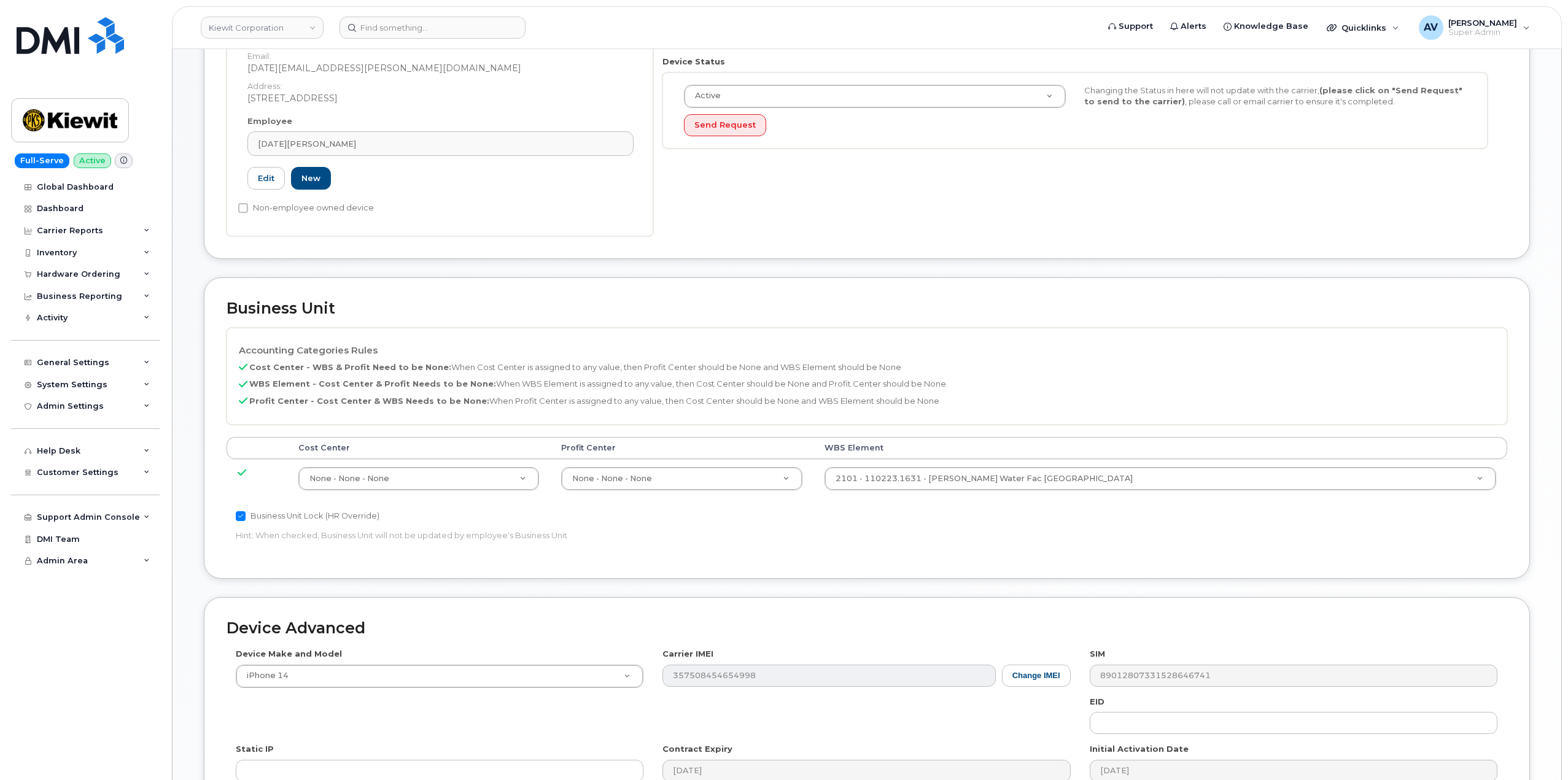
scroll to position [307, 0]
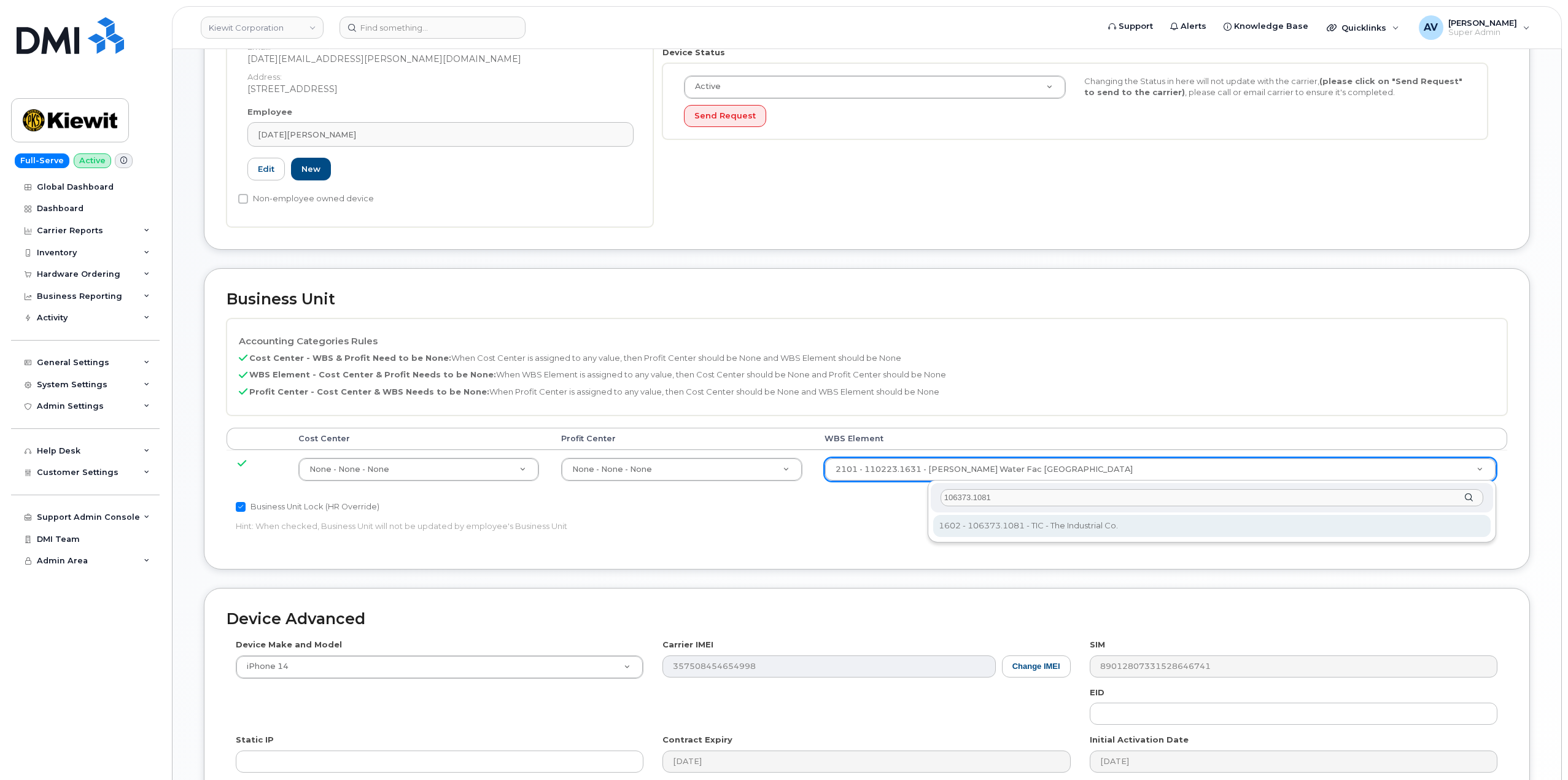
type input "106373.1081"
type input "35050978"
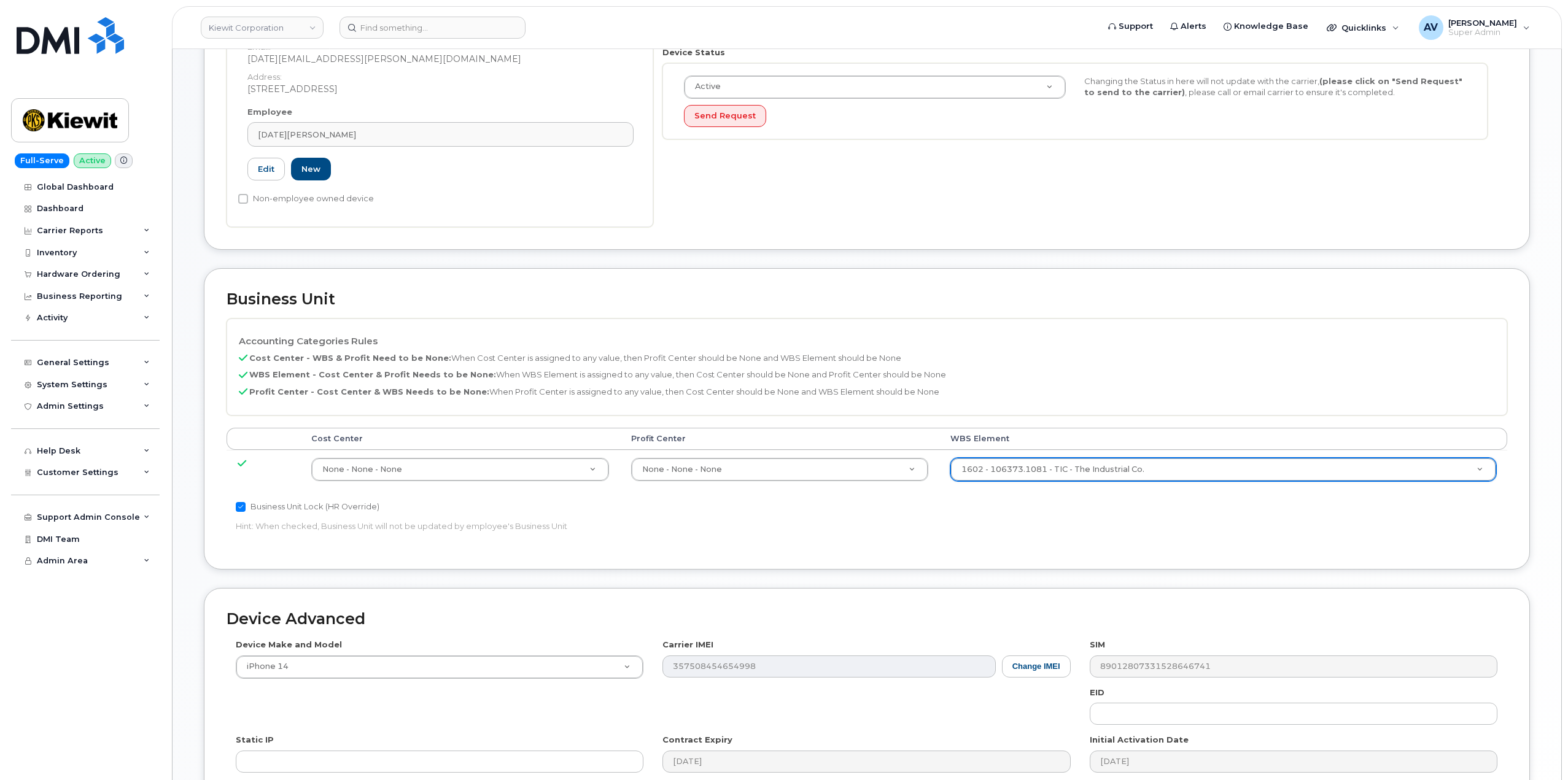
scroll to position [481, 0]
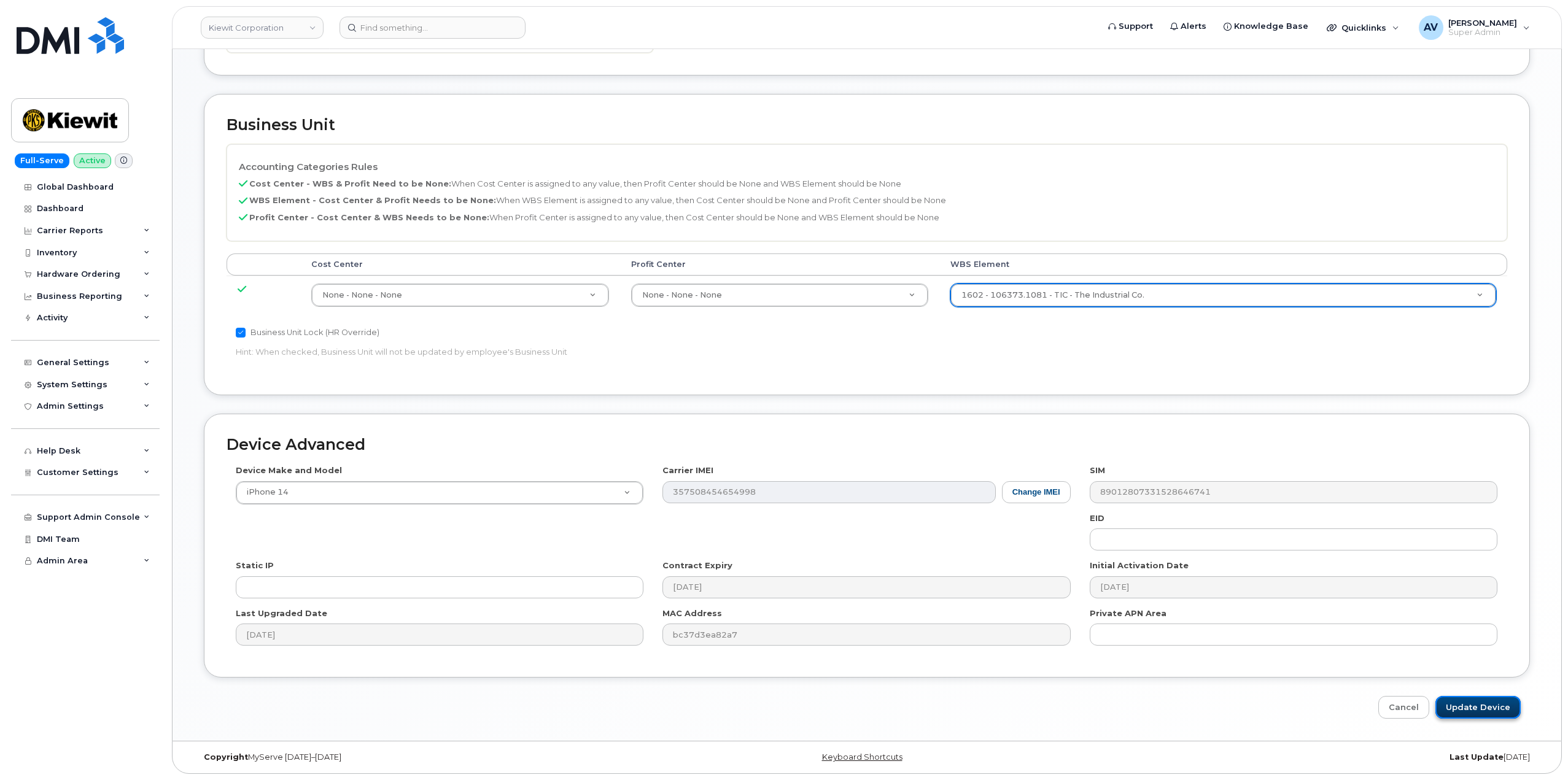
click at [1477, 705] on input "Update Device" at bounding box center [1477, 707] width 85 height 22
type input "Saving..."
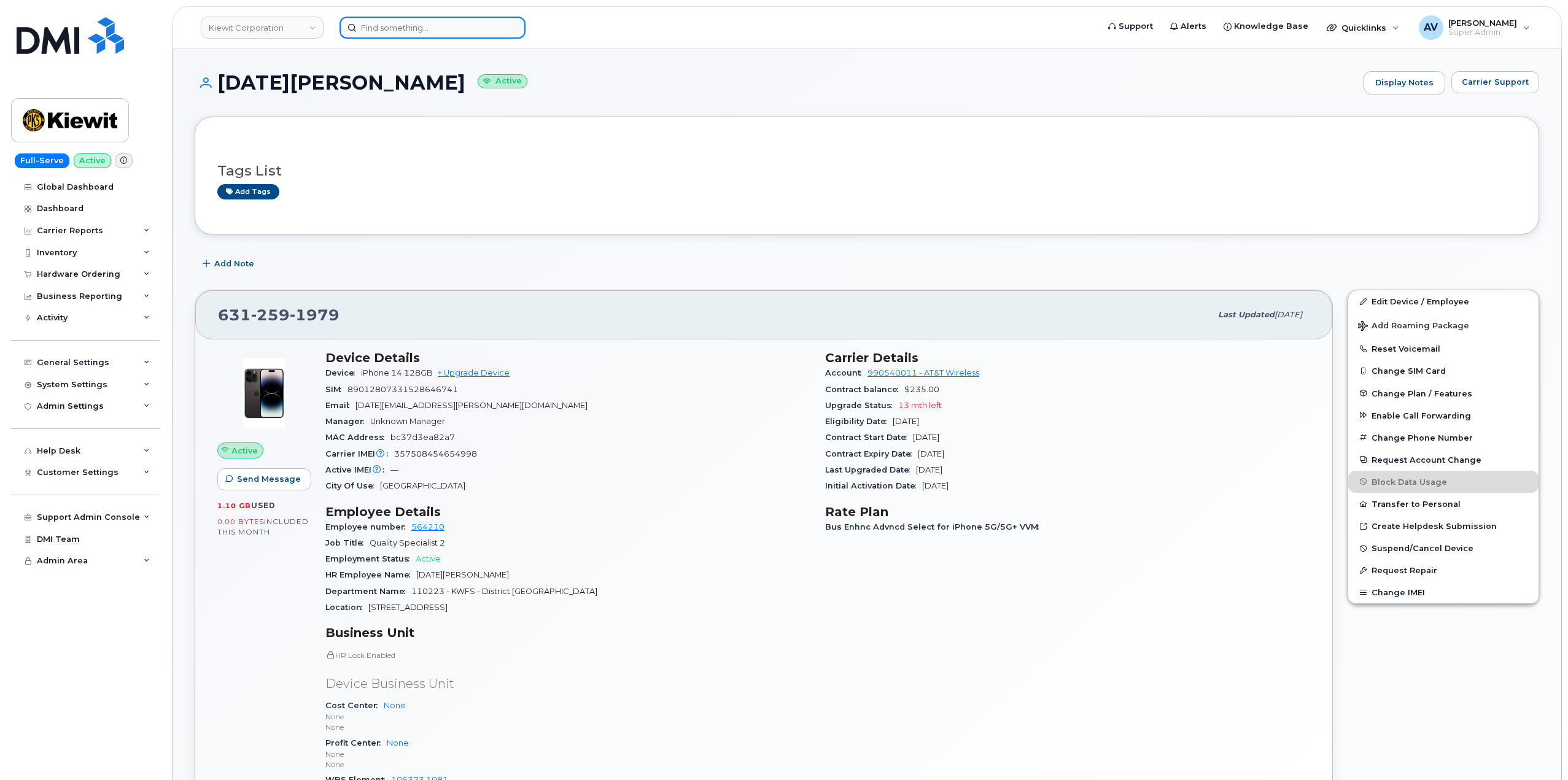
click at [436, 31] on input at bounding box center [432, 28] width 186 height 22
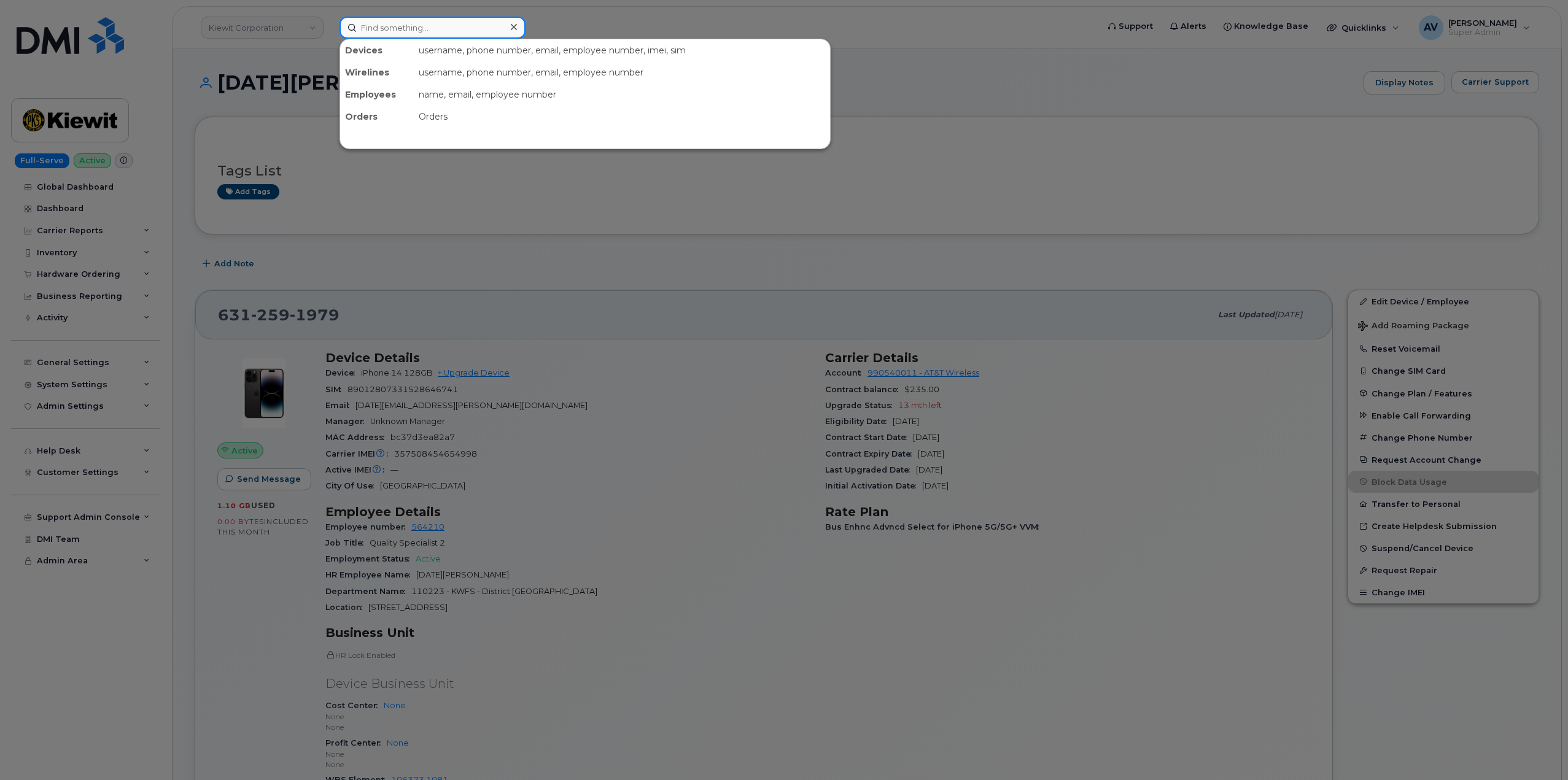
paste input "[PERSON_NAME]"
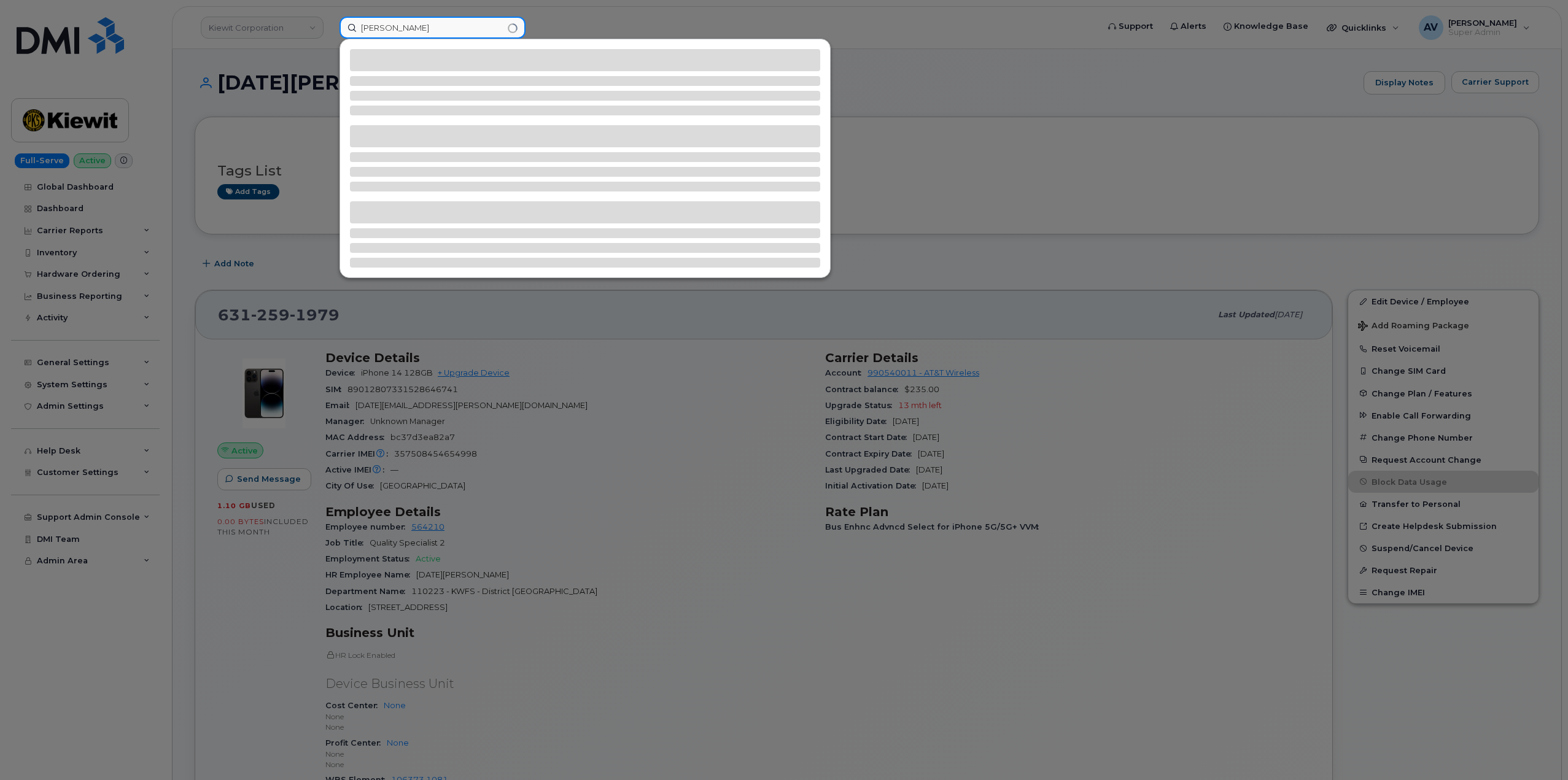
type input "[PERSON_NAME]"
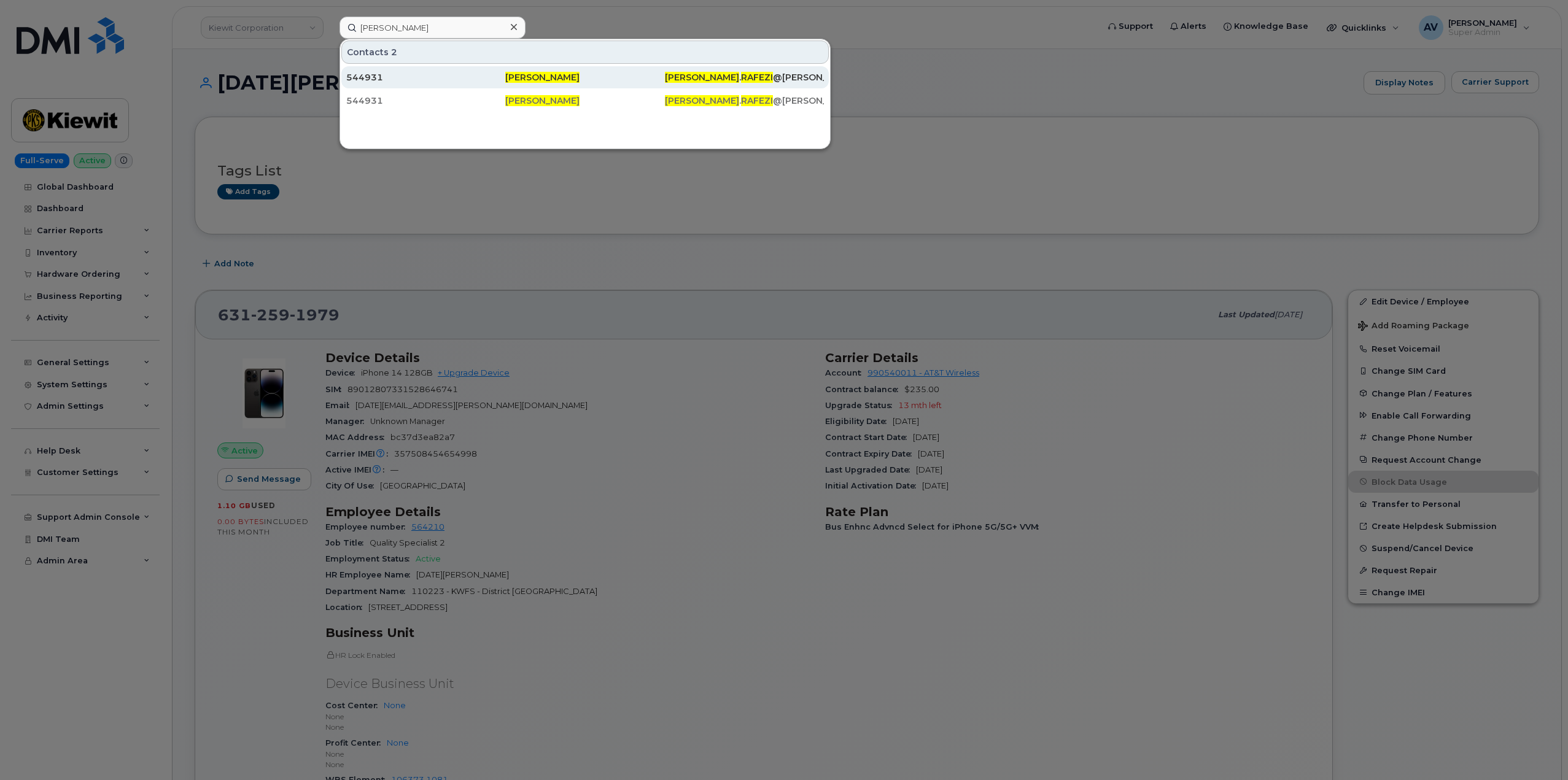
click at [464, 78] on div "544931" at bounding box center [426, 77] width 159 height 12
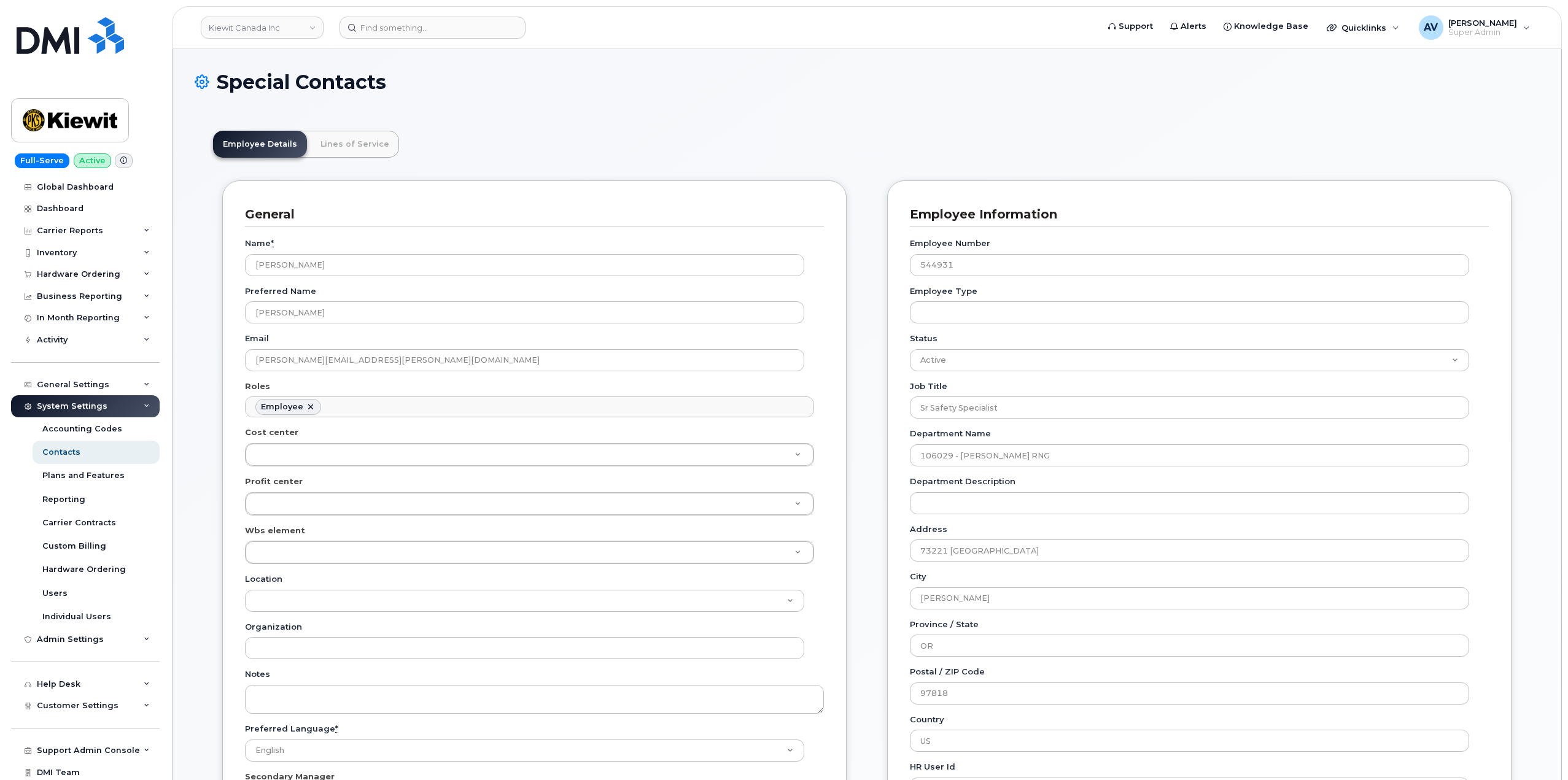
scroll to position [36, 0]
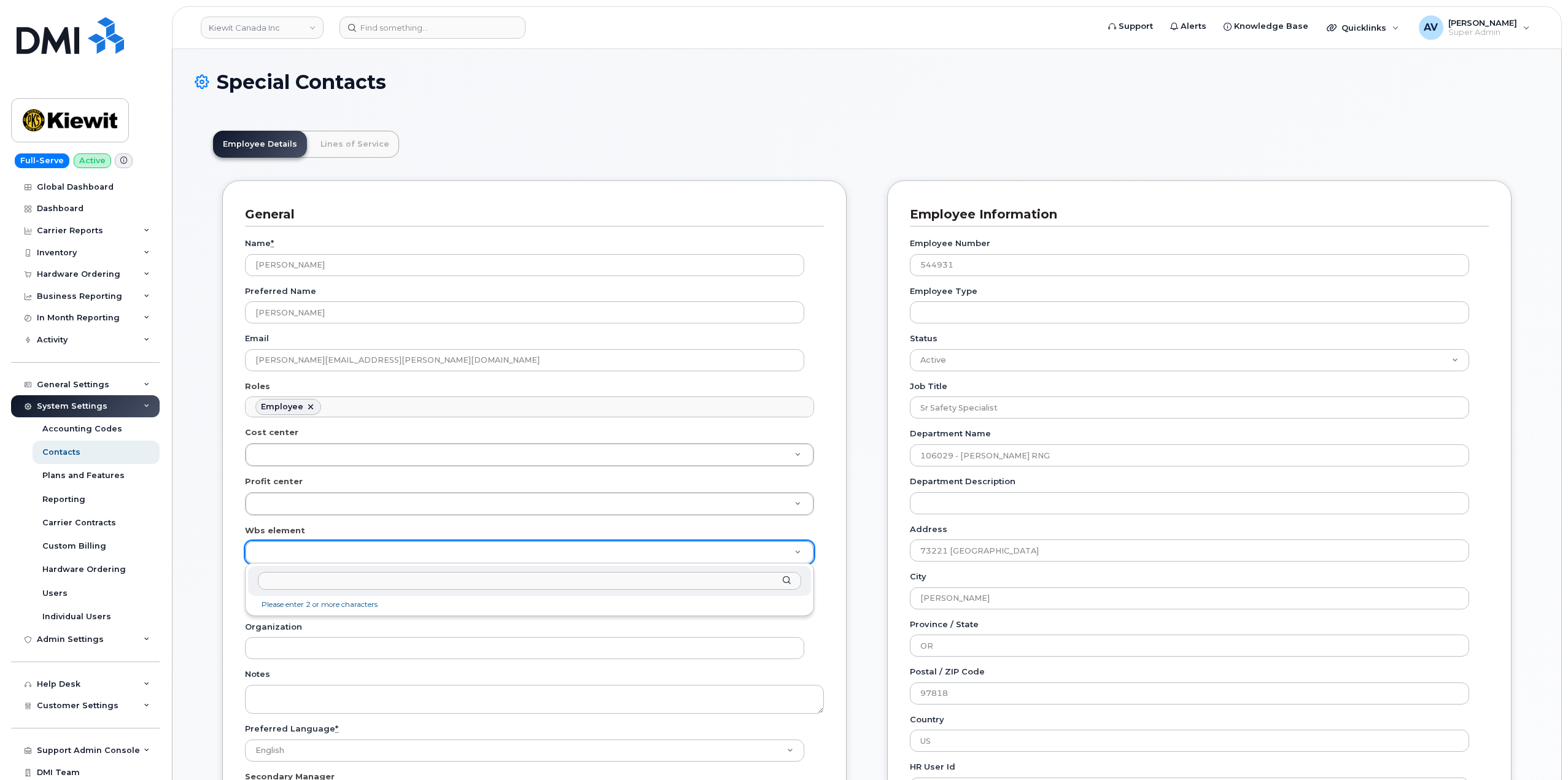
click at [436, 577] on input "text" at bounding box center [530, 580] width 544 height 18
type input "106373.1081"
type input "35043709"
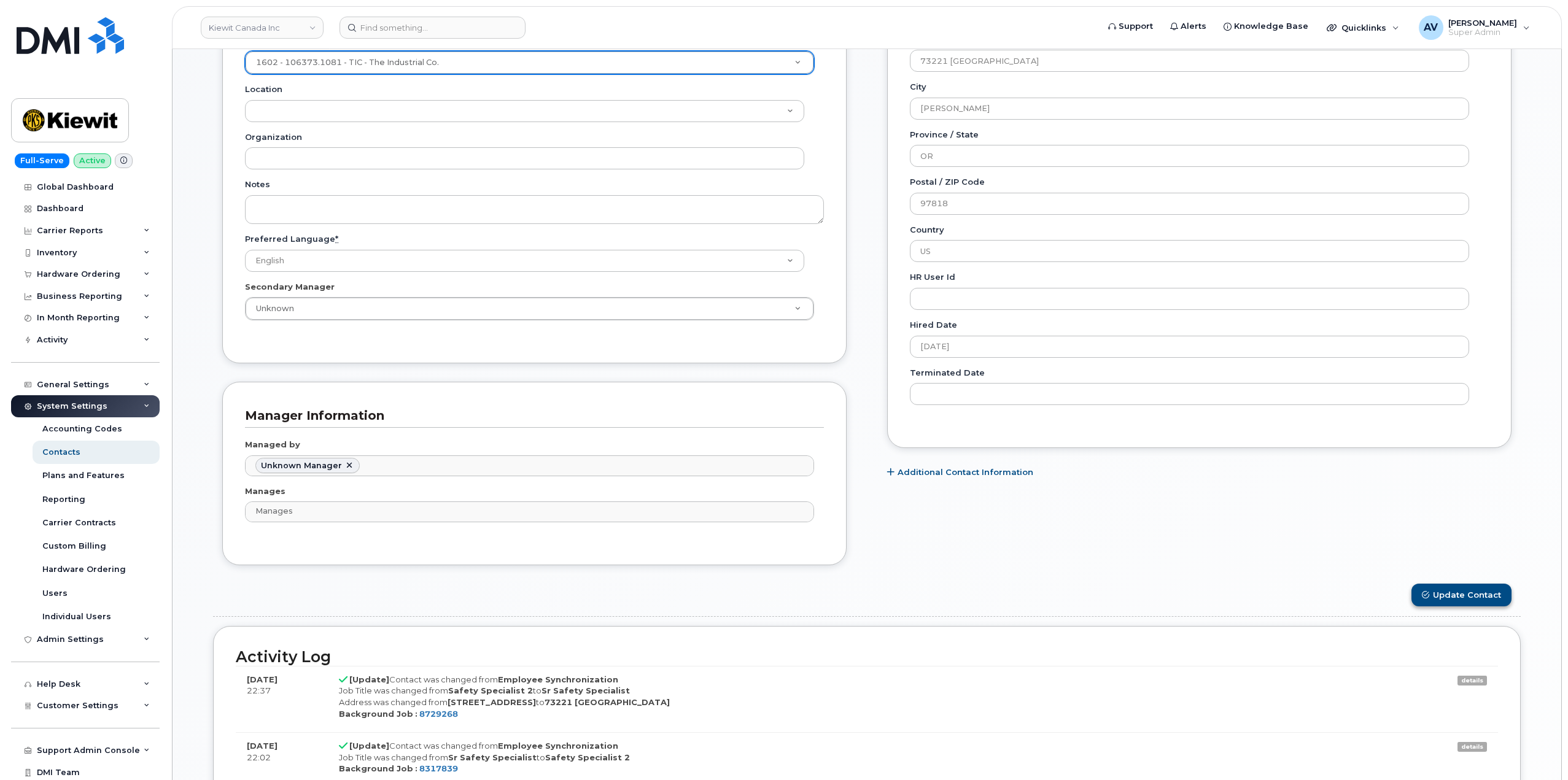
scroll to position [491, 0]
click at [1441, 594] on button "Update Contact" at bounding box center [1461, 594] width 100 height 22
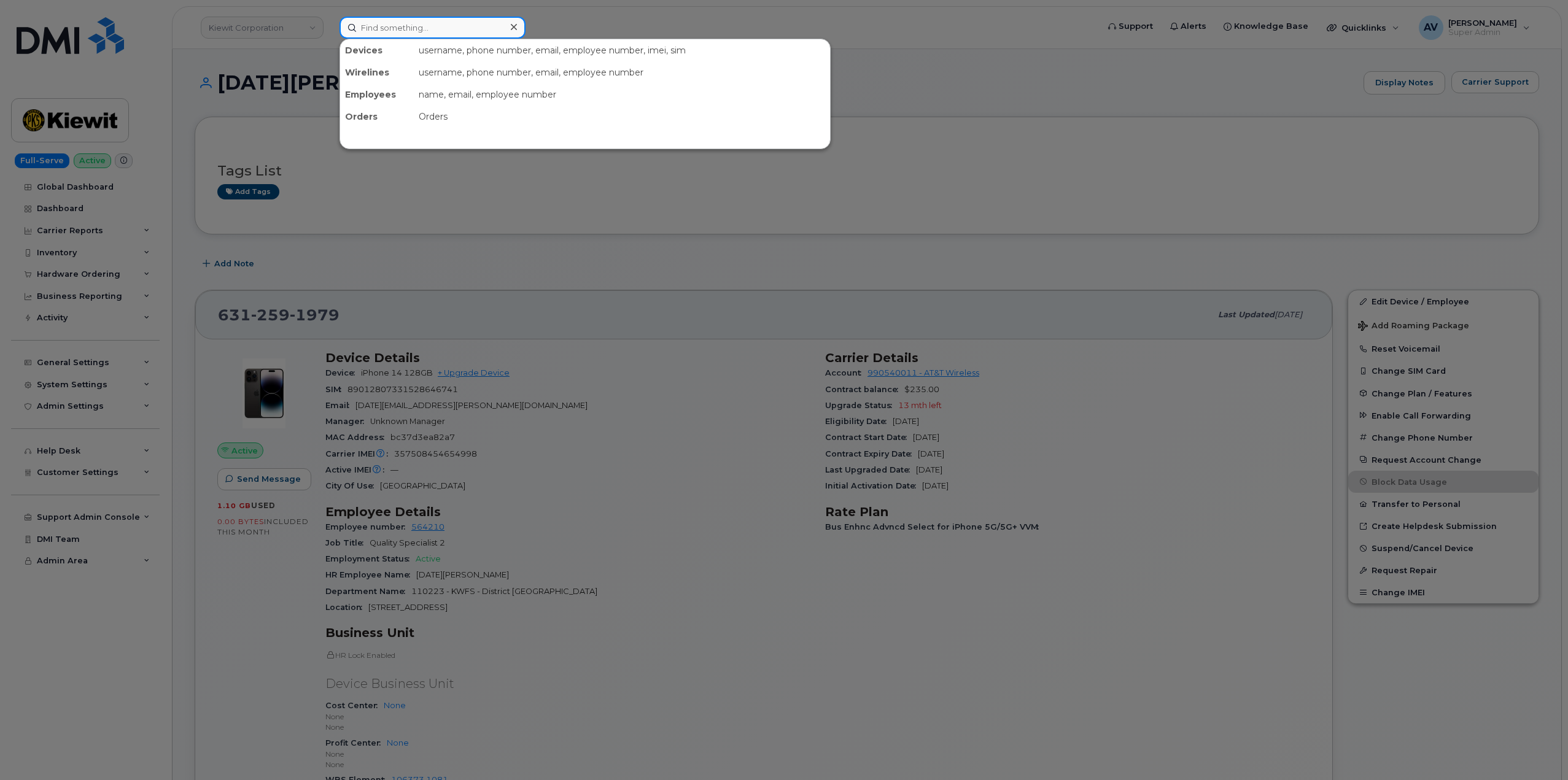
click at [455, 32] on input at bounding box center [432, 28] width 186 height 22
paste input "9319961994"
type input "9319961994"
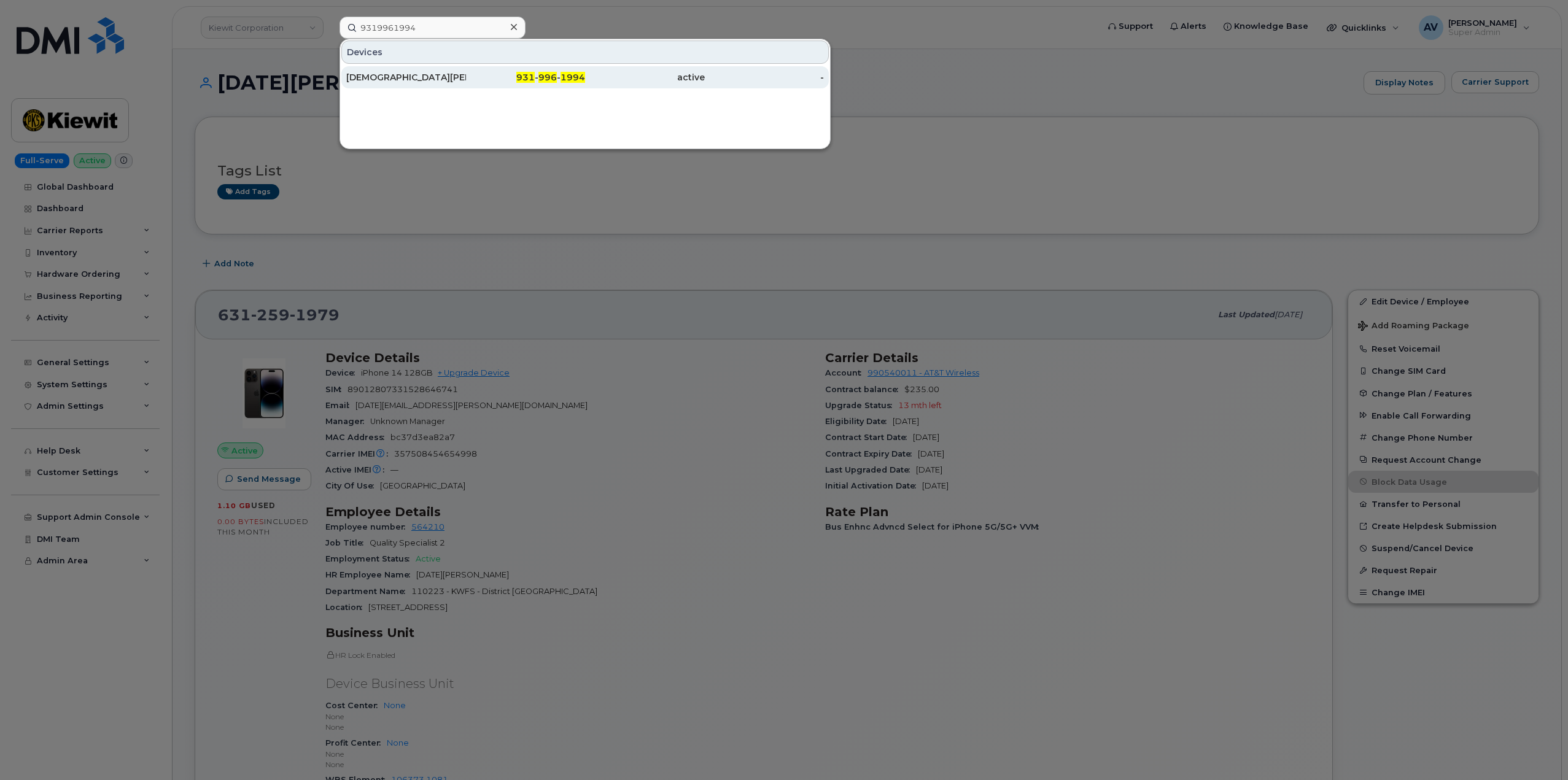
click at [452, 78] on div "EVAN MOOK" at bounding box center [406, 77] width 120 height 12
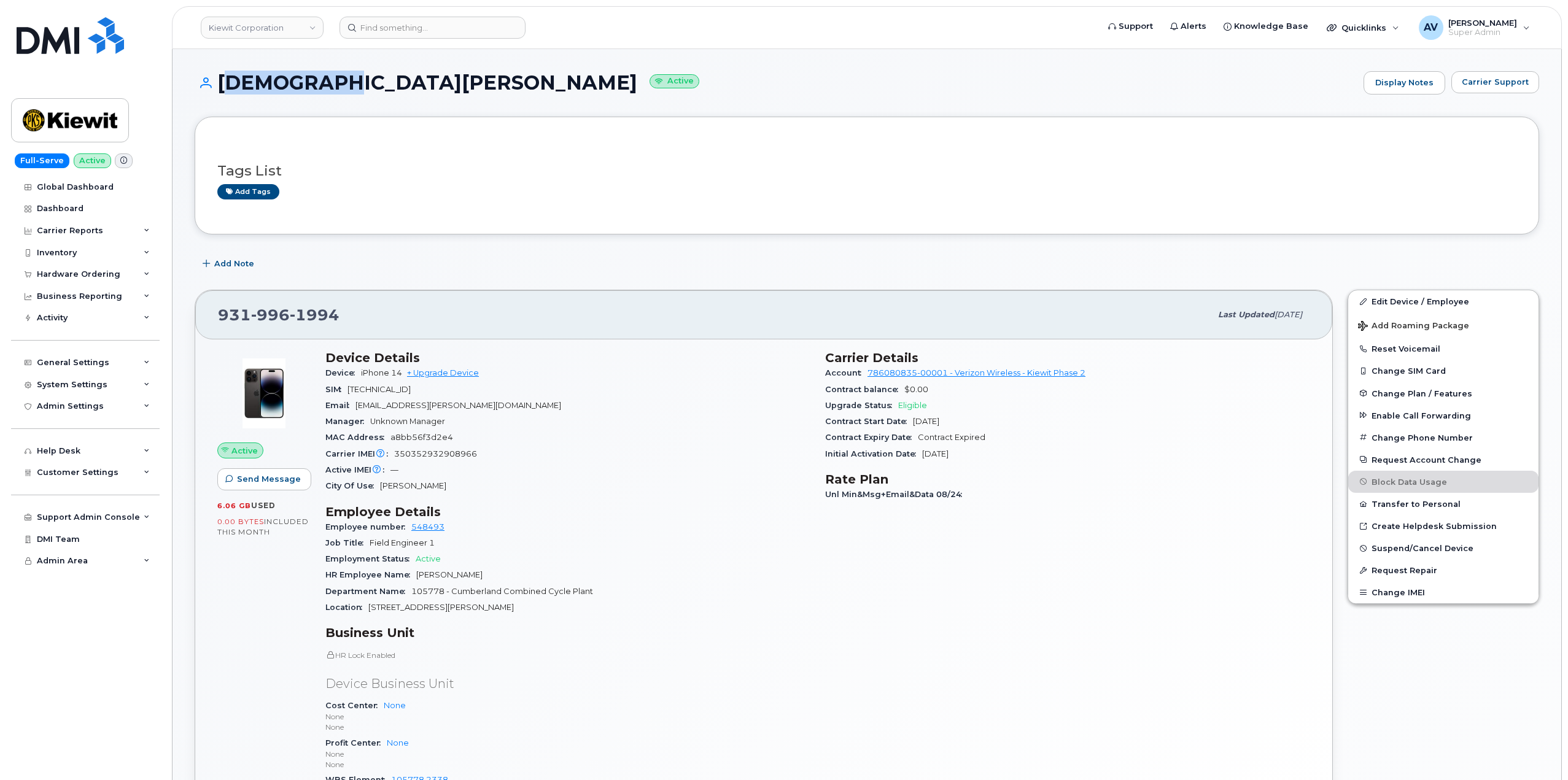
drag, startPoint x: 218, startPoint y: 71, endPoint x: 342, endPoint y: 89, distance: 125.3
click at [342, 89] on h1 "[DEMOGRAPHIC_DATA][PERSON_NAME] Active" at bounding box center [776, 82] width 1163 height 21
copy h1 "[DEMOGRAPHIC_DATA][PERSON_NAME]"
click at [1412, 550] on span "Suspend/Cancel Device" at bounding box center [1422, 548] width 102 height 9
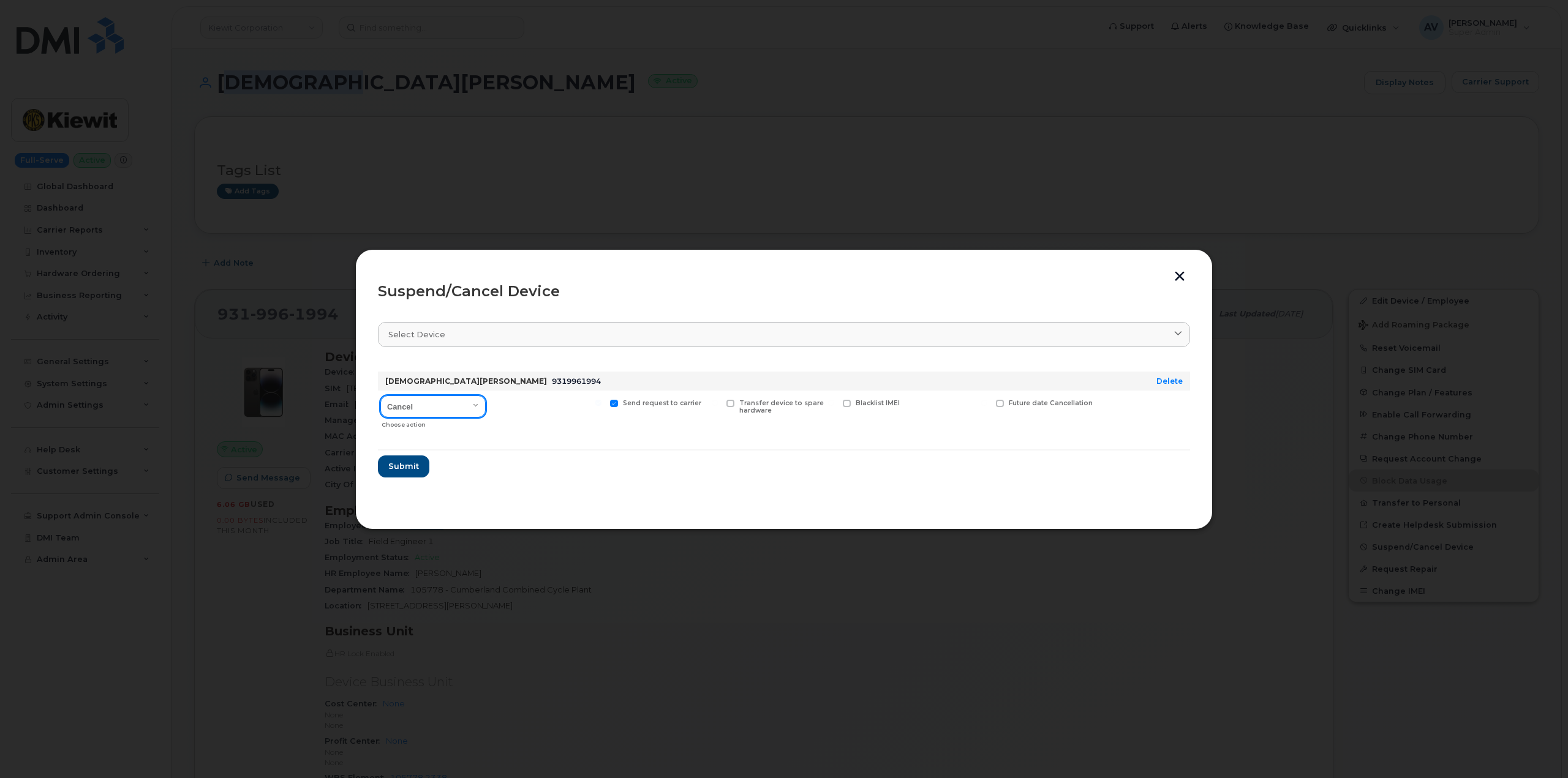
click at [435, 403] on select "Cancel Suspend - Reduced Rate Suspend - Full Rate Suspend - Lost Device/Stolen …" at bounding box center [433, 407] width 105 height 22
click at [380, 396] on select "Cancel Suspend - Reduced Rate Suspend - Full Rate Suspend - Lost Device/Stolen …" at bounding box center [433, 407] width 105 height 22
click at [442, 405] on select "Cancel Suspend - Reduced Rate Suspend - Full Rate Suspend - Lost Device/Stolen …" at bounding box center [433, 407] width 105 height 22
select select "[object Object]"
click at [380, 396] on select "Cancel Suspend - Reduced Rate Suspend - Full Rate Suspend - Lost Device/Stolen …" at bounding box center [433, 407] width 105 height 22
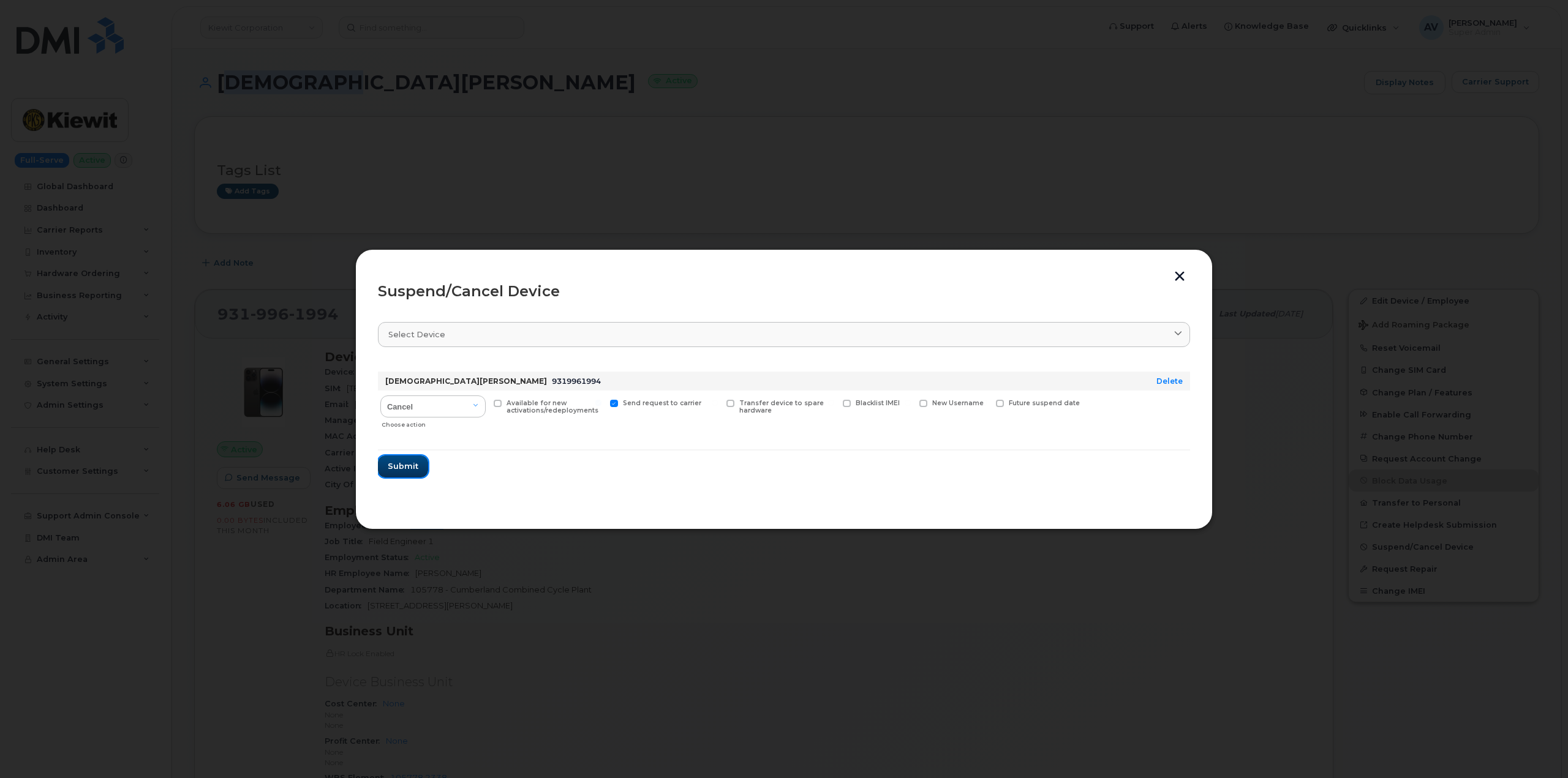
click at [419, 462] on button "Submit" at bounding box center [403, 467] width 50 height 22
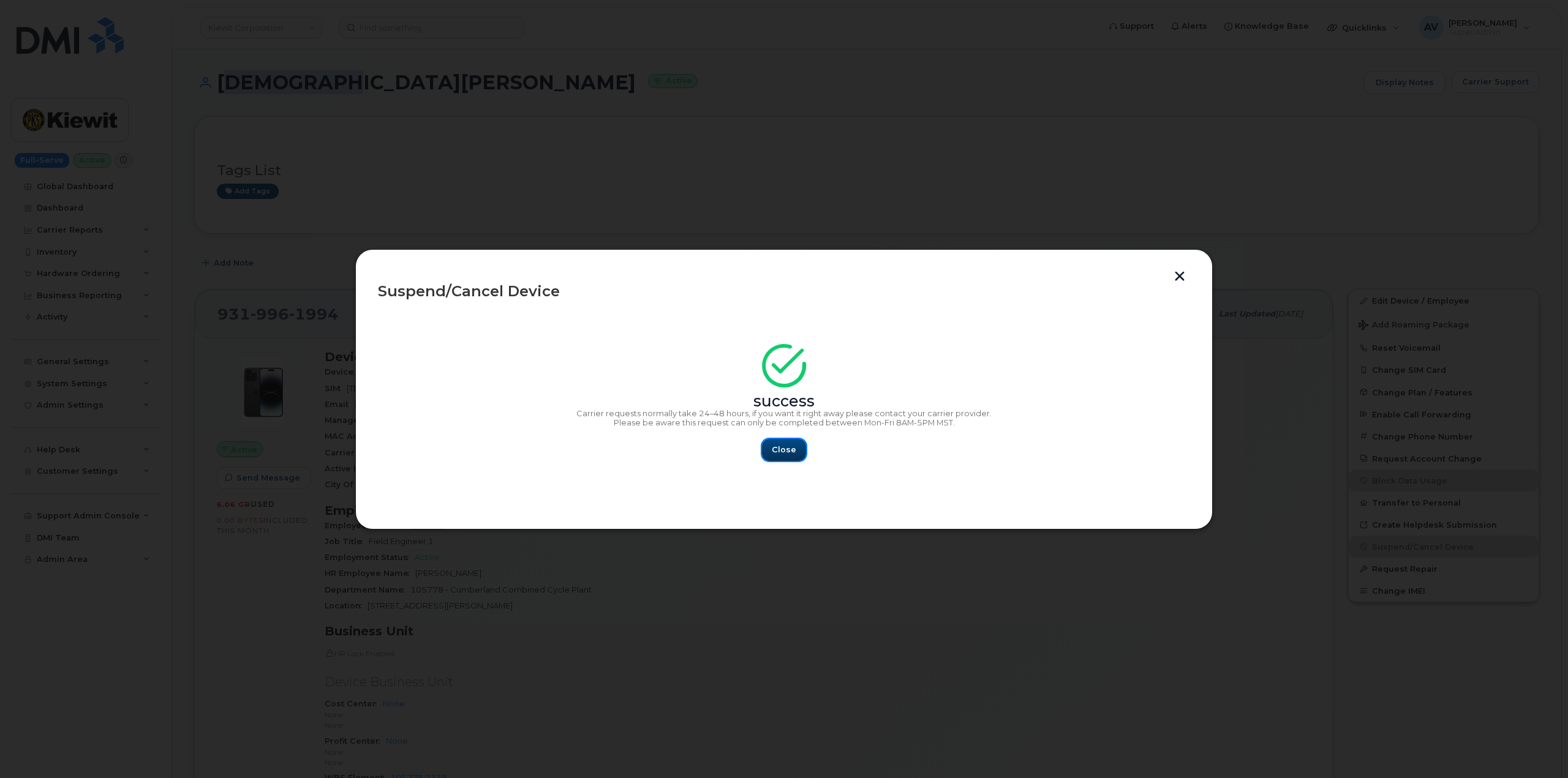
click at [788, 450] on span "Close" at bounding box center [784, 449] width 24 height 11
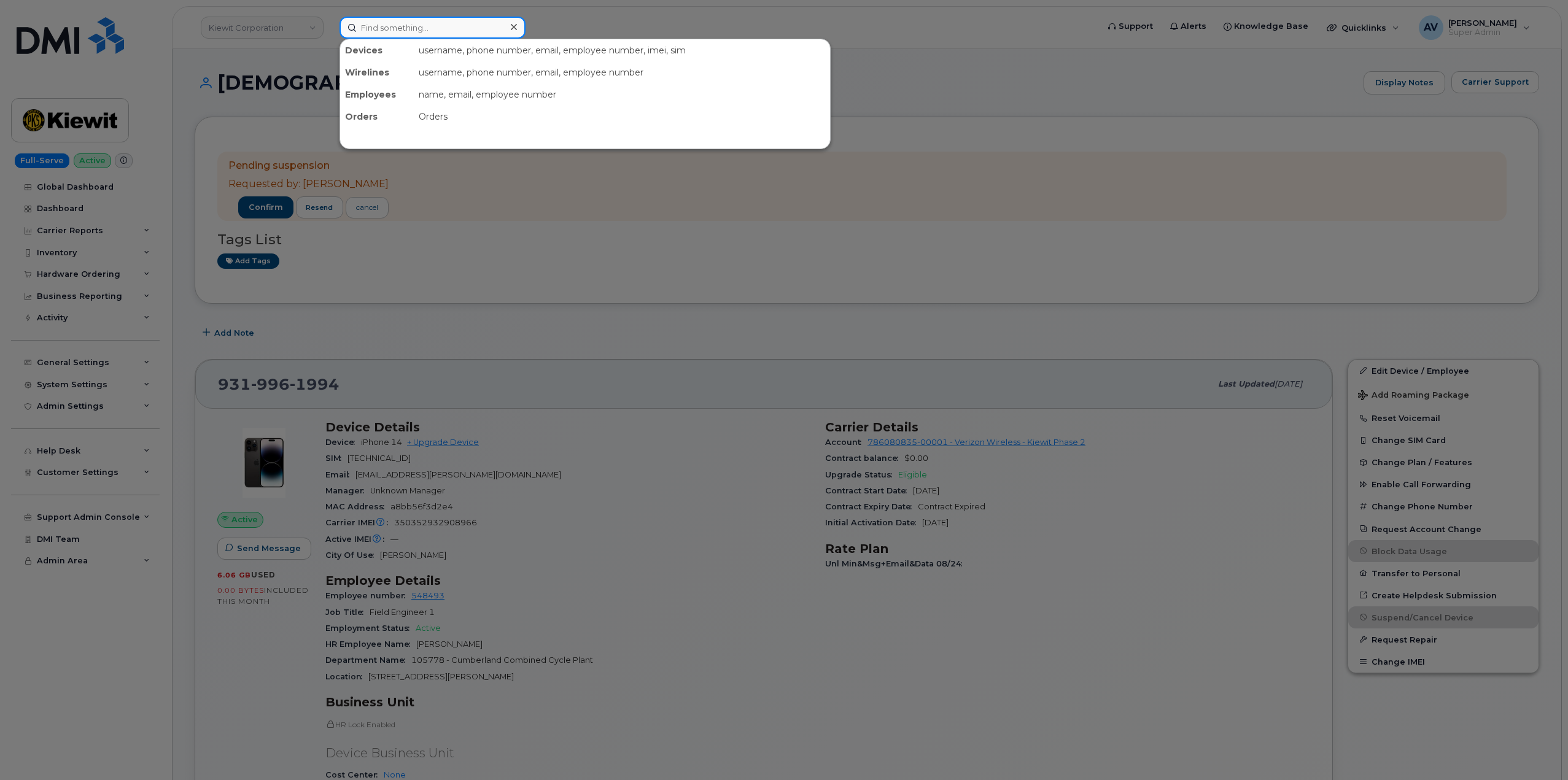
click at [490, 26] on input at bounding box center [432, 28] width 186 height 22
paste input "562-400-4746"
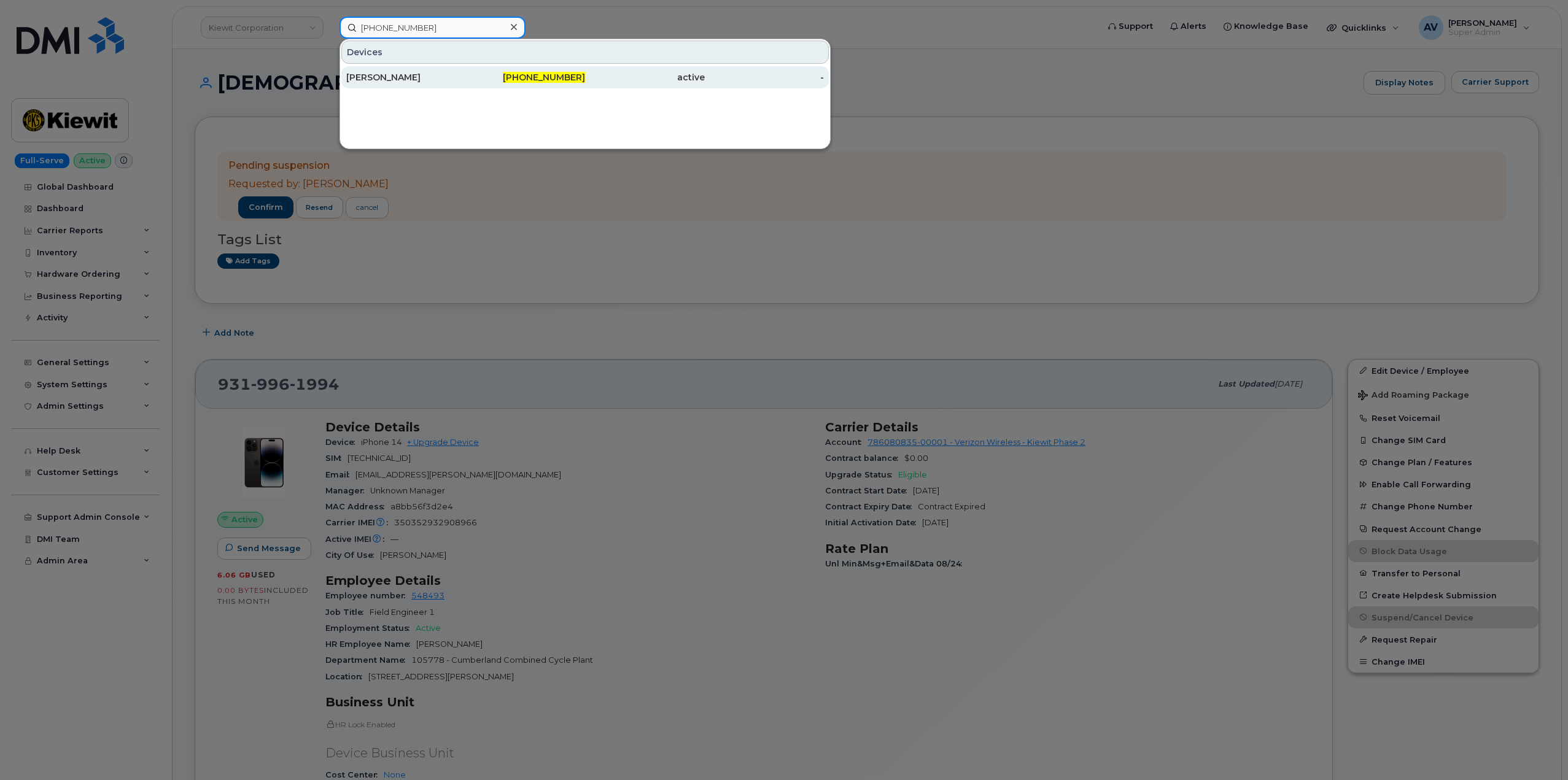
type input "562-400-4746"
click at [435, 76] on div "[PERSON_NAME]" at bounding box center [406, 77] width 120 height 12
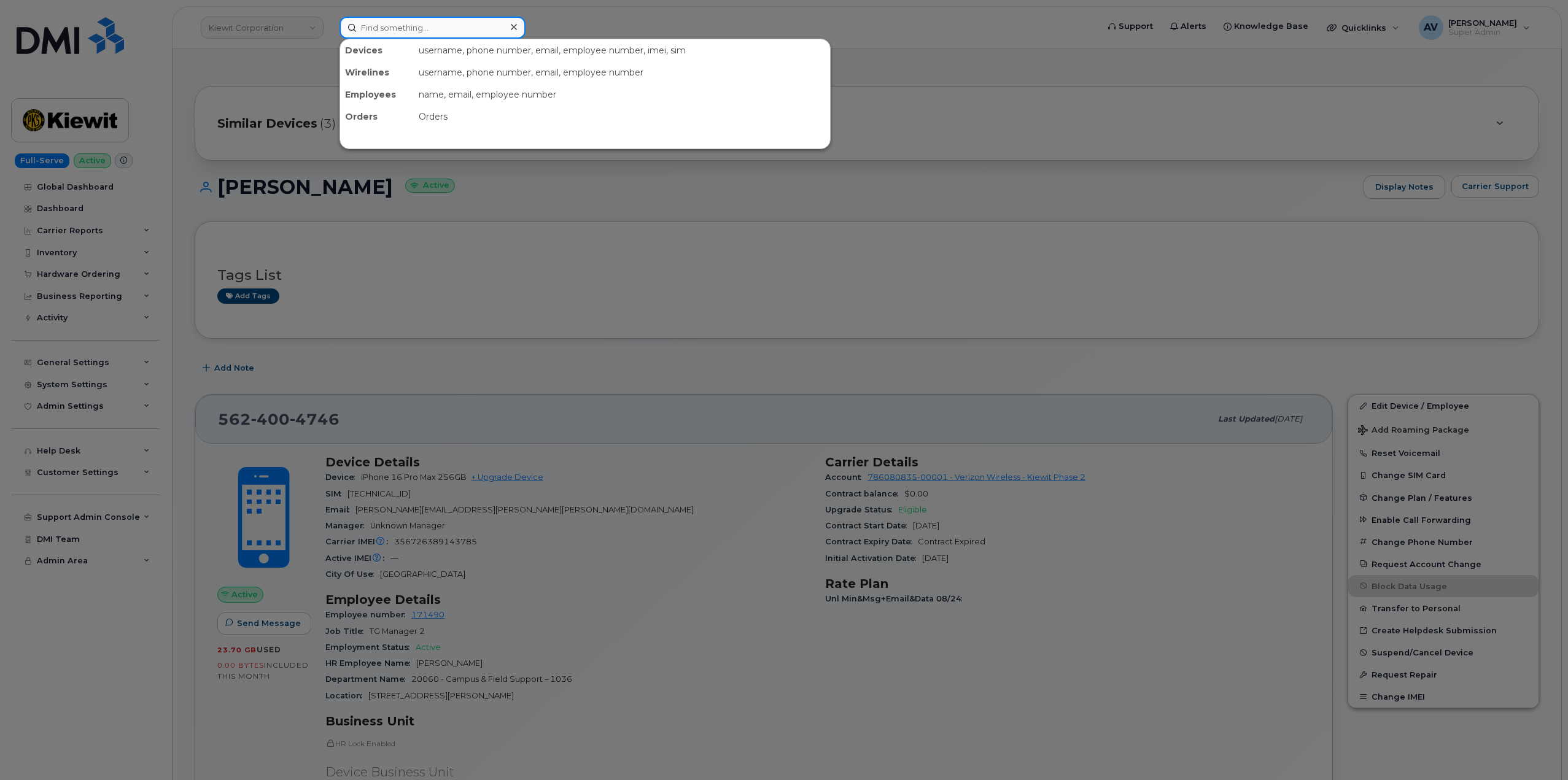
click at [424, 26] on input at bounding box center [432, 28] width 186 height 22
paste input "[PERSON_NAME]"
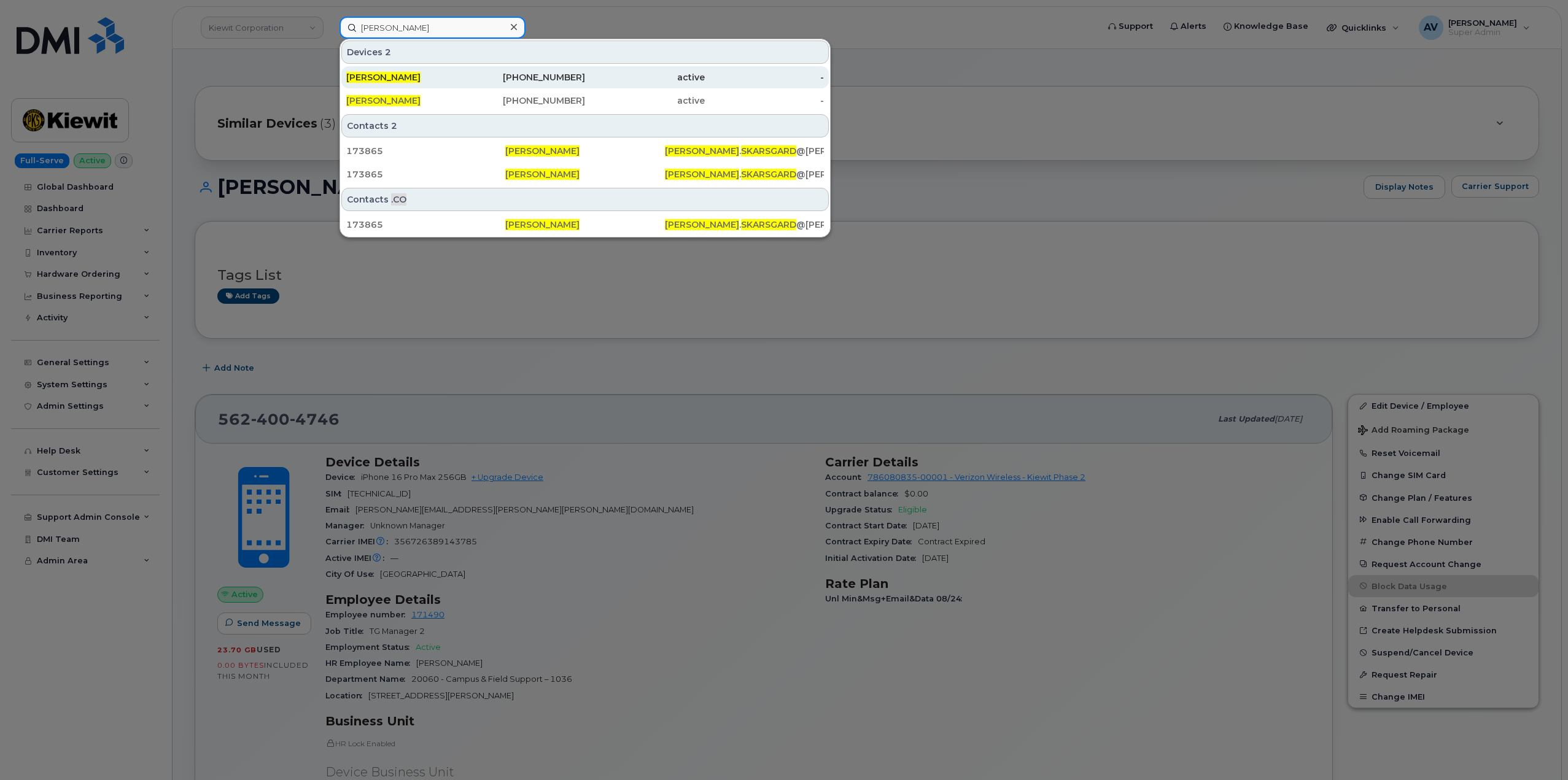
type input "[PERSON_NAME]"
click at [471, 78] on div "[PHONE_NUMBER]" at bounding box center [526, 77] width 120 height 12
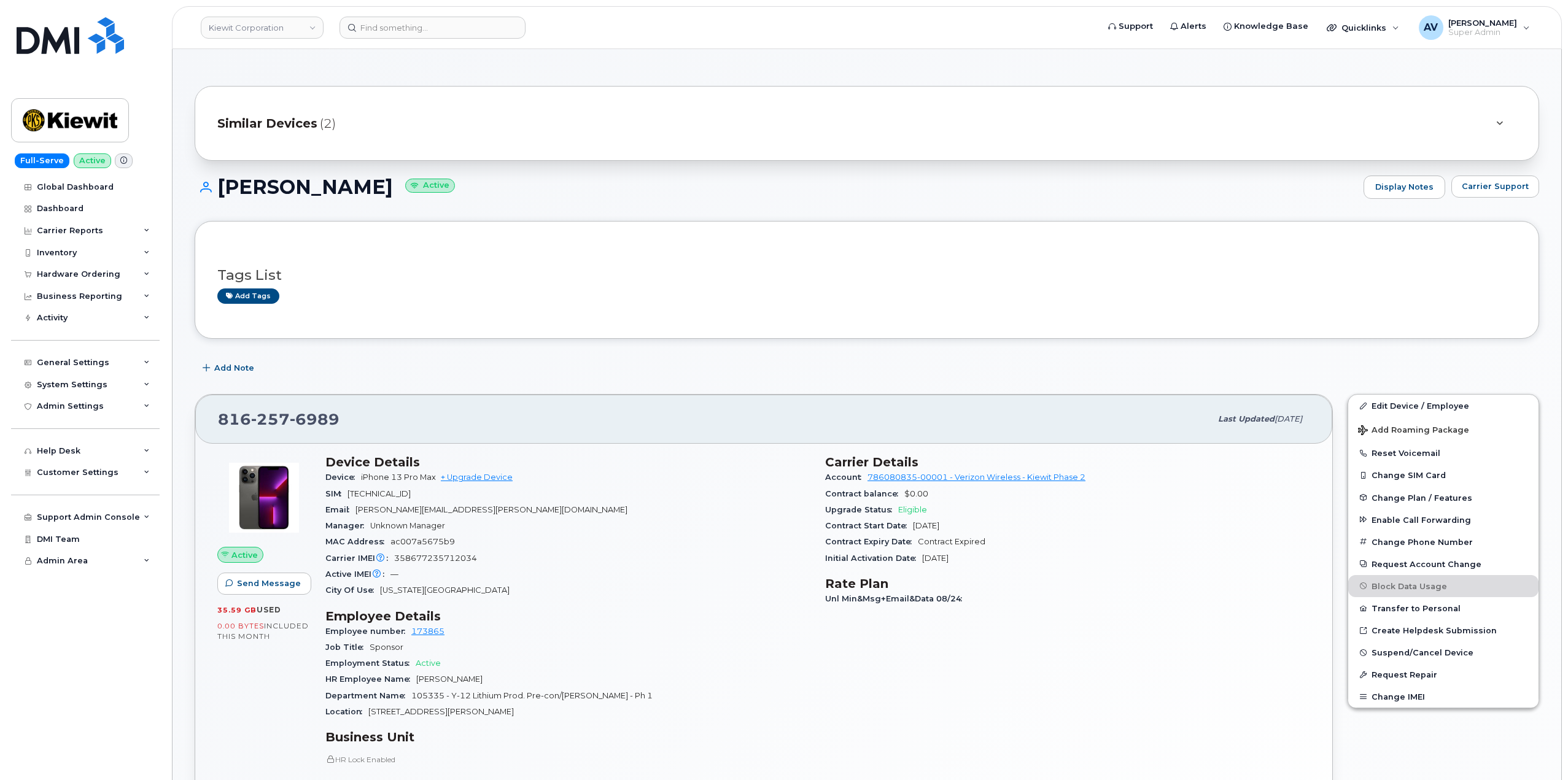
click at [307, 123] on span "Similar Devices" at bounding box center [267, 123] width 100 height 18
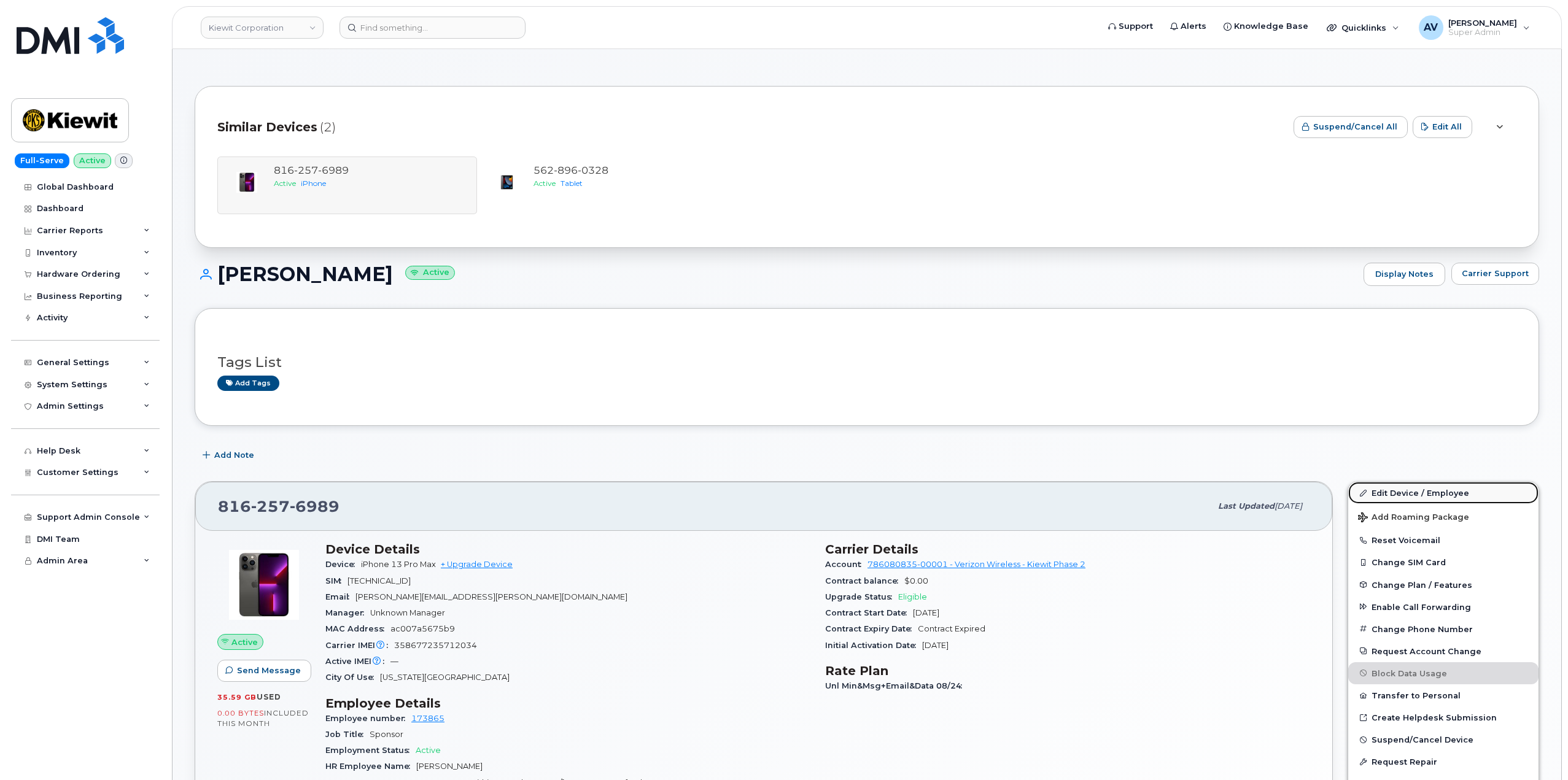
click at [1406, 493] on link "Edit Device / Employee" at bounding box center [1444, 493] width 191 height 22
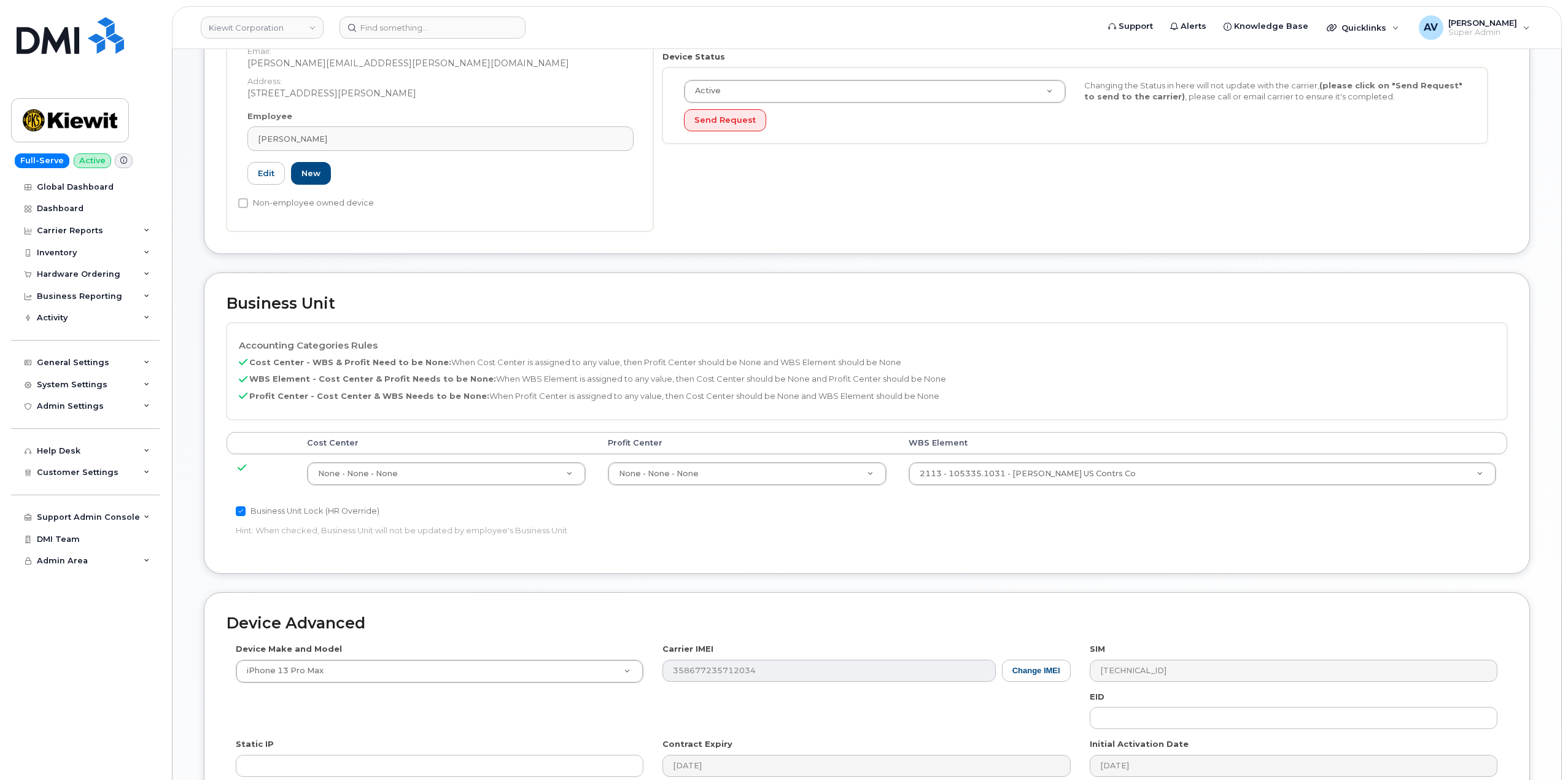
scroll to position [307, 0]
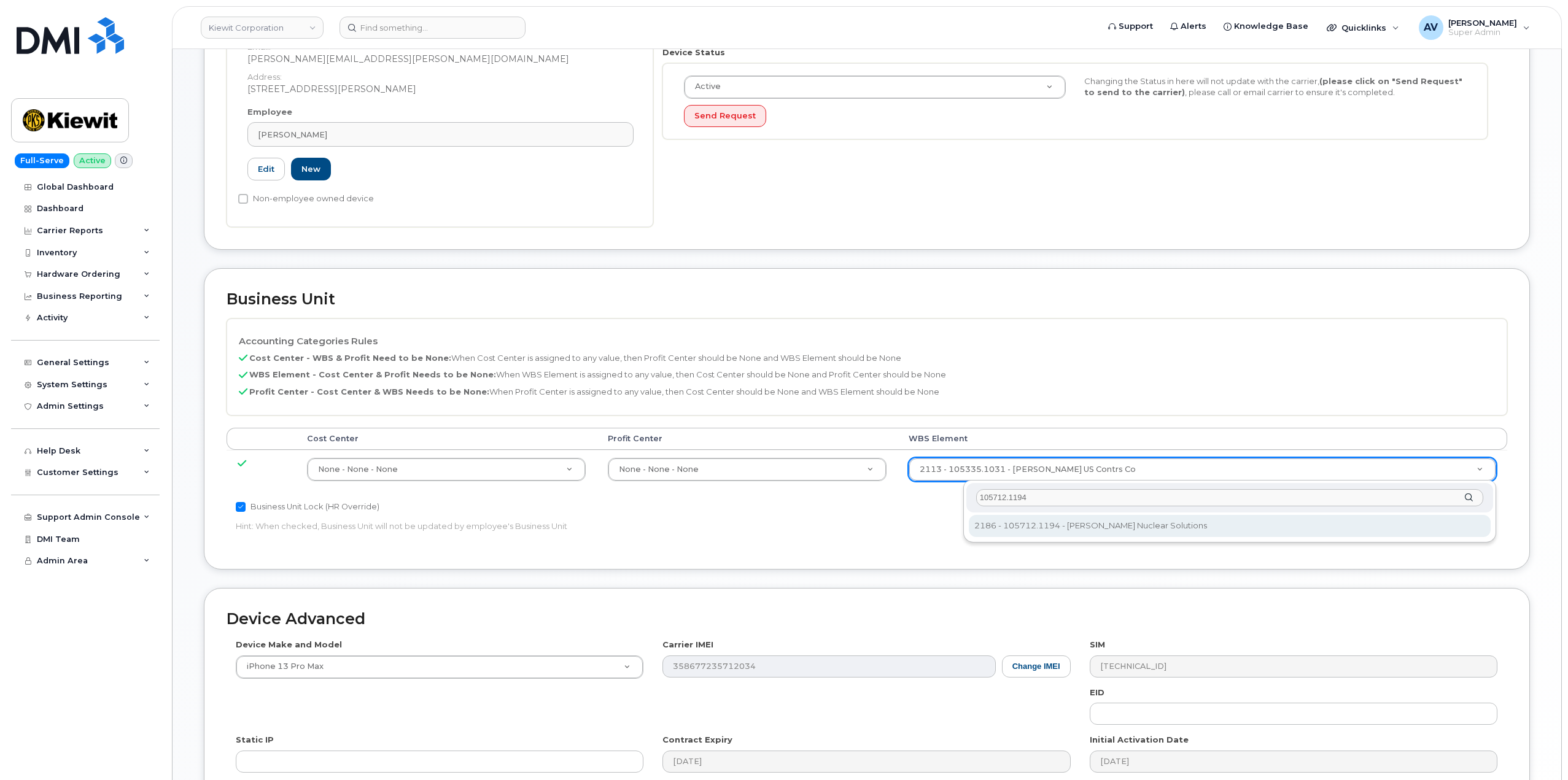
type input "105712.1194"
type input "36019353"
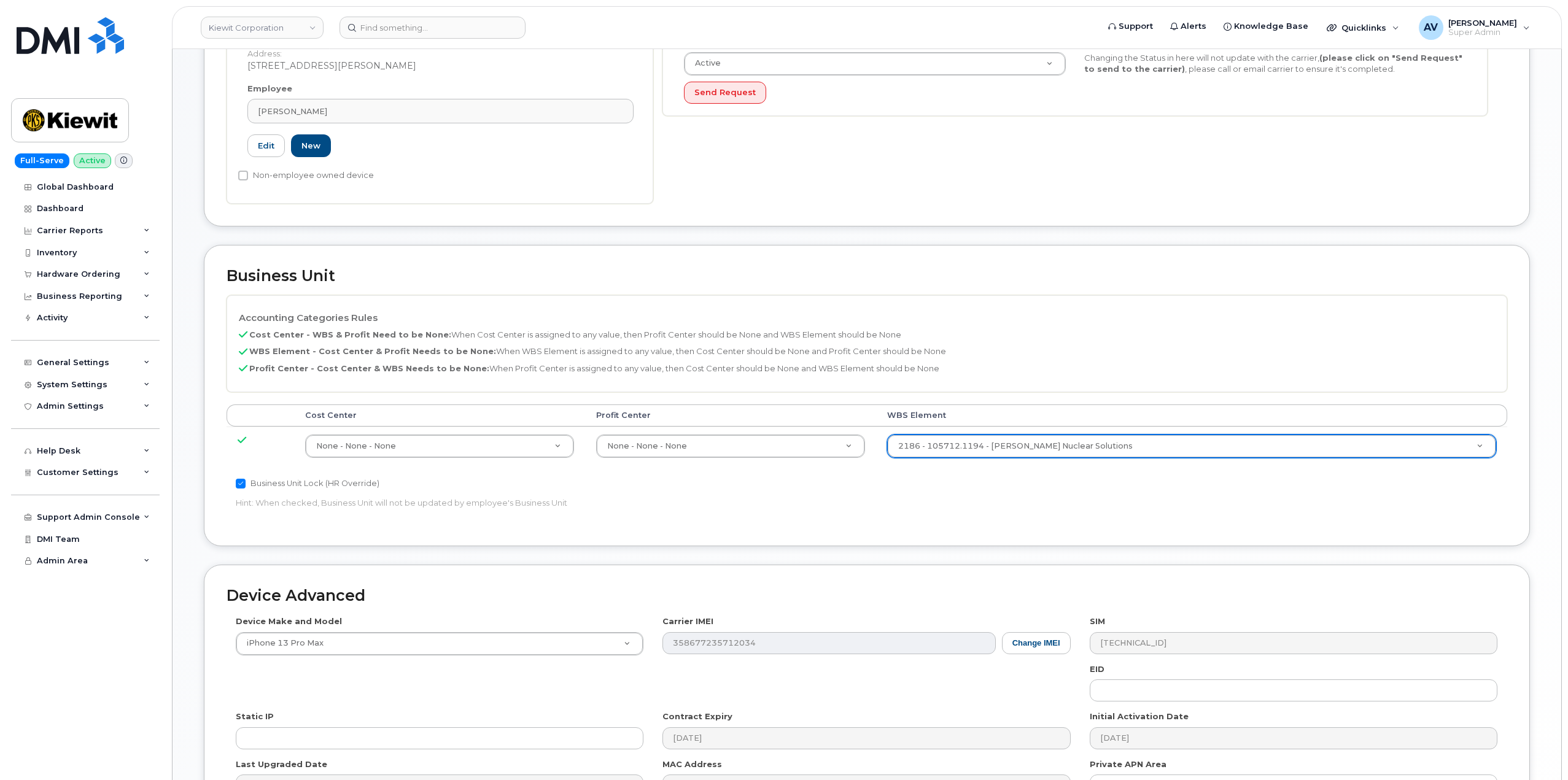
scroll to position [481, 0]
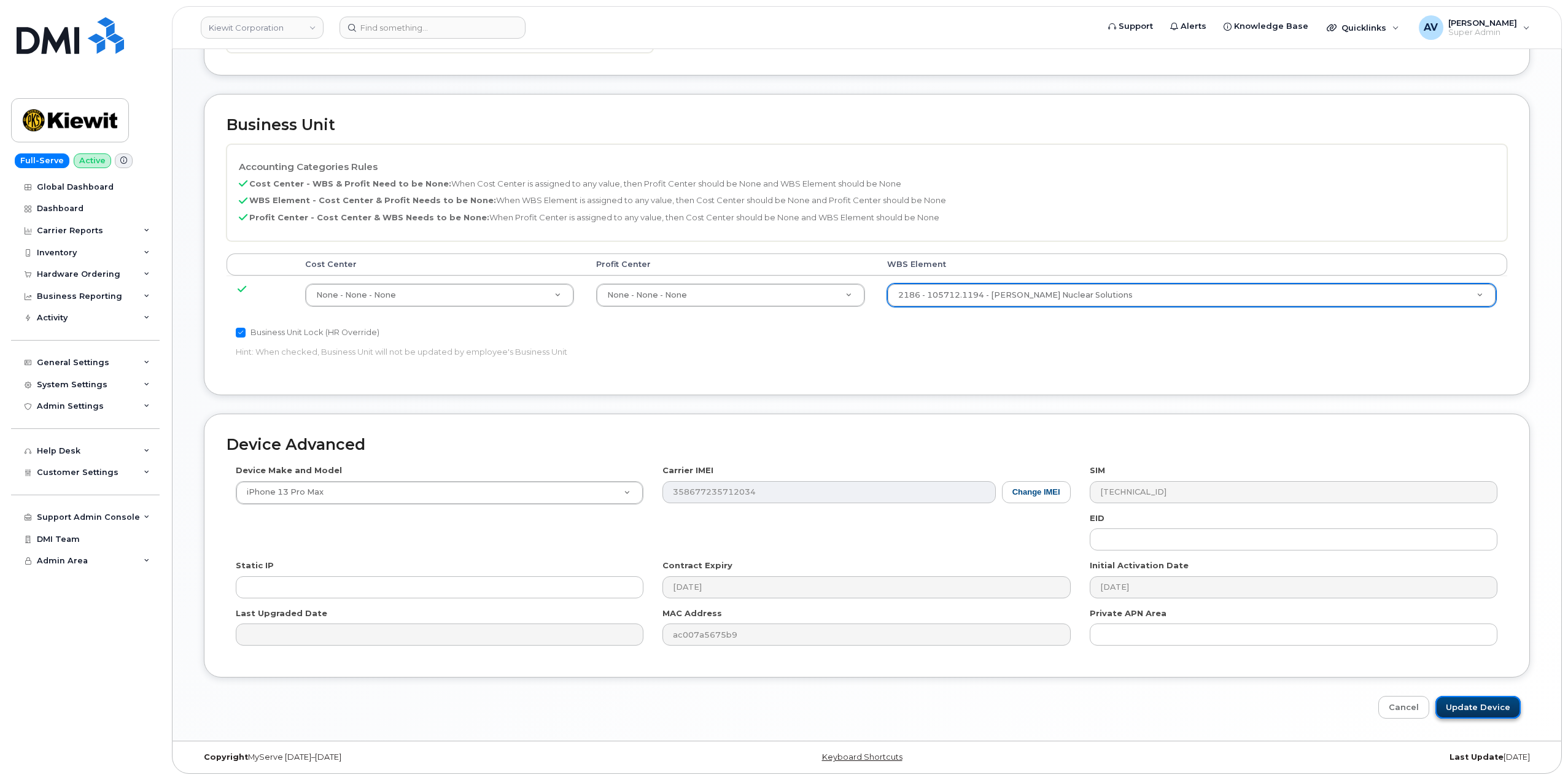
click at [1478, 706] on input "Update Device" at bounding box center [1477, 707] width 85 height 22
type input "Saving..."
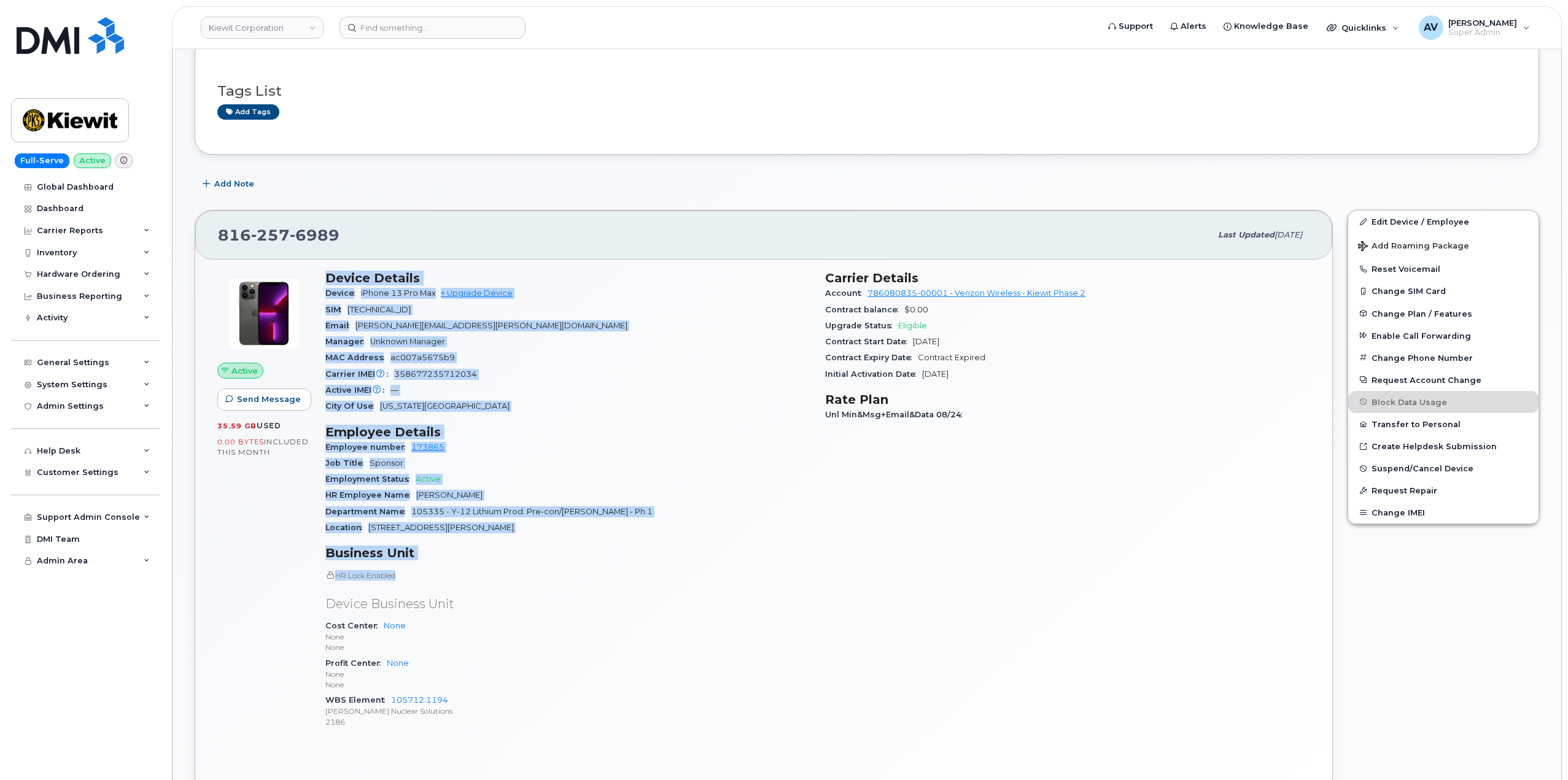
scroll to position [246, 0]
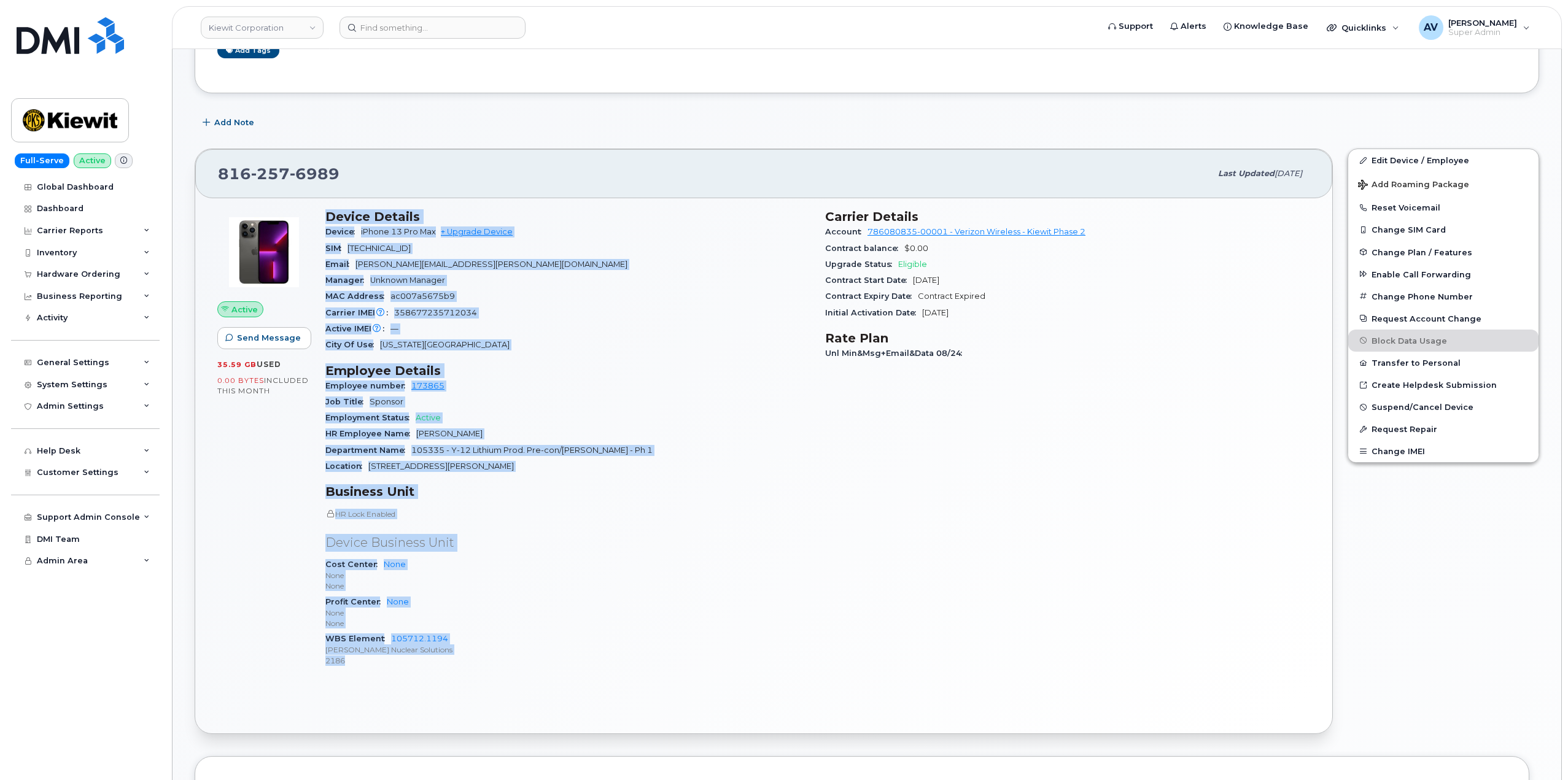
drag, startPoint x: 322, startPoint y: 461, endPoint x: 518, endPoint y: 670, distance: 286.5
click at [518, 670] on div "Device Details Device iPhone 13 Pro Max + Upgrade Device SIM [TECHNICAL_ID] Ema…" at bounding box center [567, 443] width 500 height 483
copy div "Device Details Device iPhone 13 Pro Max + Upgrade Device SIM [TECHNICAL_ID] Ema…"
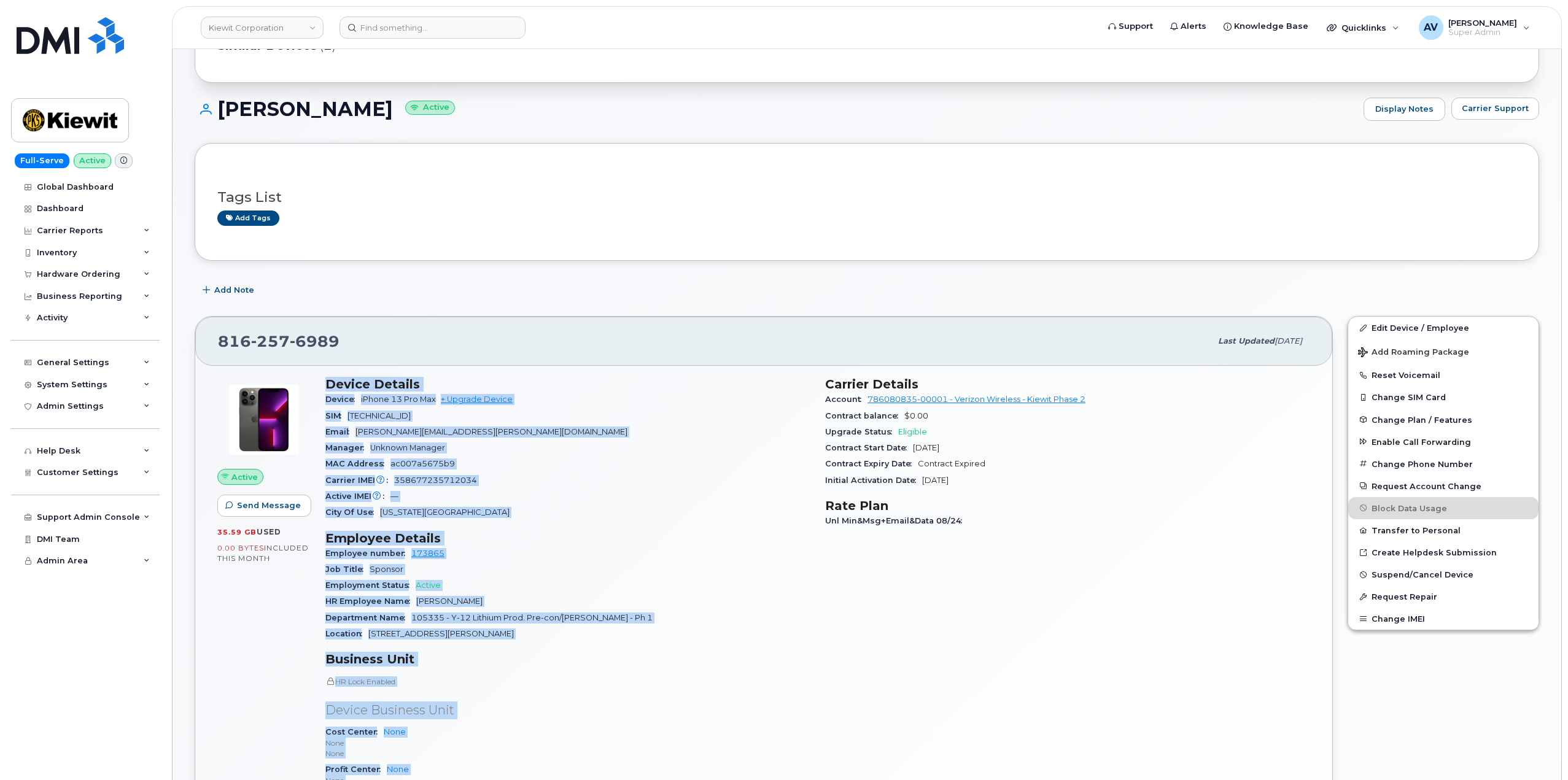
scroll to position [62, 0]
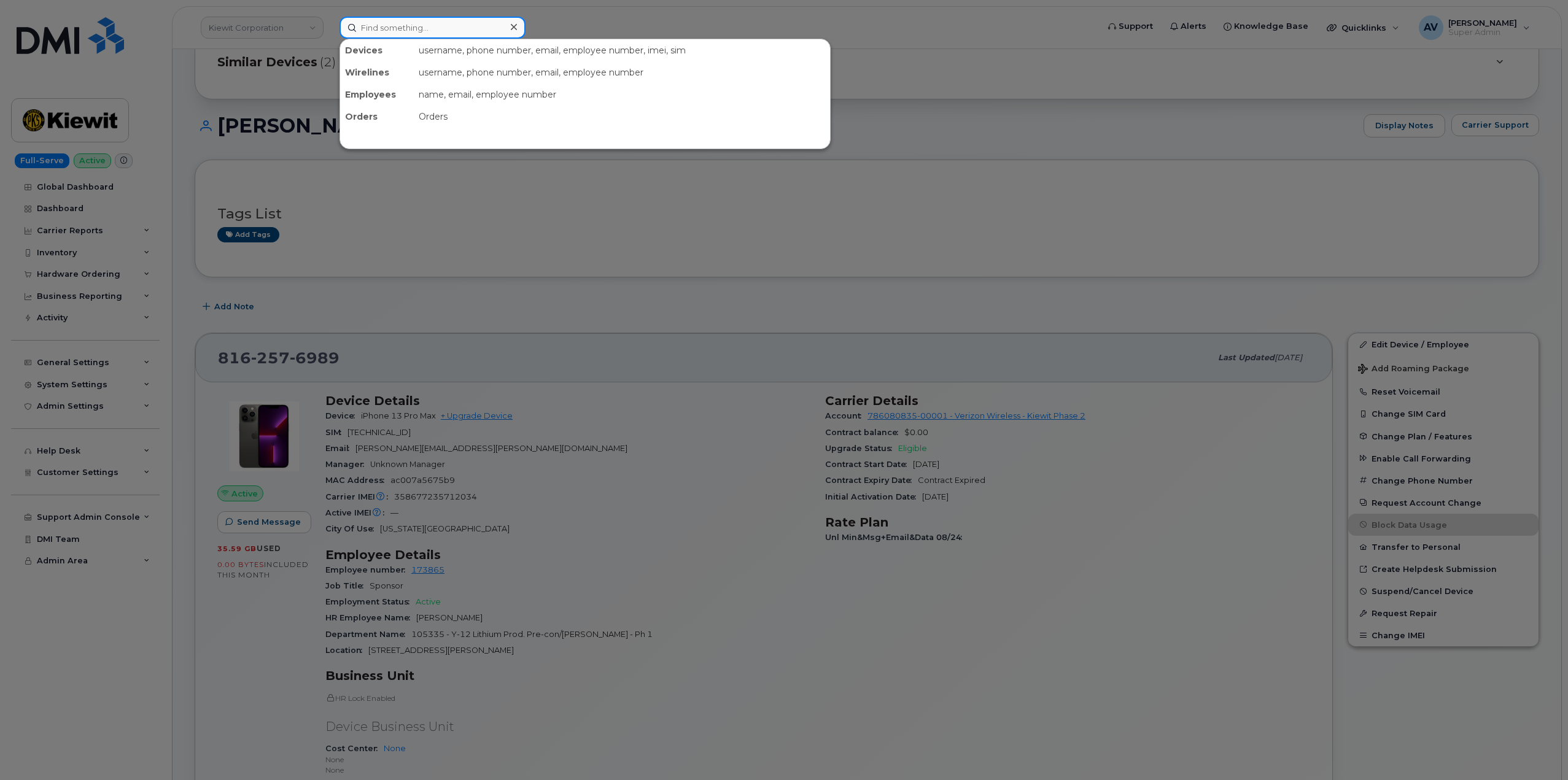
click at [417, 27] on input at bounding box center [432, 28] width 186 height 22
paste input "avaid Ludin"
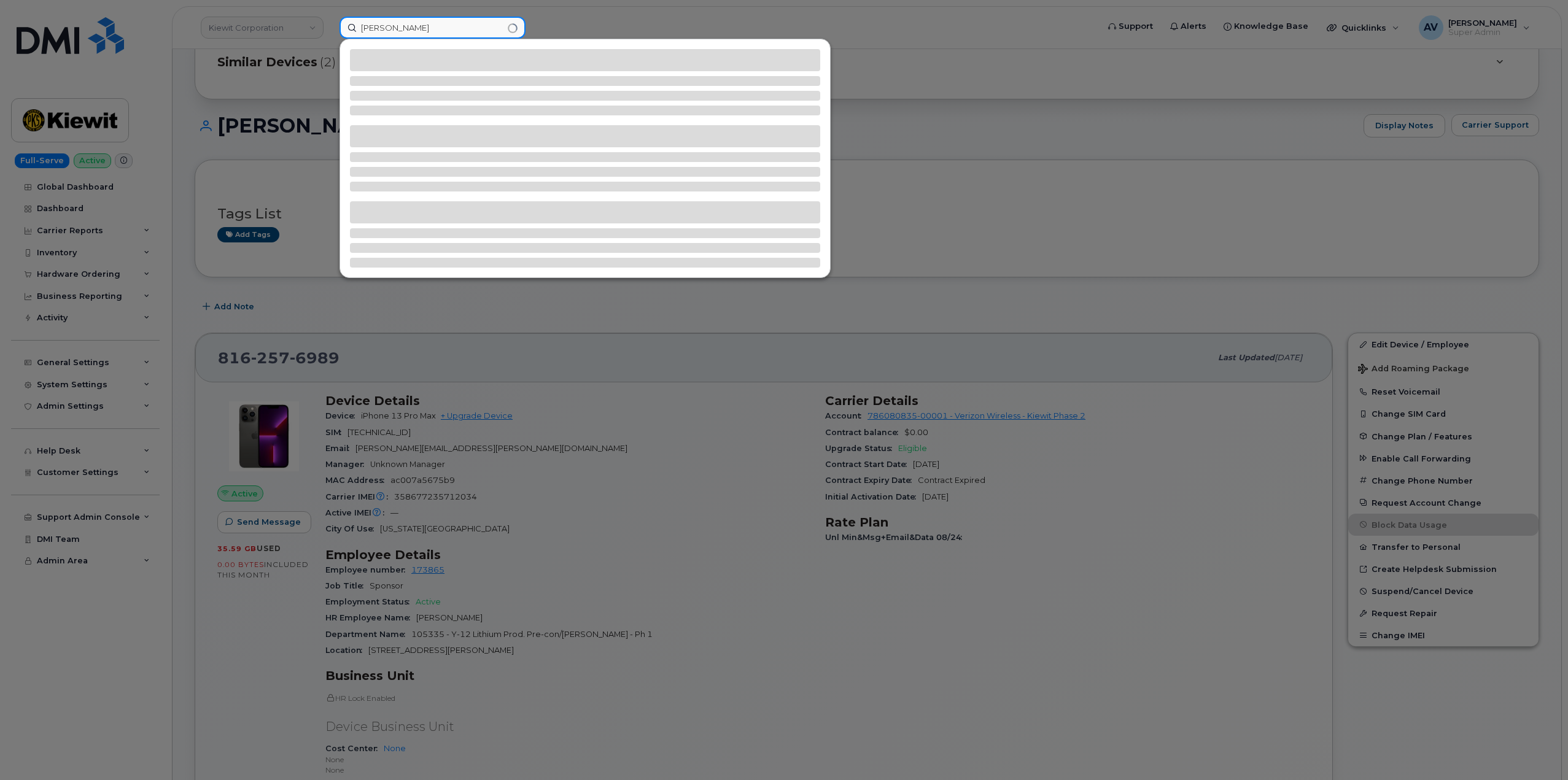
type input "javaid Ludin"
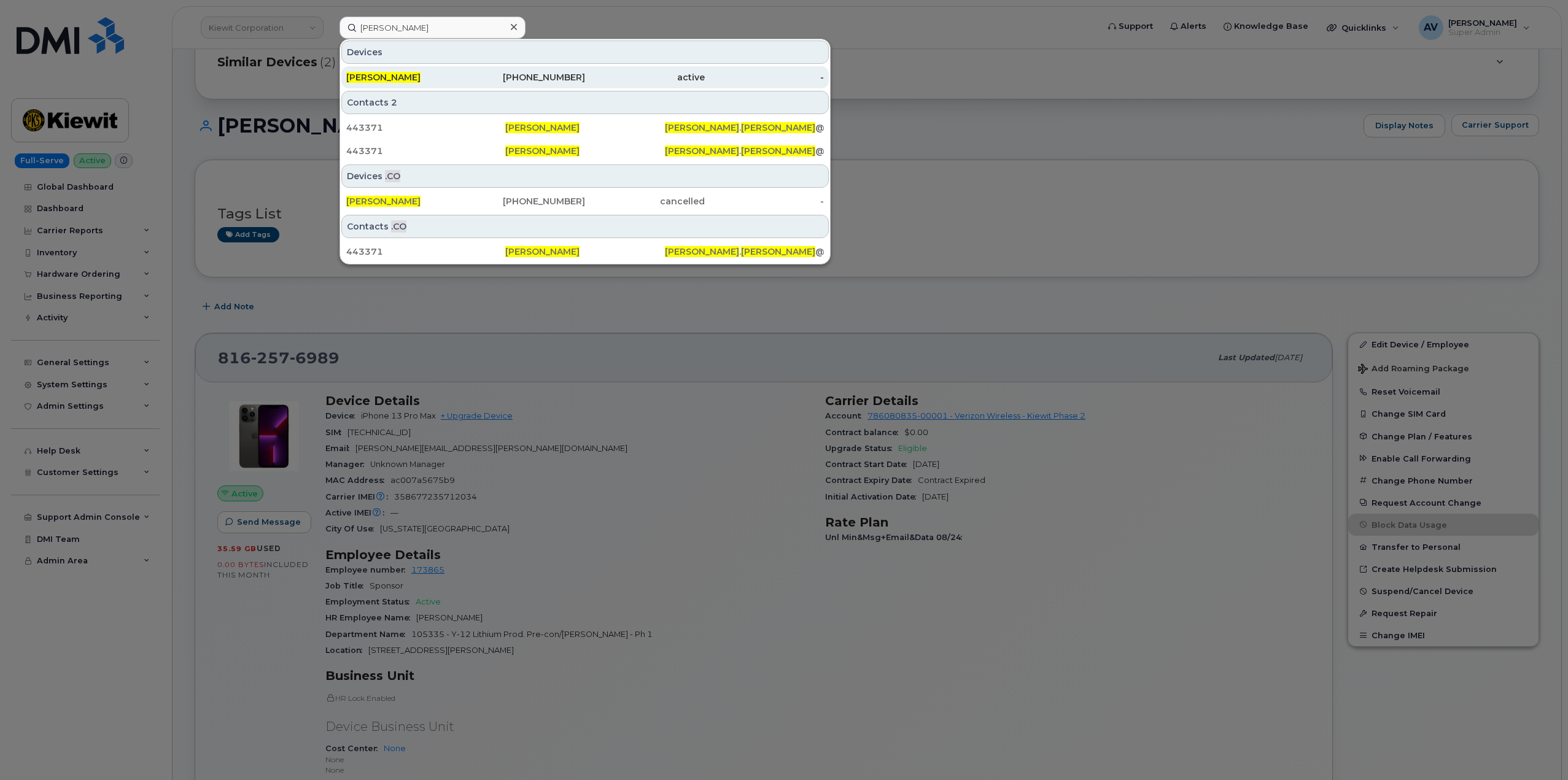
click at [654, 76] on div "active" at bounding box center [645, 77] width 120 height 12
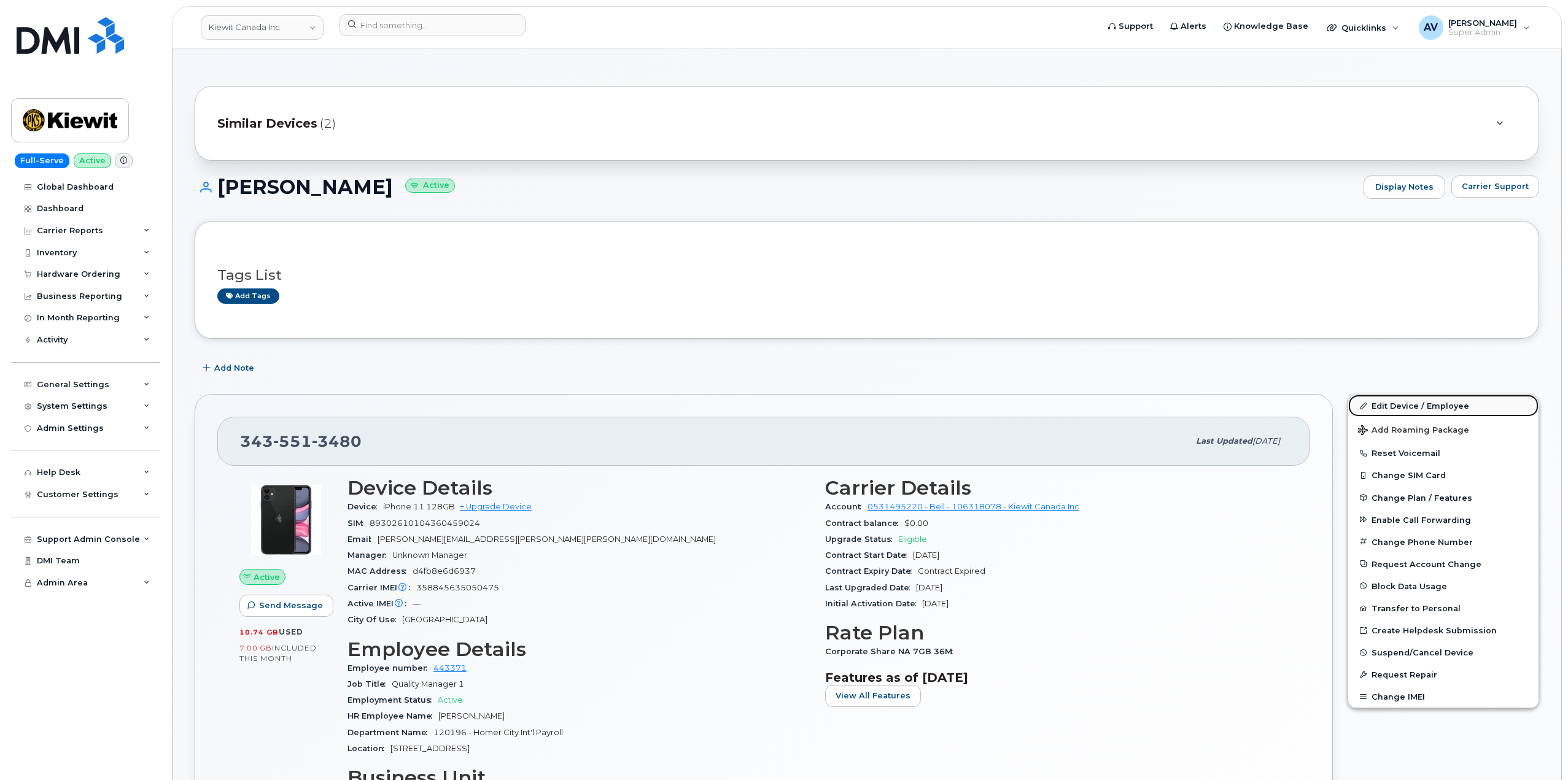
click at [1377, 405] on link "Edit Device / Employee" at bounding box center [1444, 406] width 191 height 22
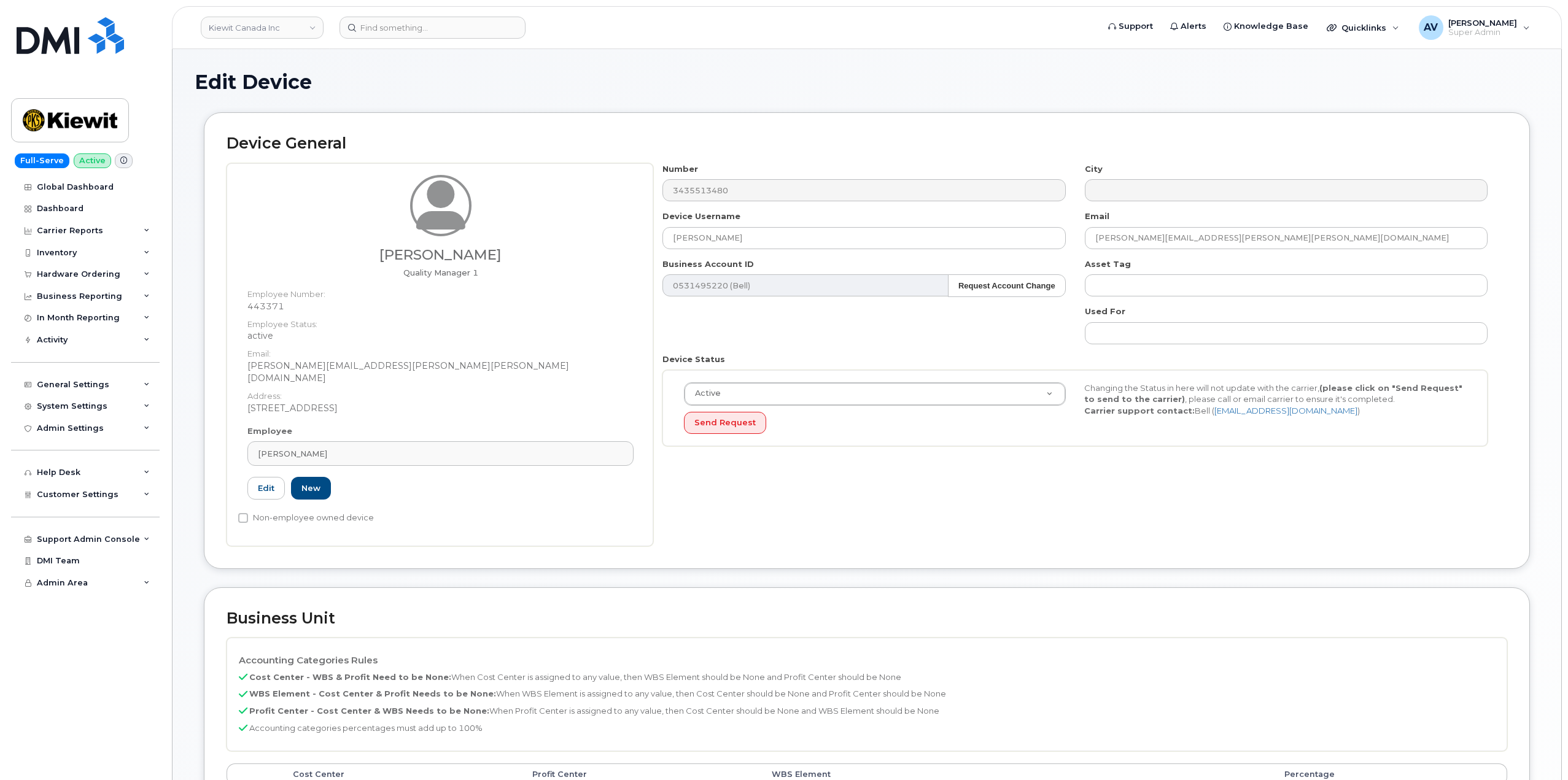
select select "14059"
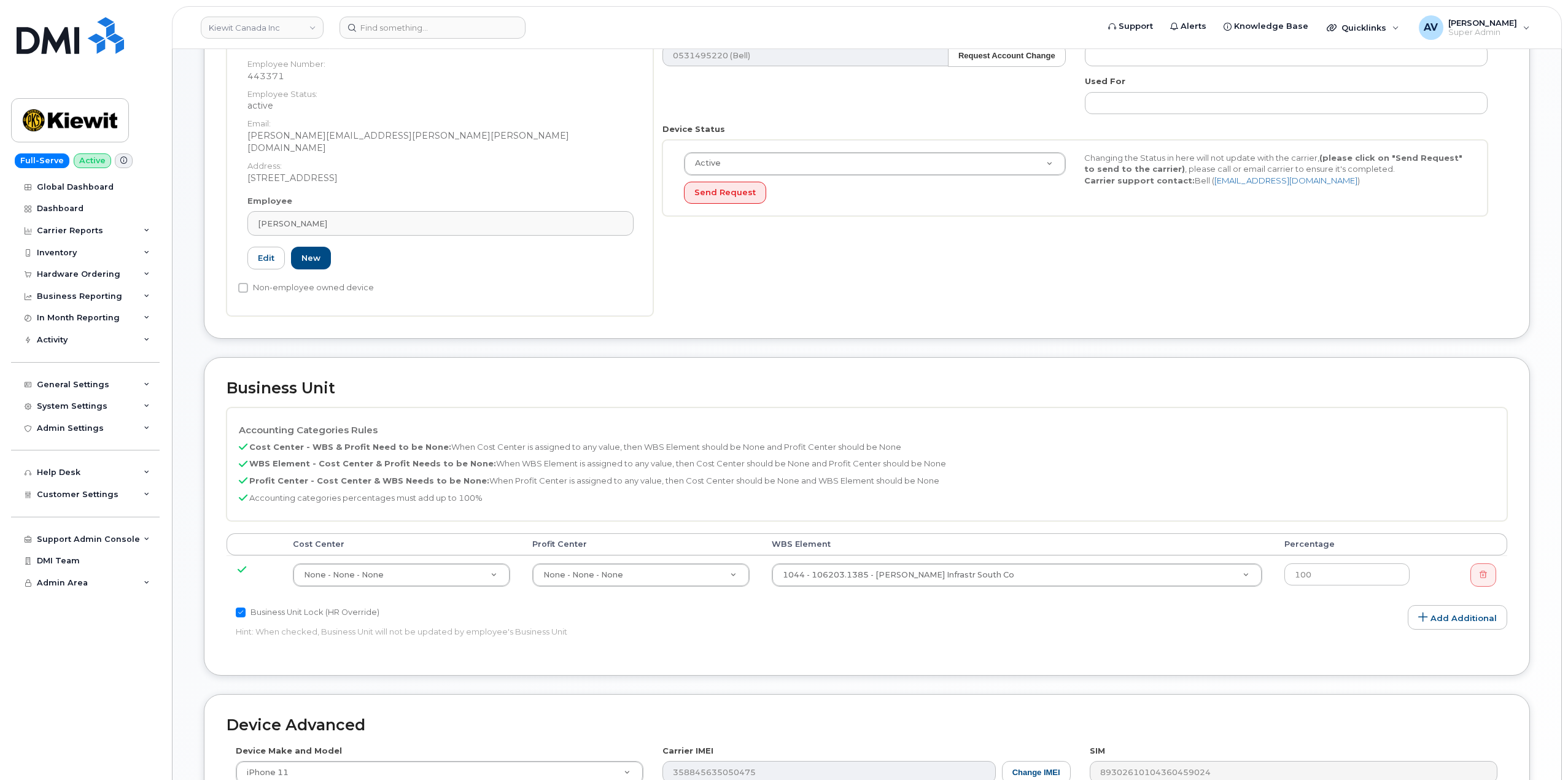
scroll to position [307, 0]
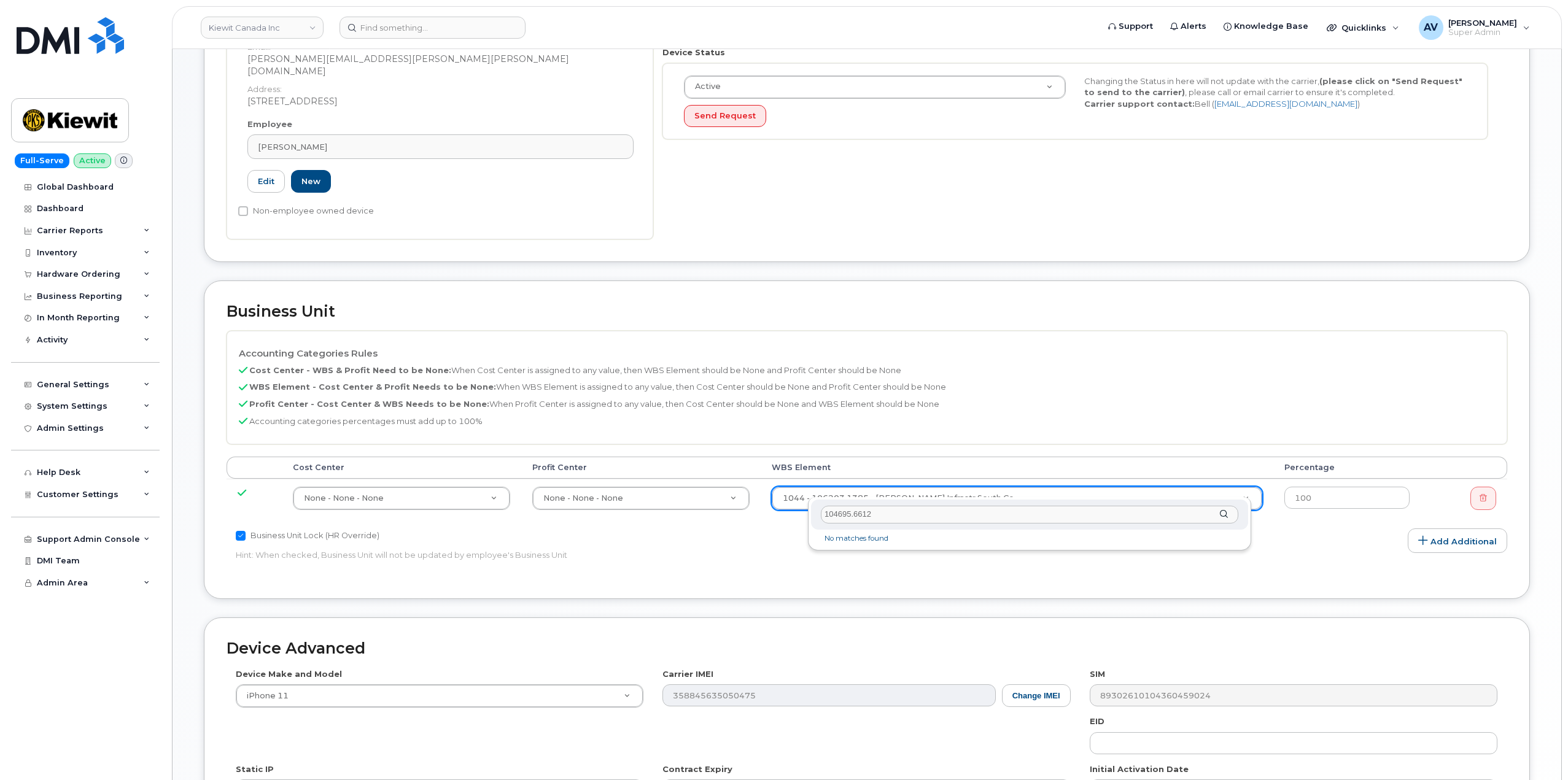
click at [927, 516] on input "104695.6612" at bounding box center [1030, 514] width 418 height 18
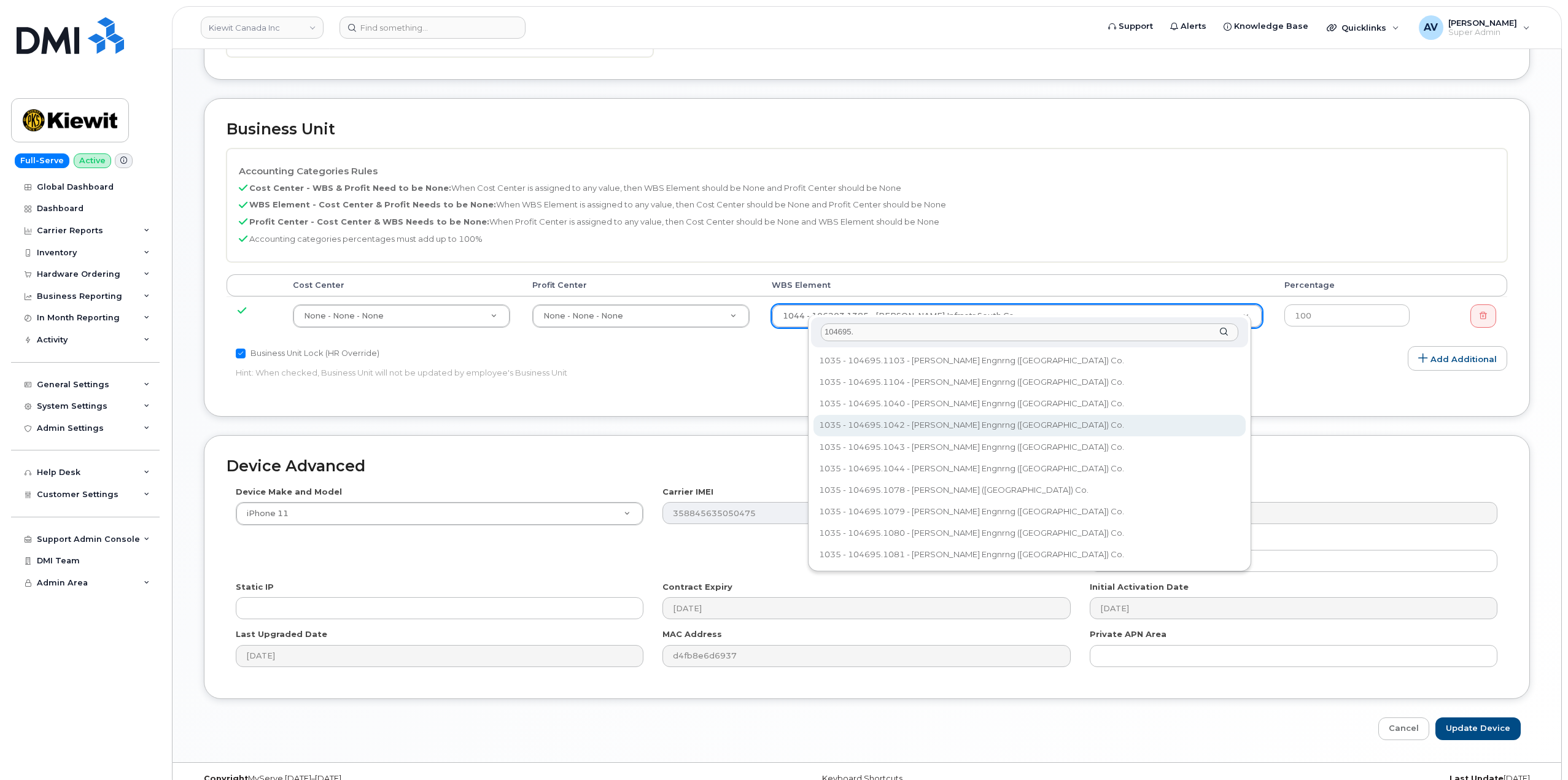
scroll to position [499, 0]
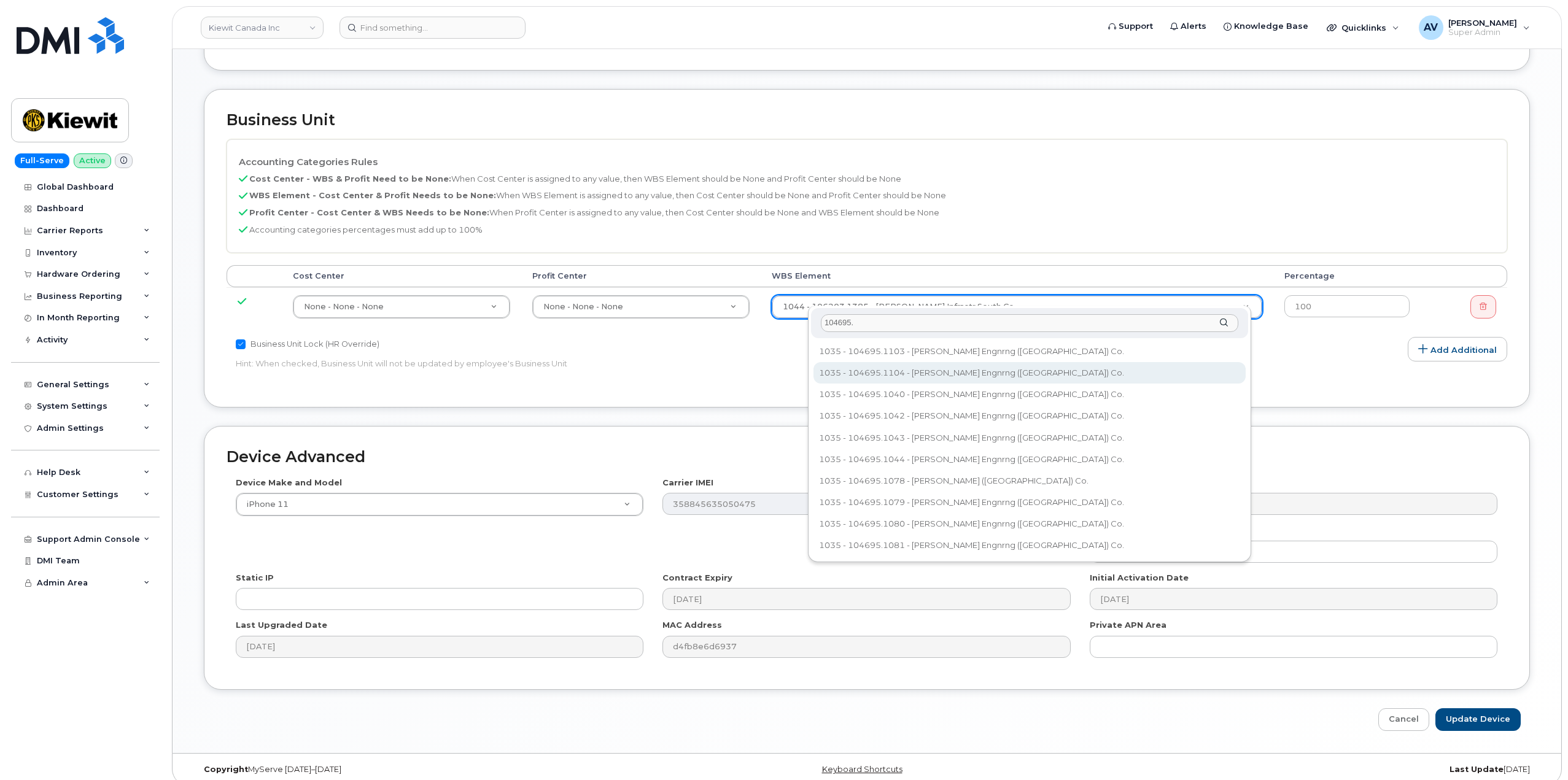
type input "104695."
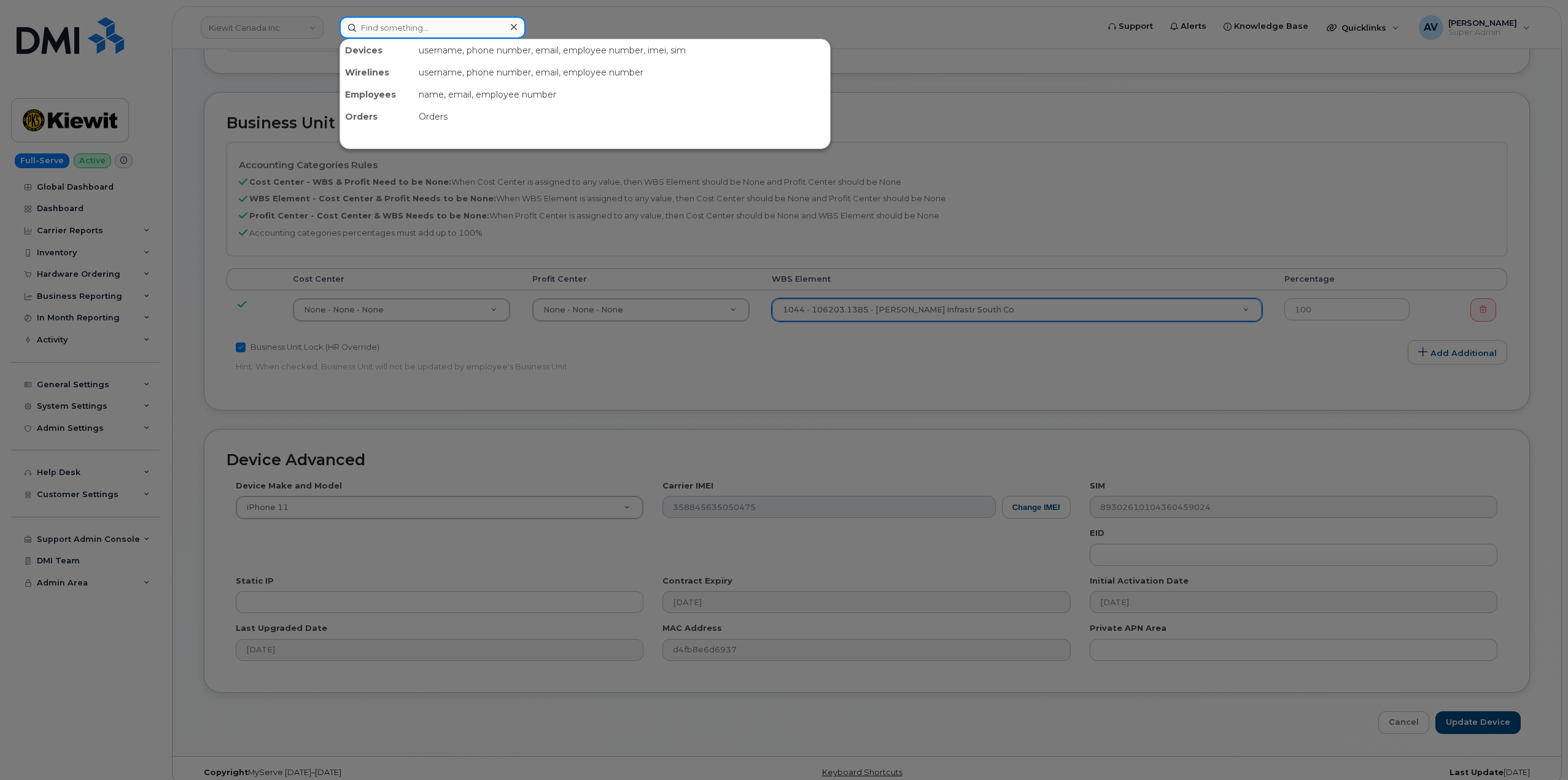
click at [458, 30] on input at bounding box center [432, 28] width 186 height 22
paste input "7808814855"
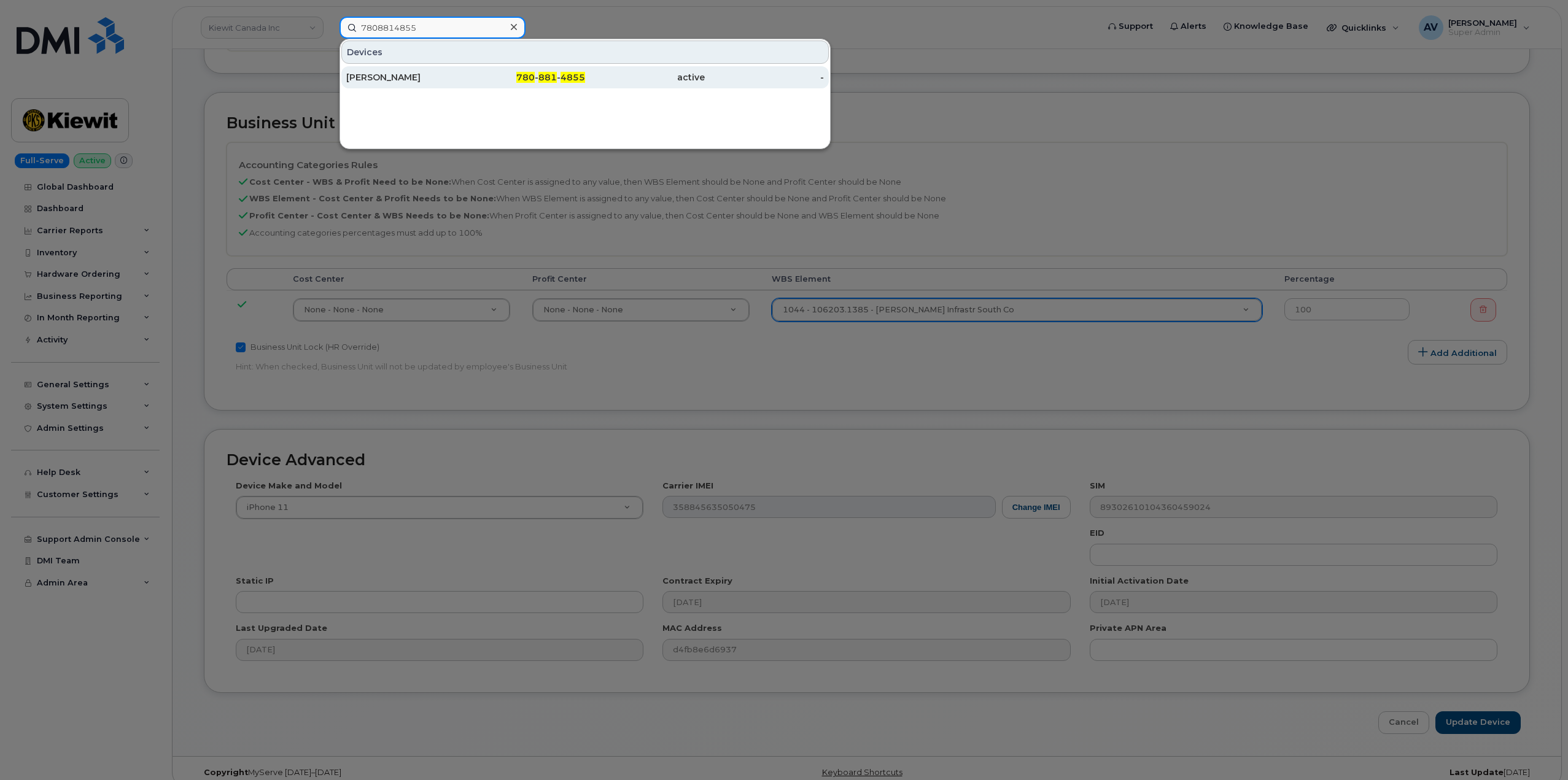
type input "7808814855"
click at [463, 78] on div "[PERSON_NAME]" at bounding box center [406, 77] width 120 height 12
